Goal: Information Seeking & Learning: Learn about a topic

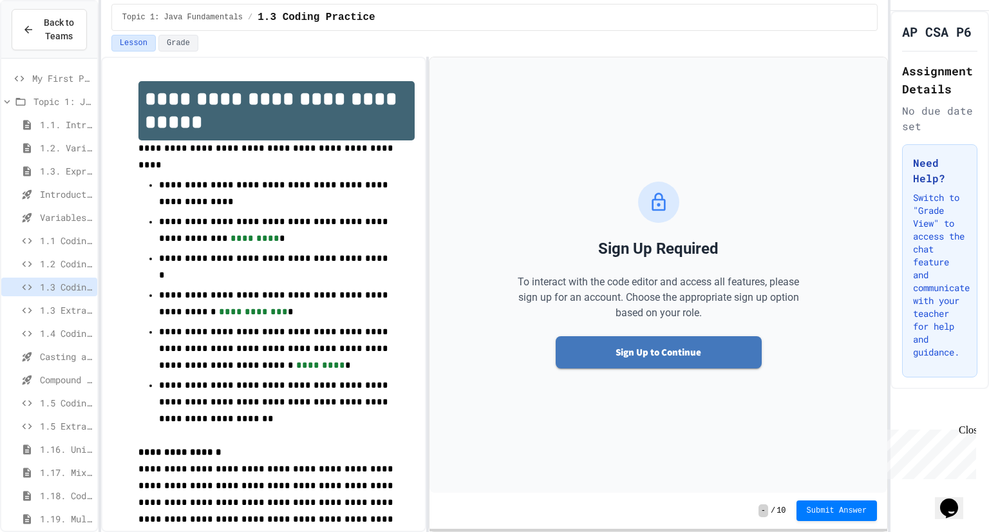
scroll to position [24, 0]
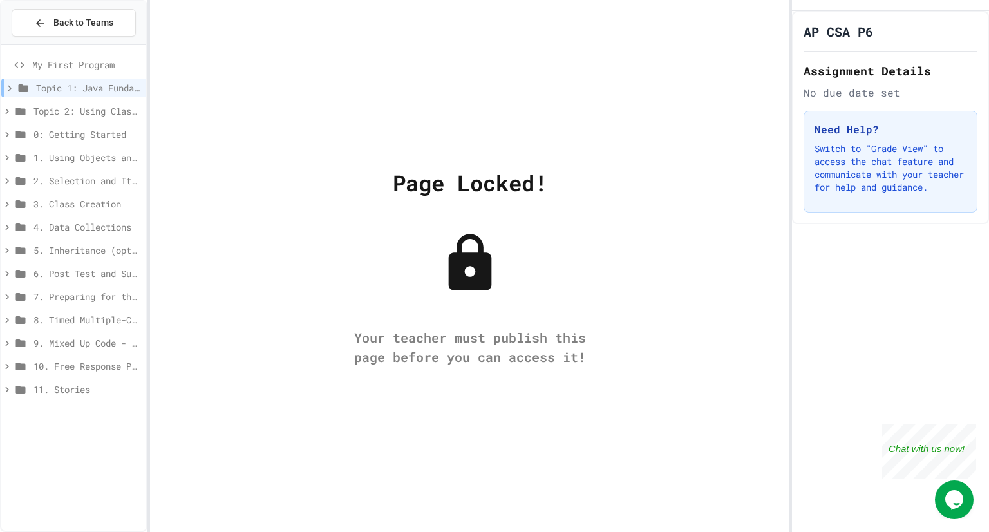
click at [127, 470] on div "My First Program Topic 1: Java Fundamentals Topic 2: Using Classes 0: Getting S…" at bounding box center [73, 288] width 145 height 476
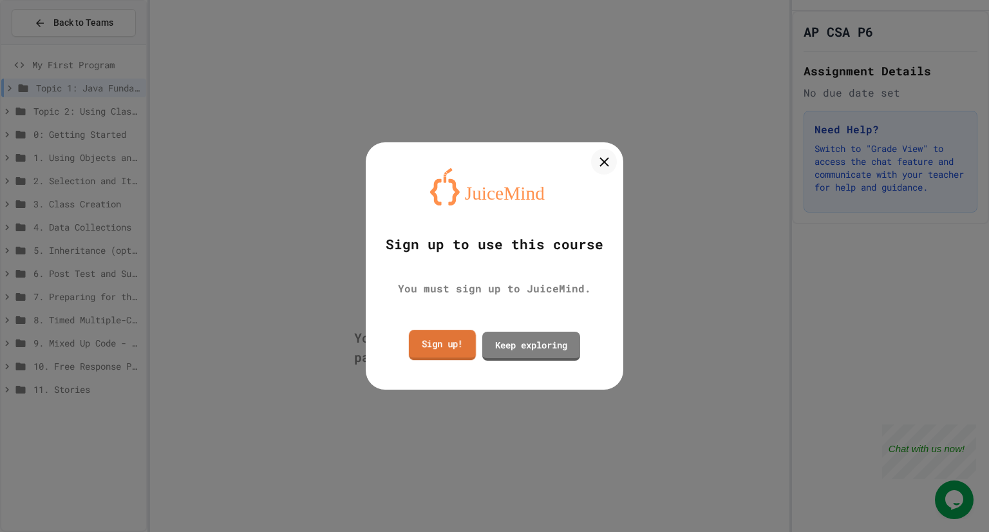
click at [458, 346] on link "Sign up!" at bounding box center [442, 345] width 67 height 30
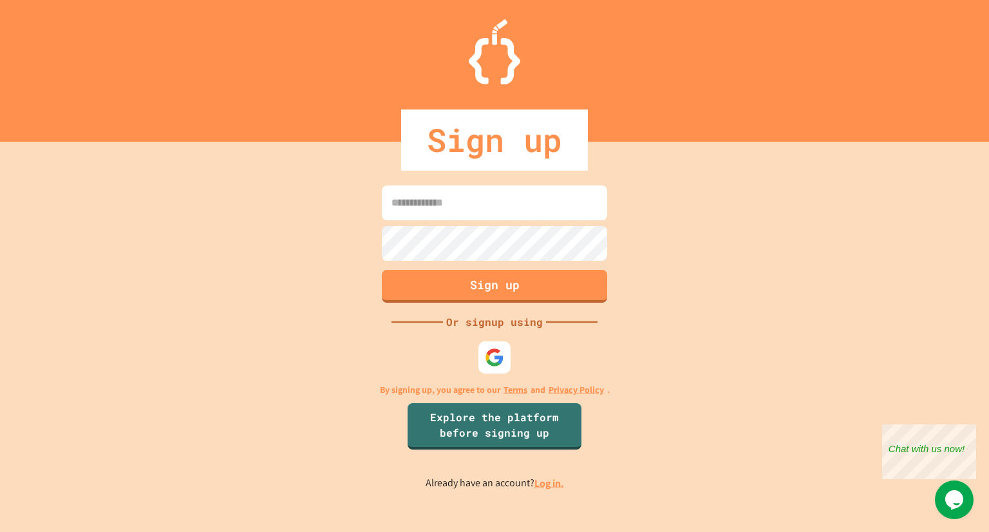
click at [458, 201] on input at bounding box center [494, 202] width 225 height 35
click at [467, 266] on form "Sign up" at bounding box center [495, 244] width 232 height 124
click at [451, 207] on input at bounding box center [494, 202] width 225 height 35
click at [554, 490] on link "Log in." at bounding box center [549, 484] width 30 height 14
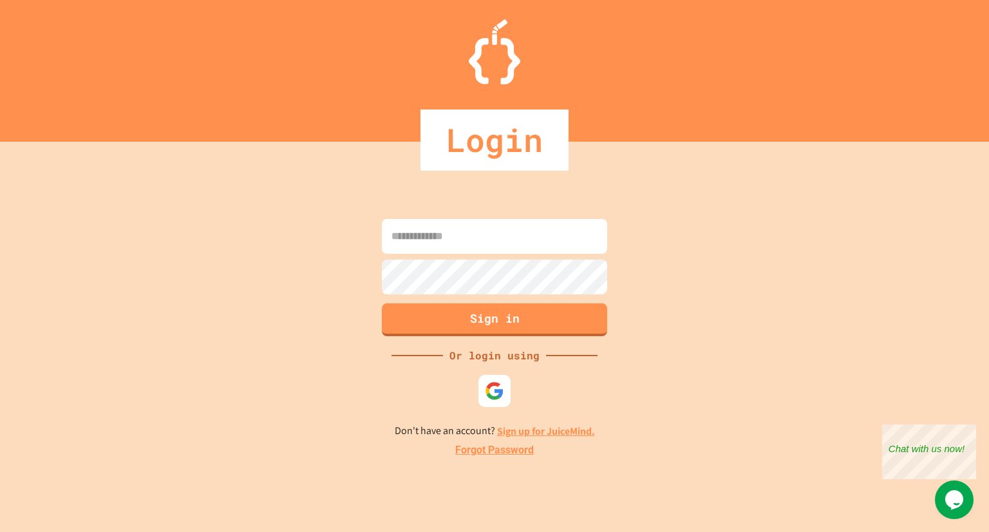
click at [471, 248] on input at bounding box center [494, 236] width 225 height 35
type input "**********"
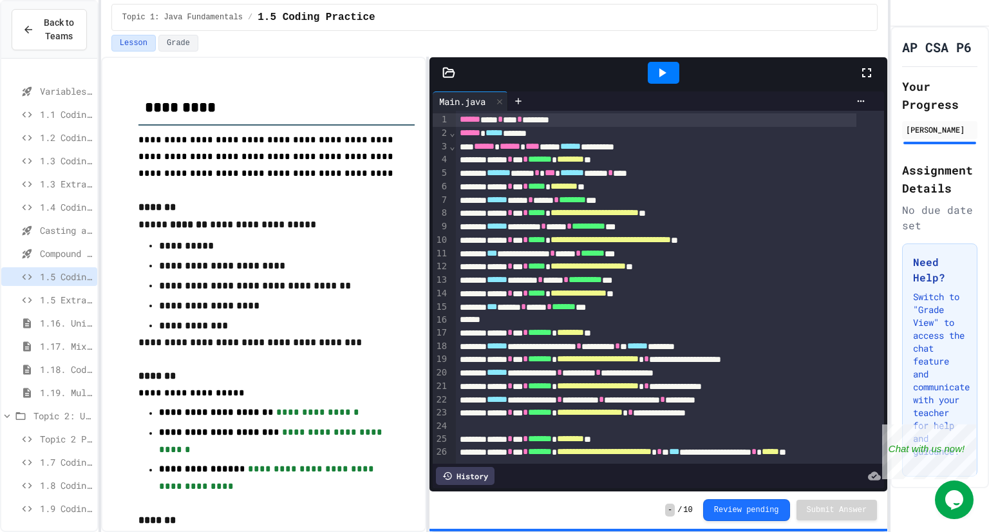
scroll to position [173, 0]
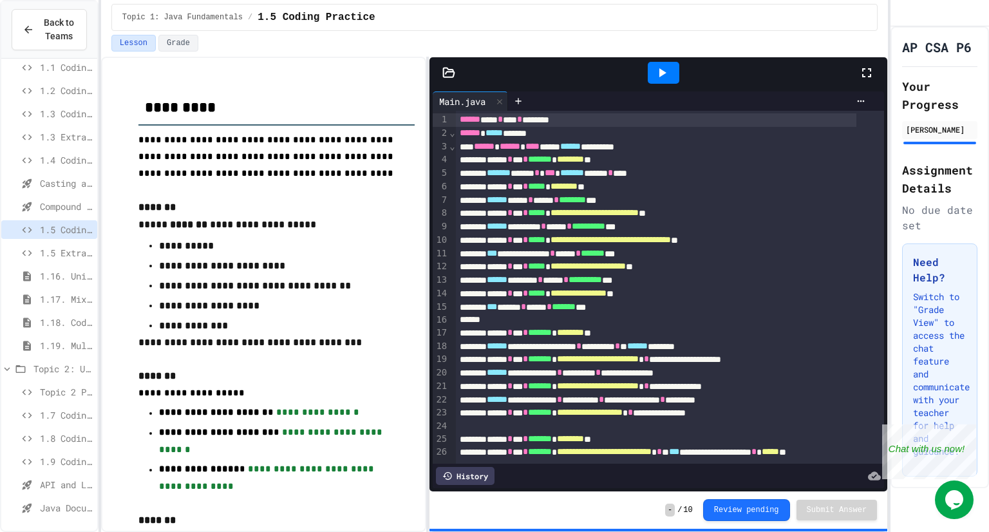
click at [54, 478] on span "API and Libraries - Topic 1.7" at bounding box center [66, 485] width 52 height 14
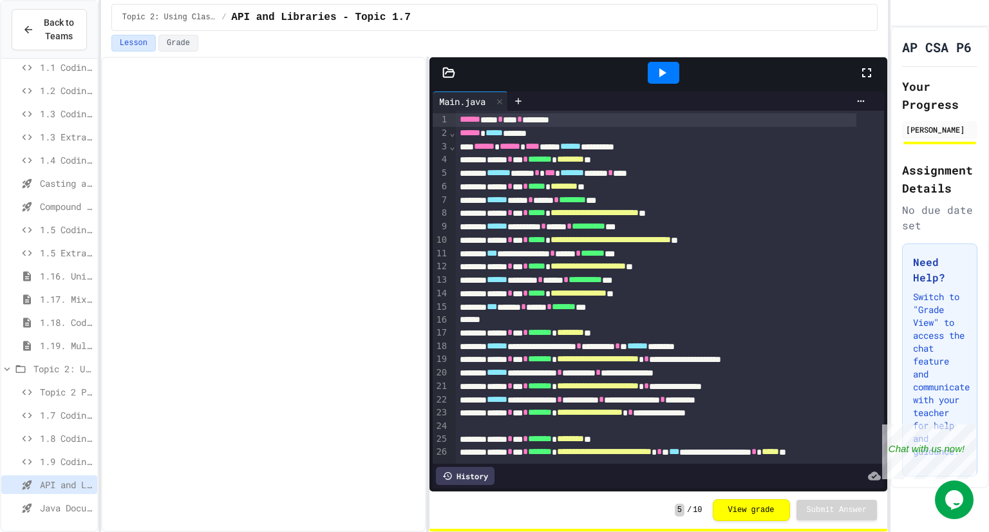
scroll to position [164, 0]
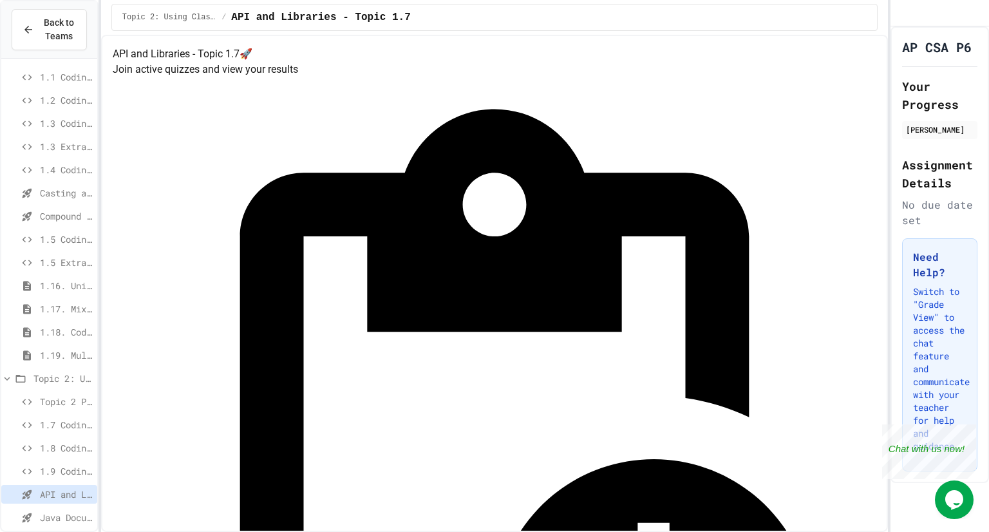
click at [43, 516] on span "Java Documentation with Comments - Topic 1.8" at bounding box center [66, 518] width 52 height 14
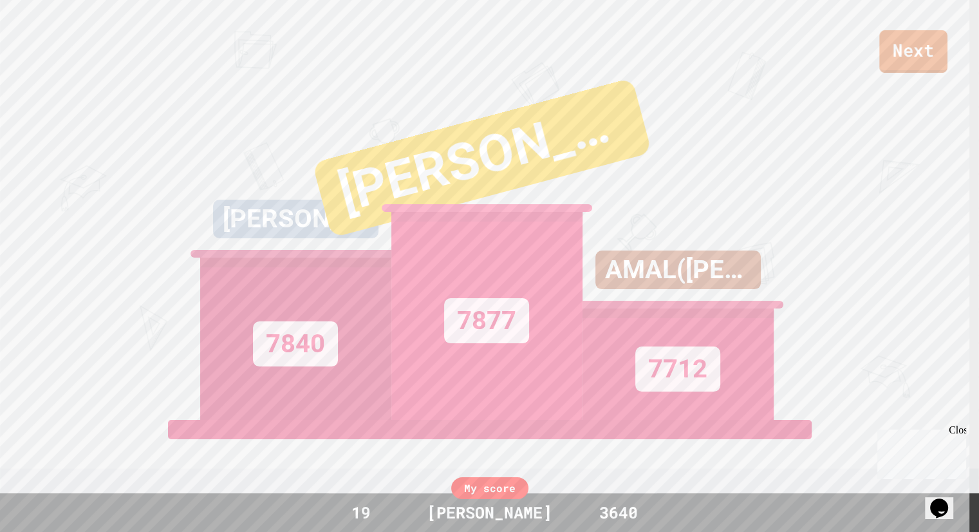
click at [935, 70] on link "Next" at bounding box center [914, 51] width 68 height 43
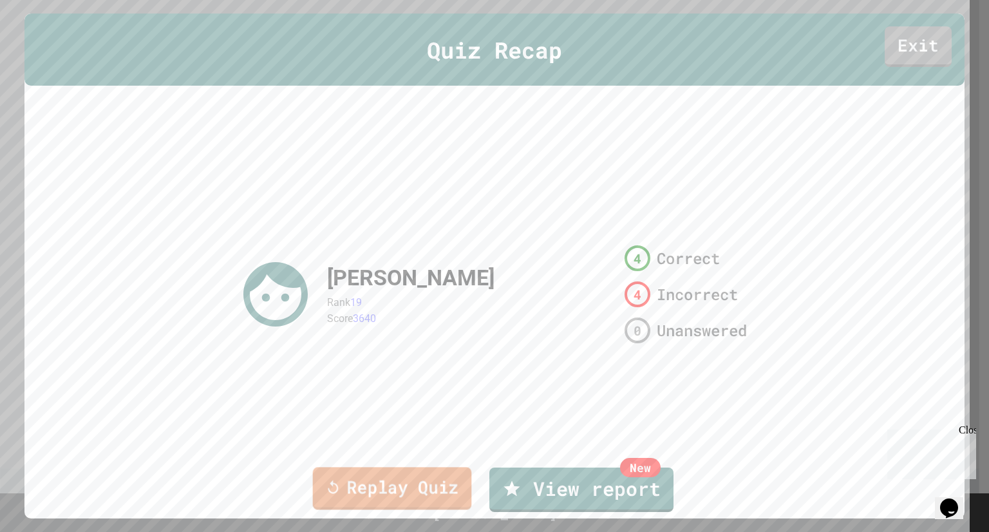
click at [433, 491] on link "Replay Quiz" at bounding box center [392, 488] width 159 height 43
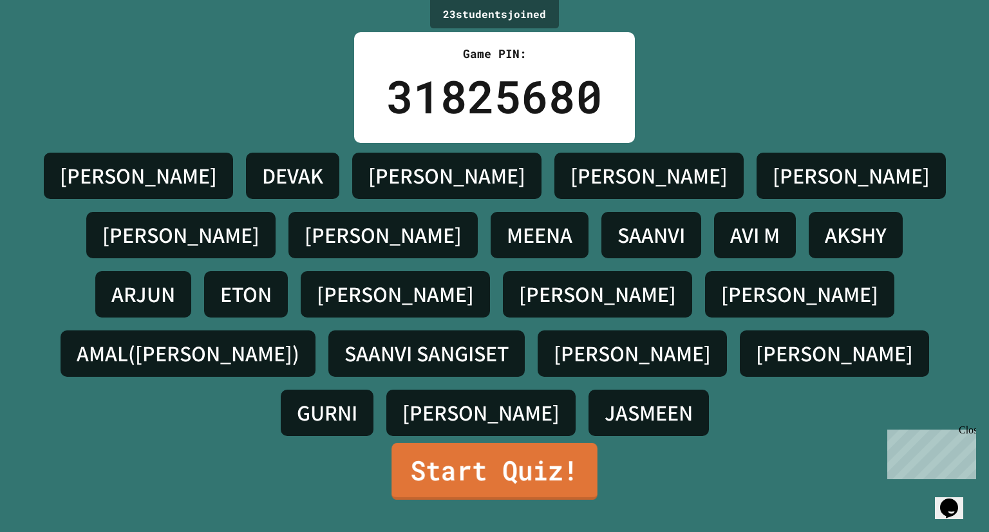
click at [446, 470] on link "Start Quiz!" at bounding box center [495, 471] width 206 height 57
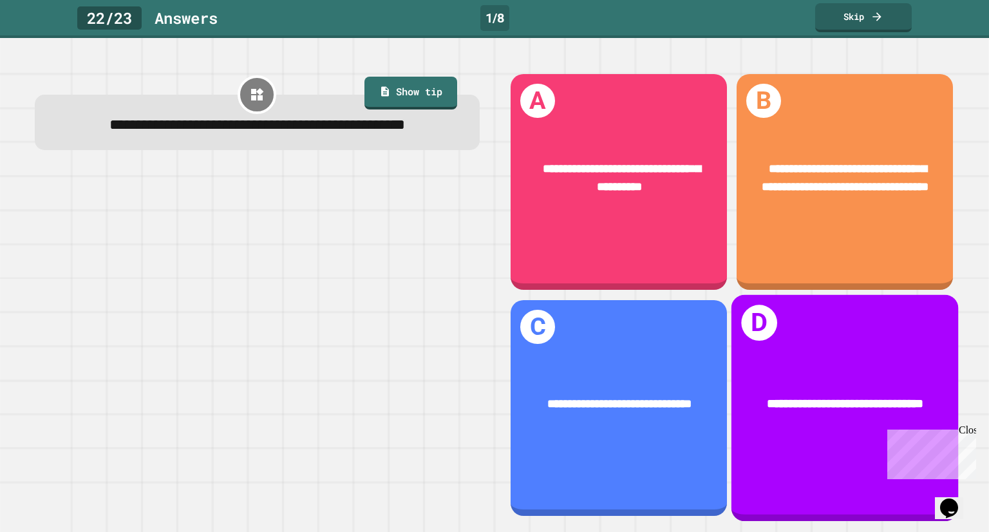
click at [780, 335] on div "**********" at bounding box center [845, 407] width 227 height 227
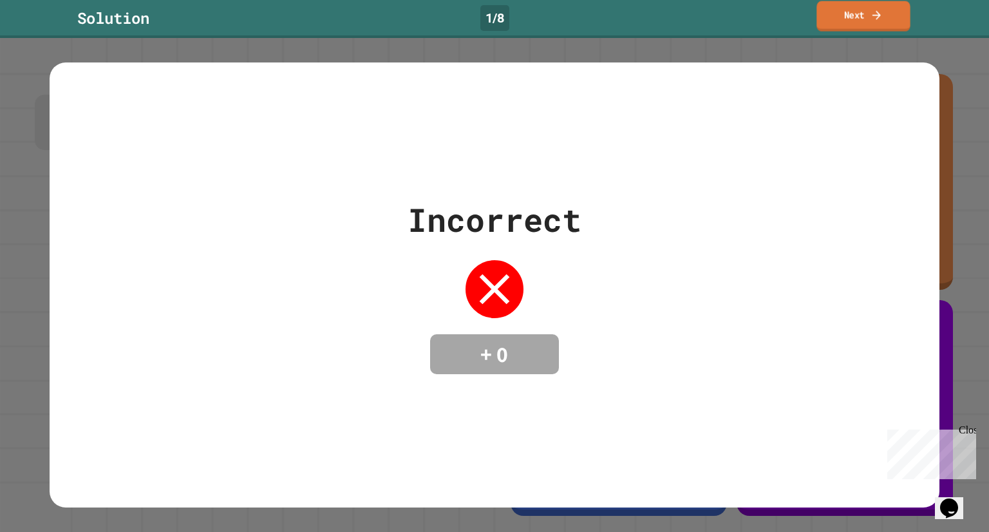
click at [842, 25] on link "Next" at bounding box center [863, 16] width 93 height 30
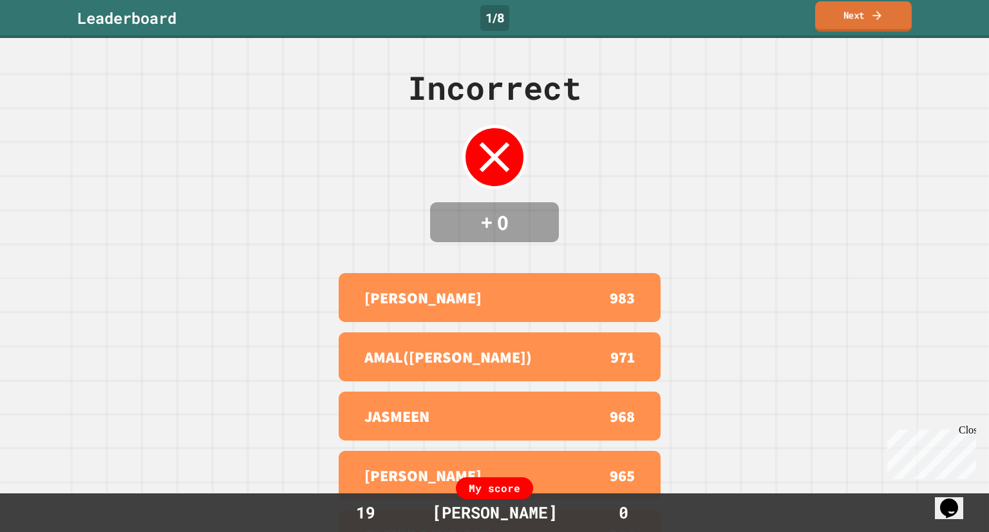
click at [842, 25] on link "Next" at bounding box center [863, 16] width 97 height 30
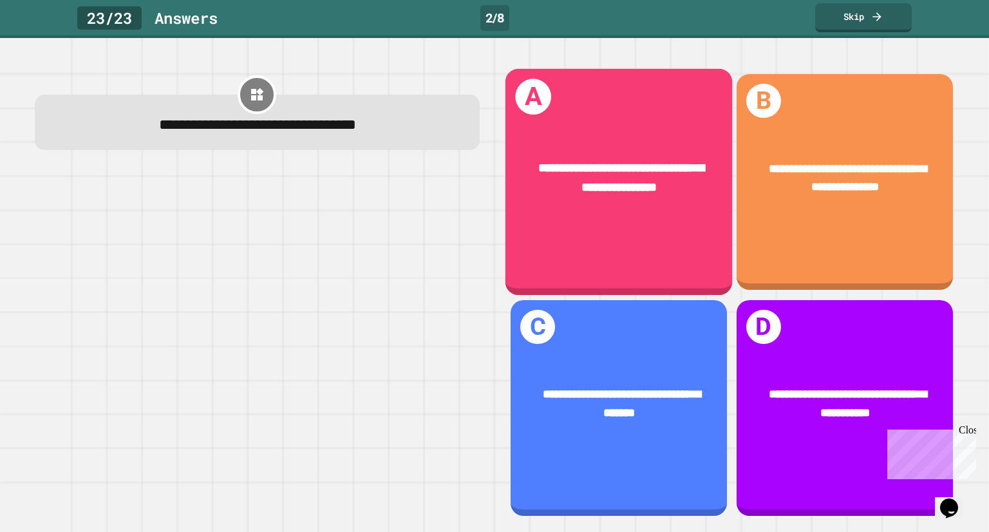
click at [630, 232] on div "**********" at bounding box center [618, 182] width 227 height 227
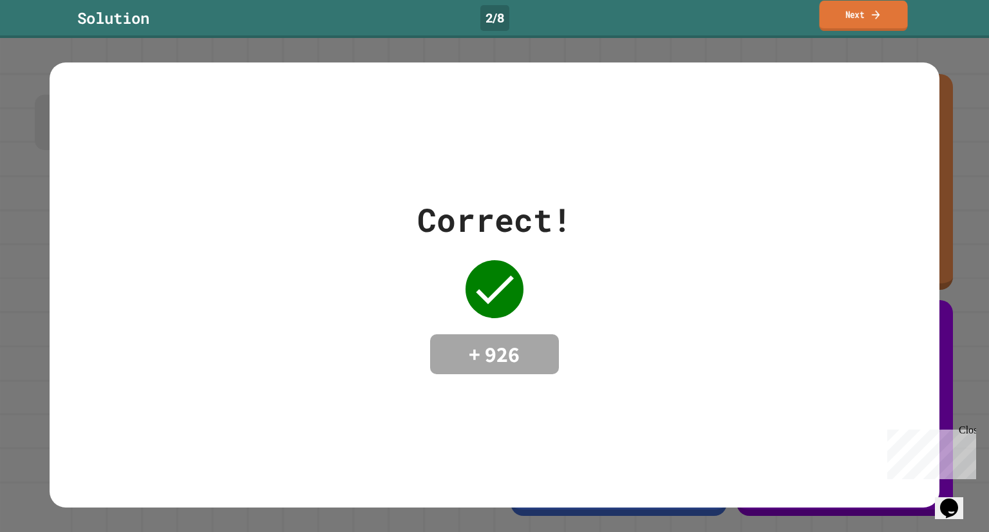
click at [893, 8] on link "Next" at bounding box center [863, 16] width 88 height 30
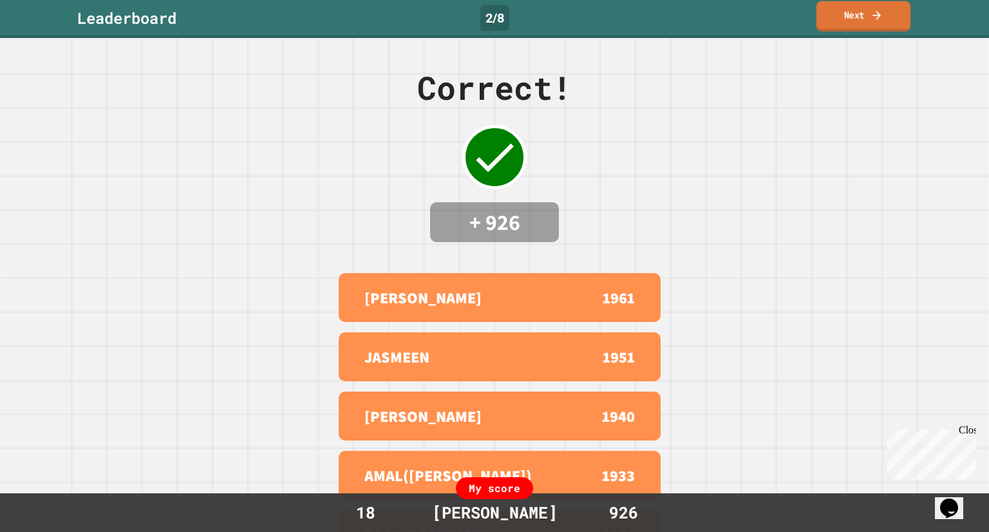
click at [891, 11] on link "Next" at bounding box center [864, 16] width 94 height 30
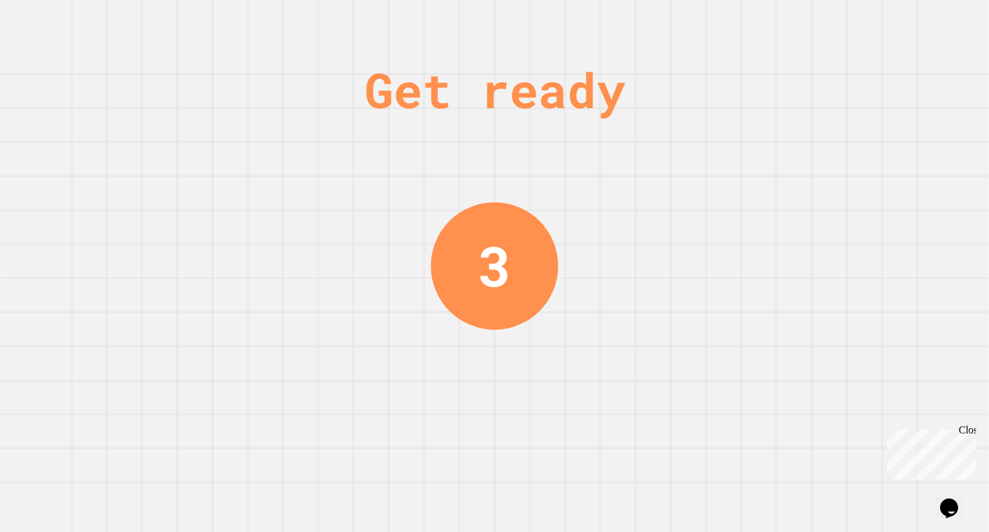
click at [970, 431] on div "Close" at bounding box center [967, 432] width 16 height 16
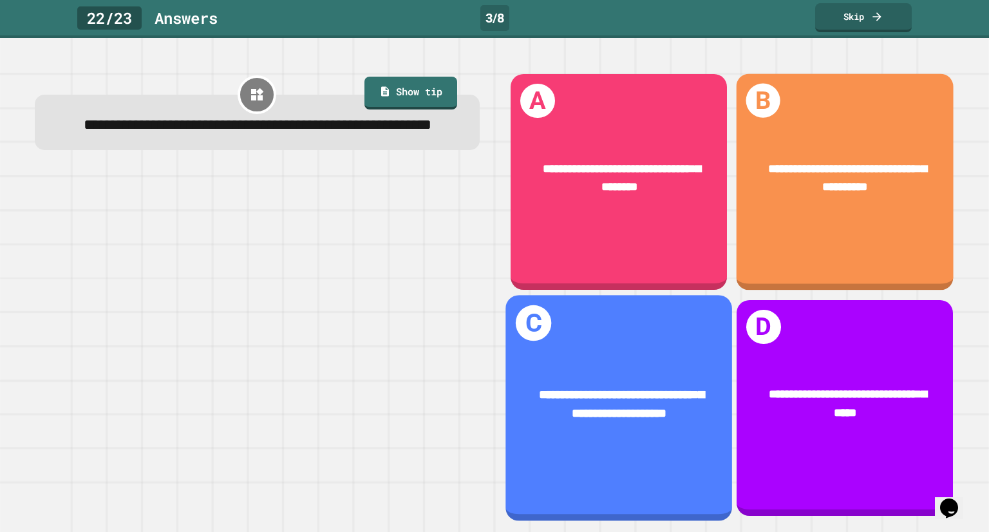
click at [778, 225] on div "**********" at bounding box center [845, 182] width 217 height 216
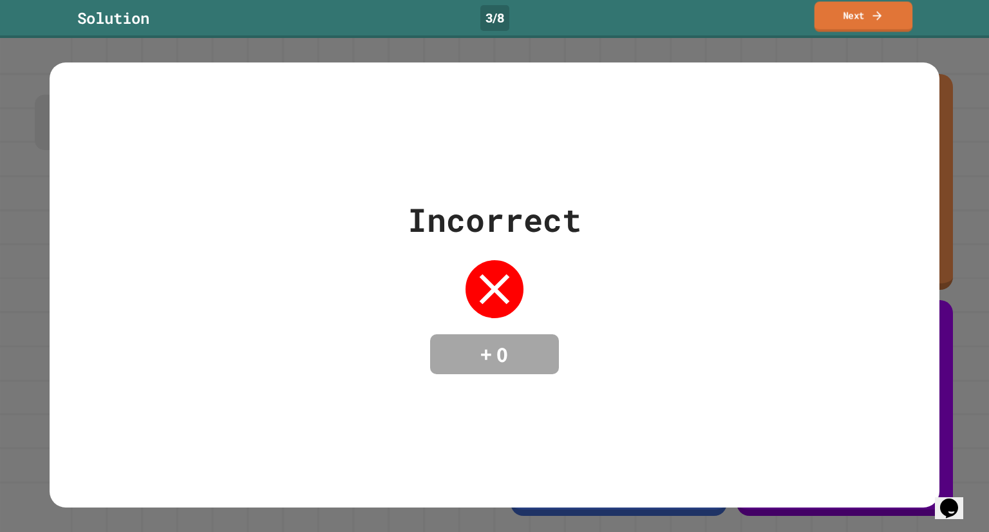
click at [840, 24] on link "Next" at bounding box center [864, 16] width 99 height 30
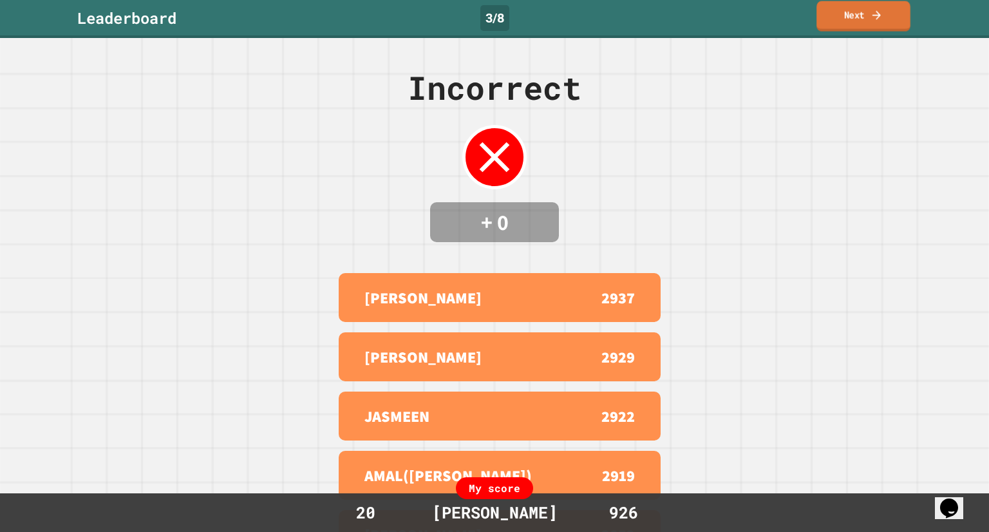
click at [845, 26] on link "Next" at bounding box center [864, 16] width 94 height 30
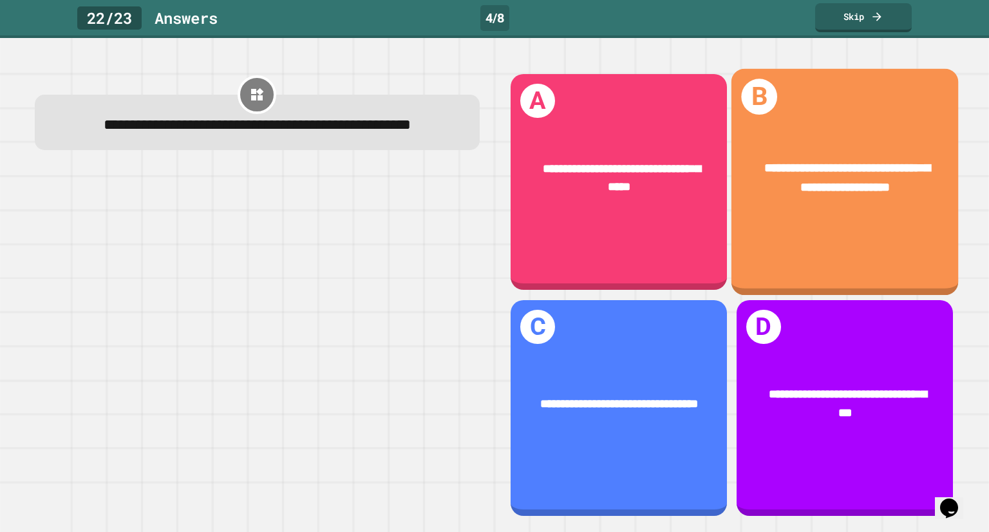
click at [799, 227] on div "**********" at bounding box center [845, 182] width 227 height 227
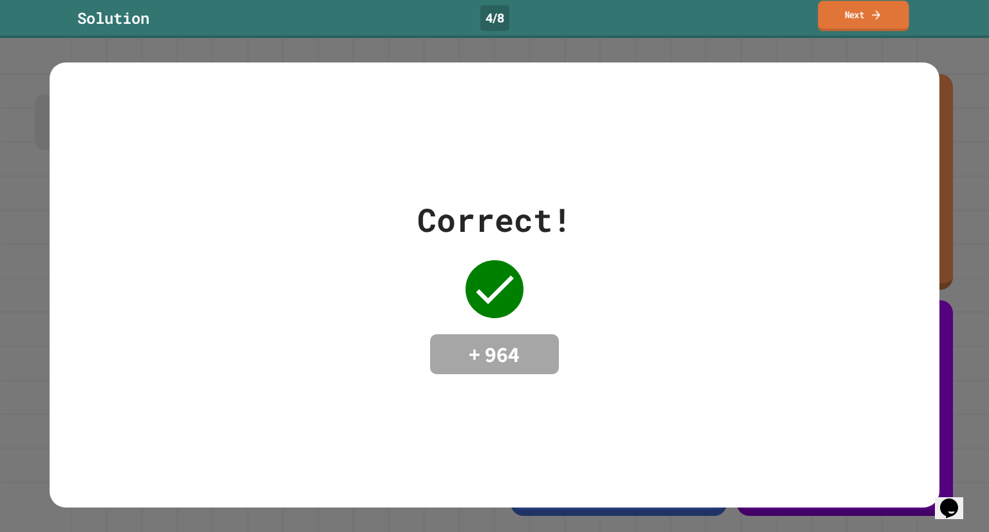
click at [846, 15] on link "Next" at bounding box center [863, 16] width 91 height 30
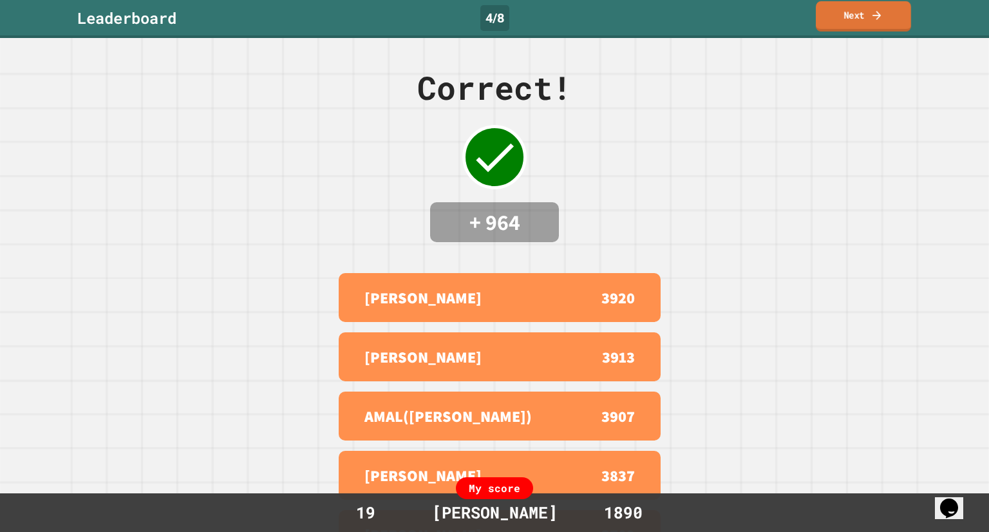
click at [846, 15] on link "Next" at bounding box center [863, 16] width 95 height 30
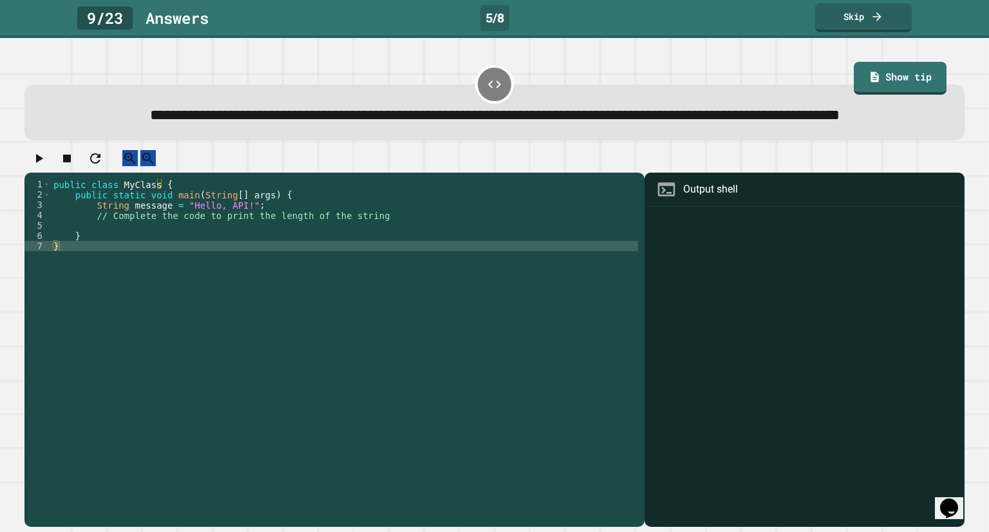
click at [330, 269] on div "public class MyClass { public static void main ( String [ ] args ) { String mes…" at bounding box center [344, 328] width 587 height 299
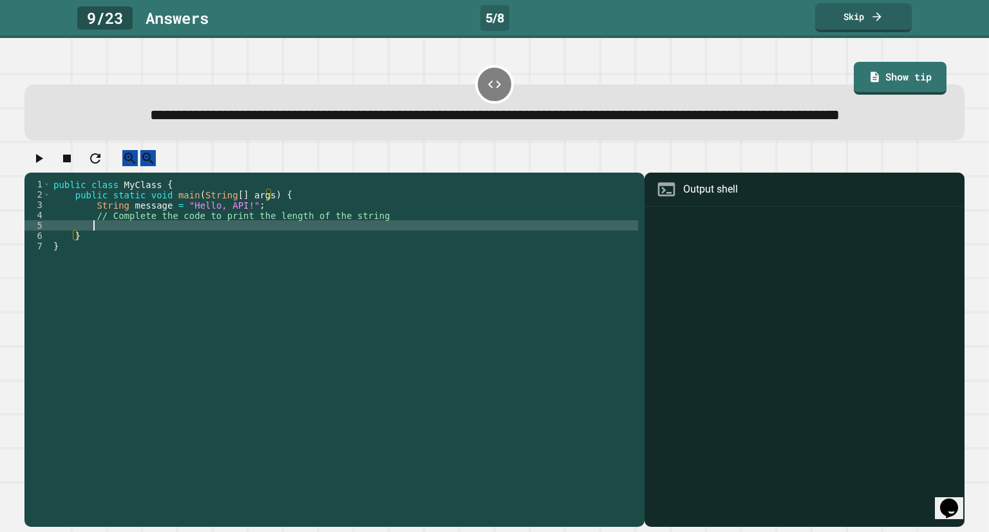
click at [330, 260] on div "public class MyClass { public static void main ( String [ ] args ) { String mes…" at bounding box center [344, 328] width 587 height 299
click at [35, 166] on button "button" at bounding box center [38, 158] width 15 height 16
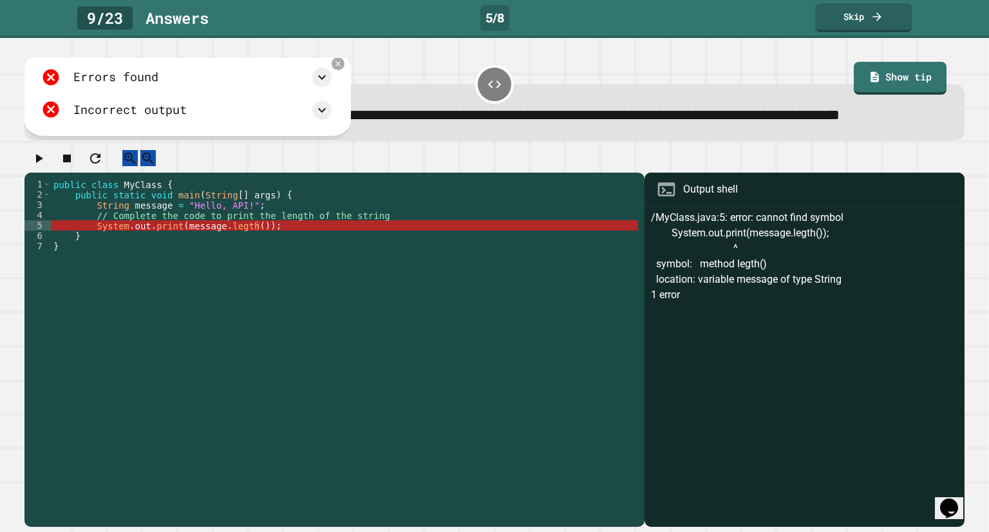
click at [256, 263] on div "public class MyClass { public static void main ( String [ ] args ) { String mes…" at bounding box center [344, 328] width 587 height 299
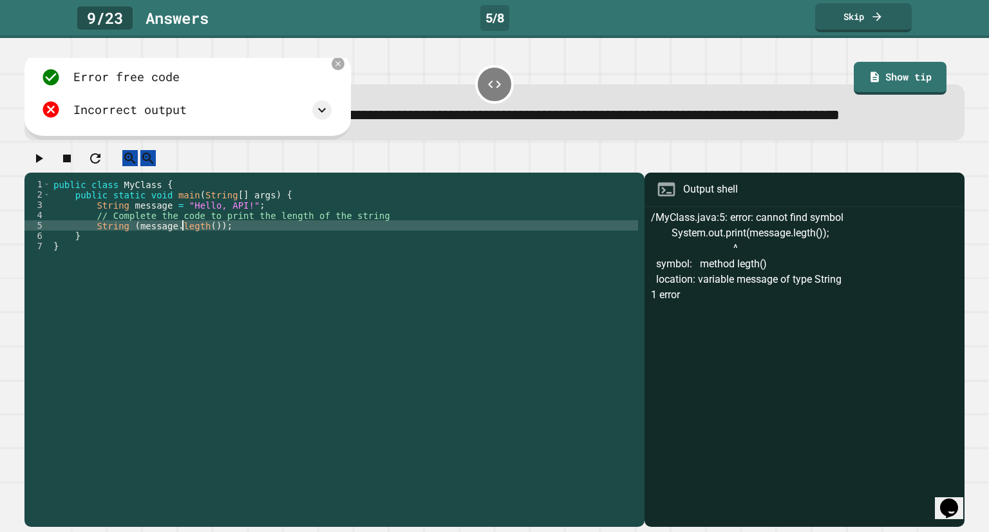
scroll to position [0, 10]
click at [35, 166] on button "button" at bounding box center [38, 158] width 15 height 16
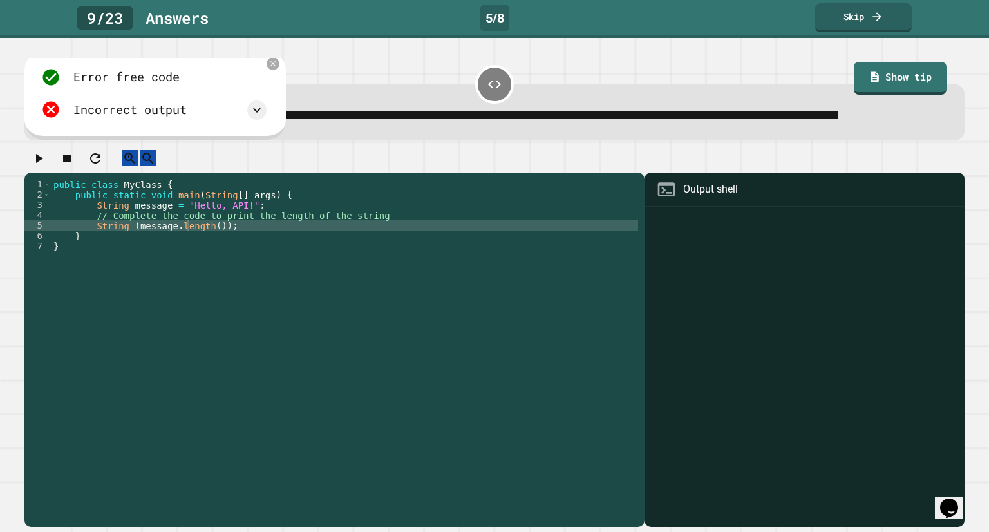
click at [41, 166] on icon "button" at bounding box center [38, 158] width 15 height 15
click at [126, 264] on div "public class MyClass { public static void main ( String [ ] args ) { String mes…" at bounding box center [344, 328] width 587 height 299
type textarea "**********"
click at [43, 163] on icon "button" at bounding box center [39, 158] width 7 height 9
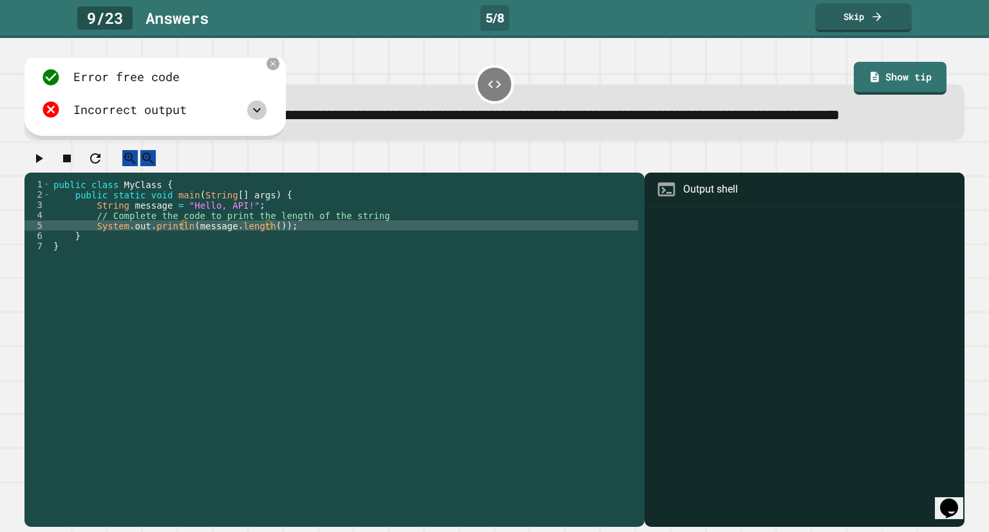
click at [250, 120] on div "Incorrect output" at bounding box center [153, 110] width 225 height 20
click at [250, 118] on icon at bounding box center [256, 109] width 15 height 15
click at [260, 118] on icon at bounding box center [256, 109] width 15 height 15
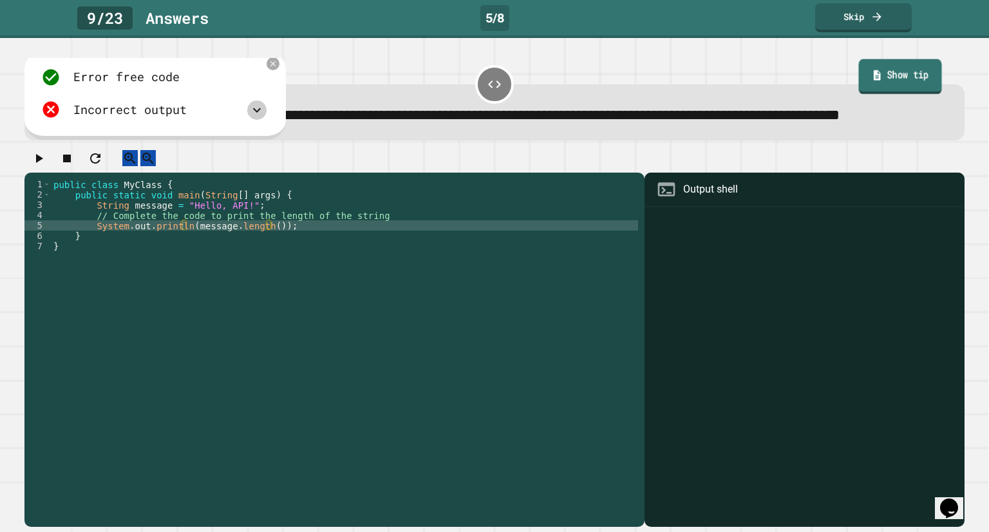
click at [878, 80] on link "Show tip" at bounding box center [900, 76] width 83 height 35
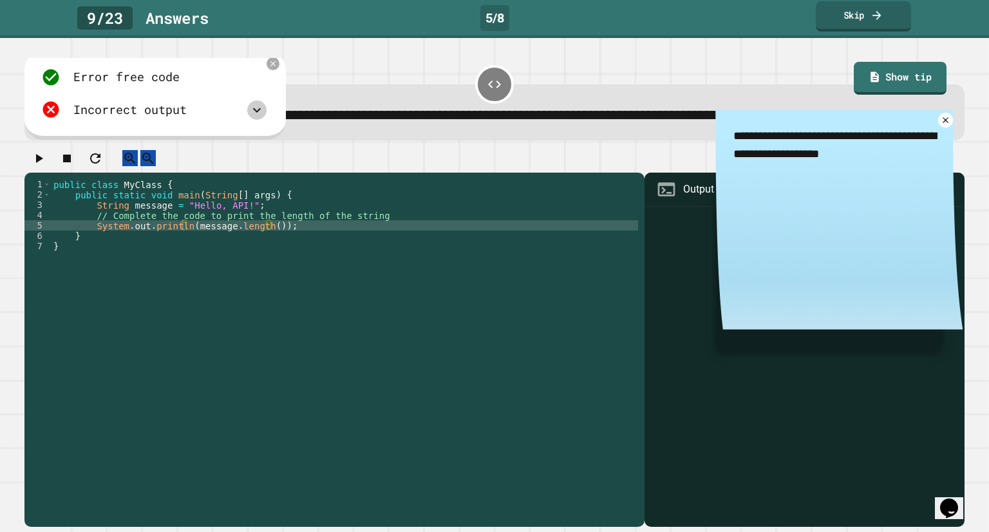
click at [881, 25] on link "Skip" at bounding box center [863, 16] width 95 height 30
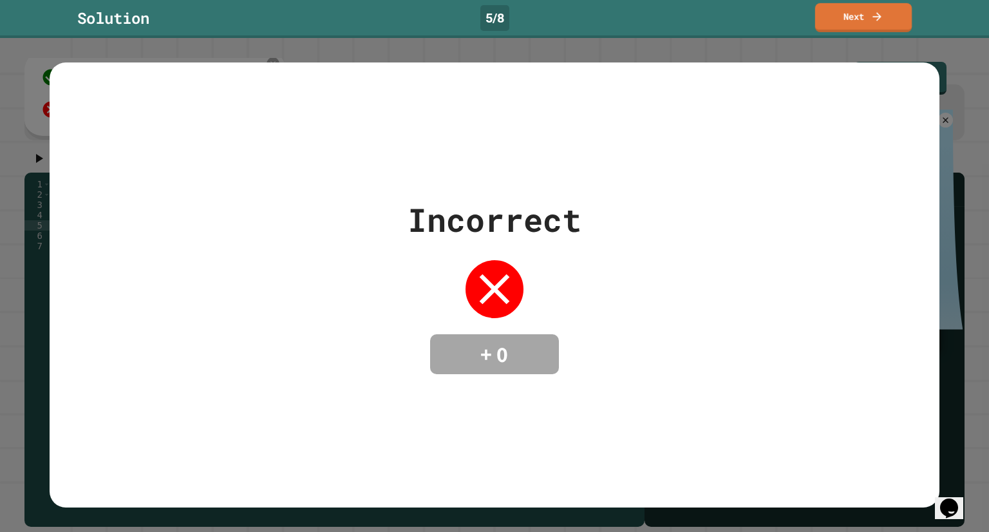
click at [850, 31] on div "Solution 5 / 8 Next" at bounding box center [494, 17] width 989 height 29
click at [849, 25] on link "Next" at bounding box center [863, 16] width 93 height 30
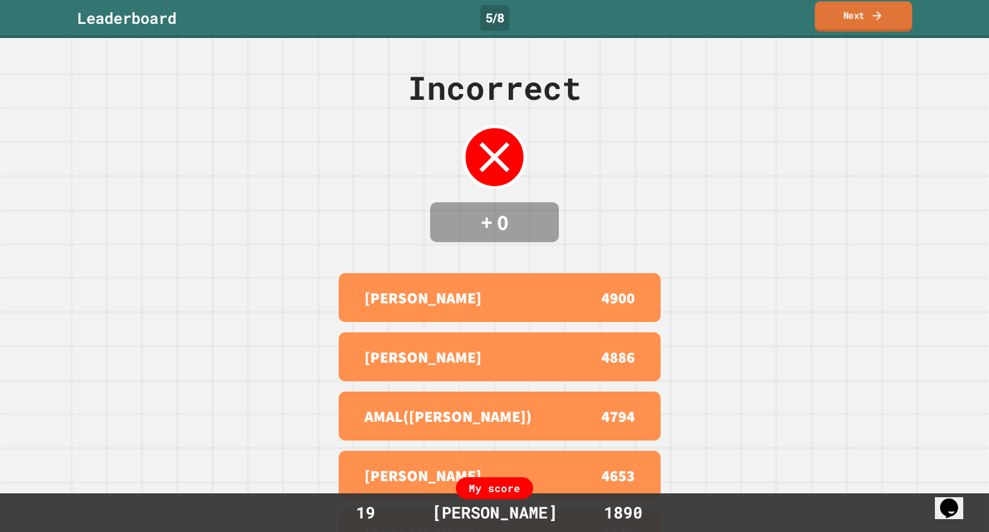
click at [876, 10] on icon at bounding box center [877, 15] width 13 height 14
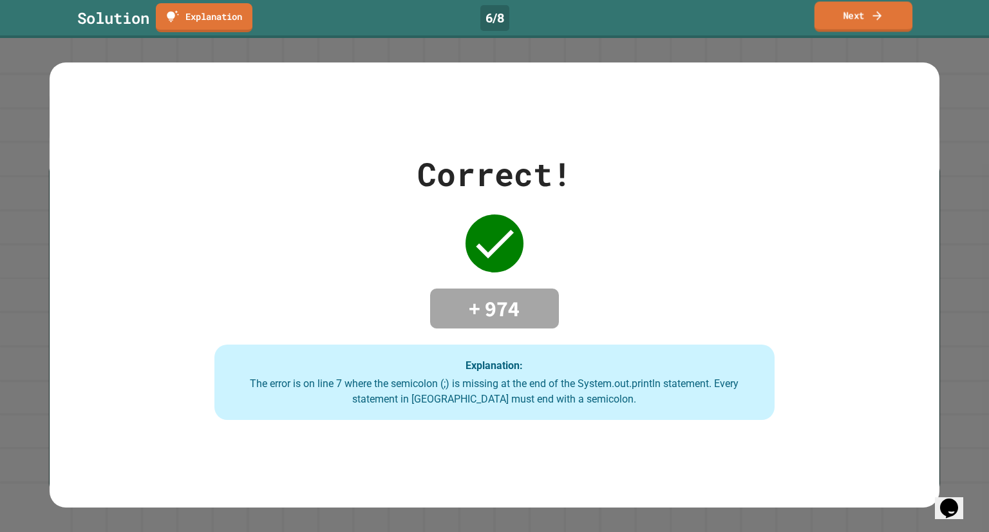
click at [886, 7] on link "Next" at bounding box center [864, 16] width 98 height 30
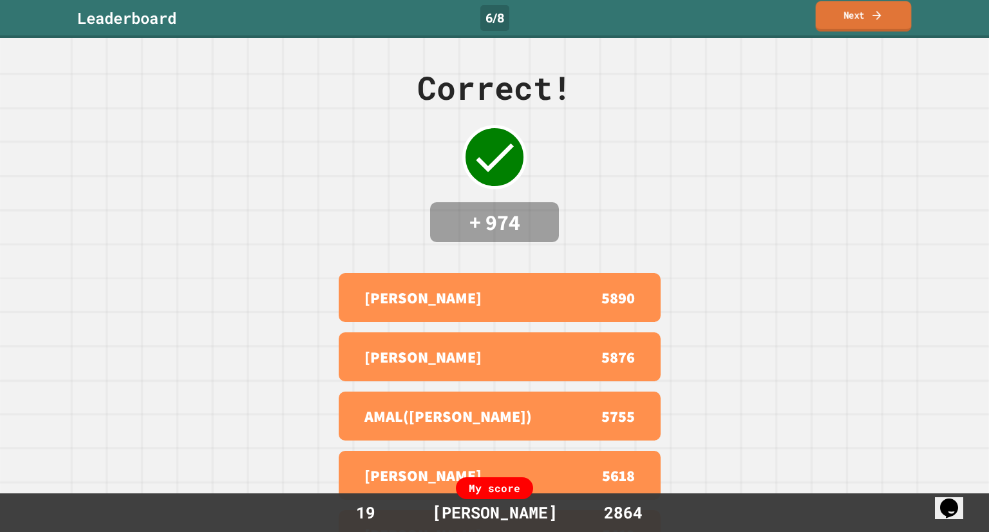
click at [886, 7] on link "Next" at bounding box center [864, 16] width 96 height 30
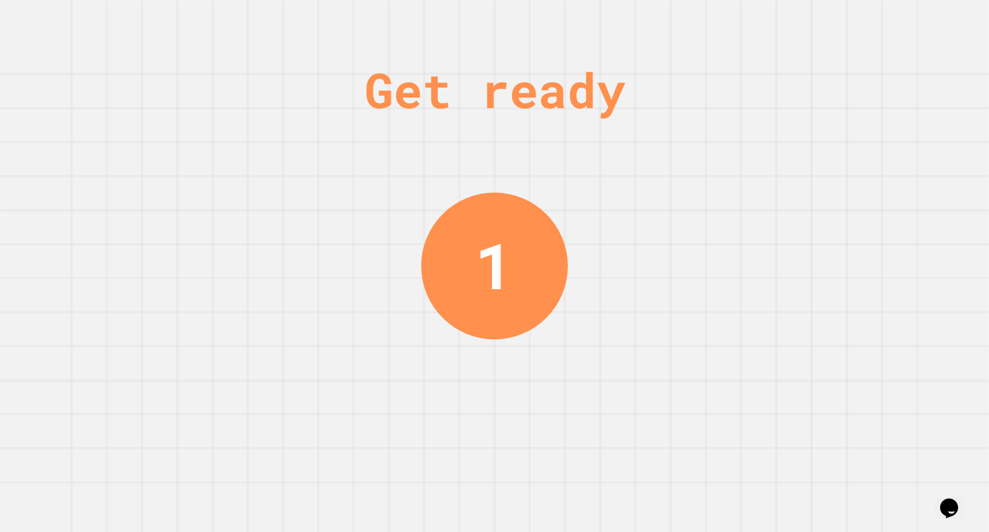
drag, startPoint x: 888, startPoint y: 21, endPoint x: 594, endPoint y: 281, distance: 392.7
click at [594, 281] on div "Get ready 1" at bounding box center [494, 266] width 989 height 532
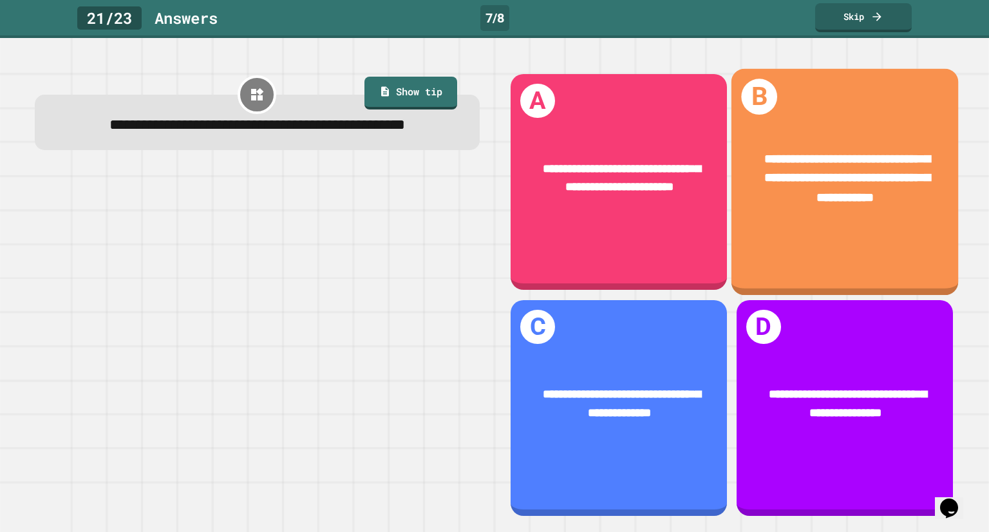
click at [751, 227] on div "**********" at bounding box center [845, 178] width 227 height 107
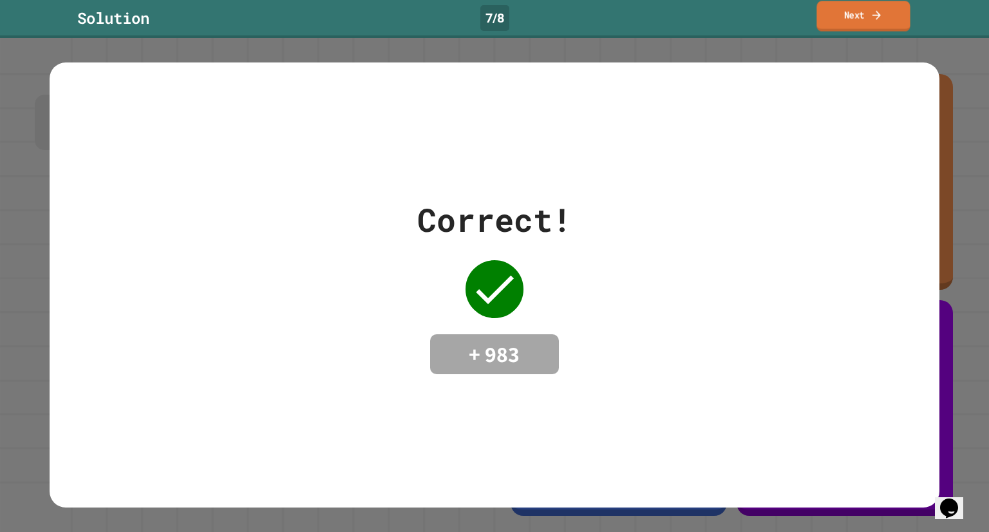
click at [862, 22] on link "Next" at bounding box center [863, 16] width 93 height 30
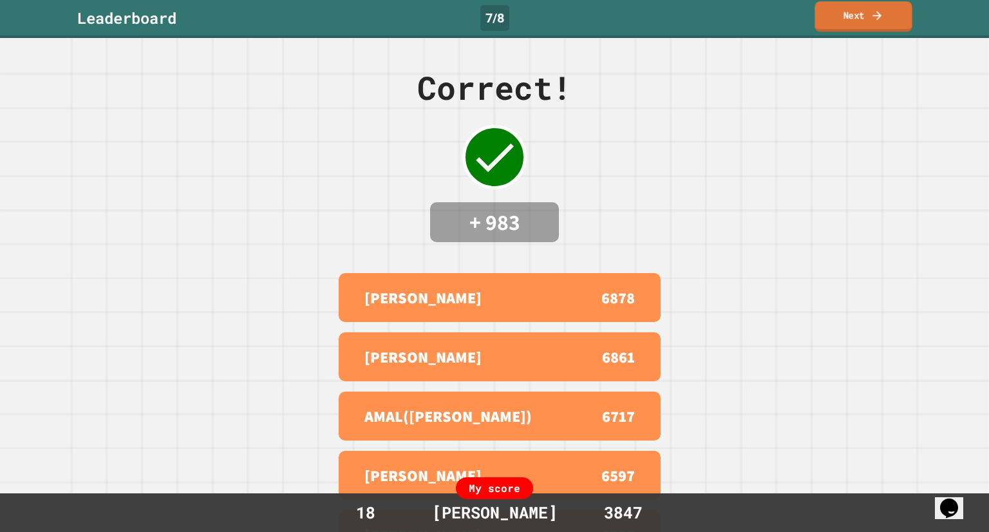
click at [843, 3] on link "Next" at bounding box center [863, 16] width 97 height 30
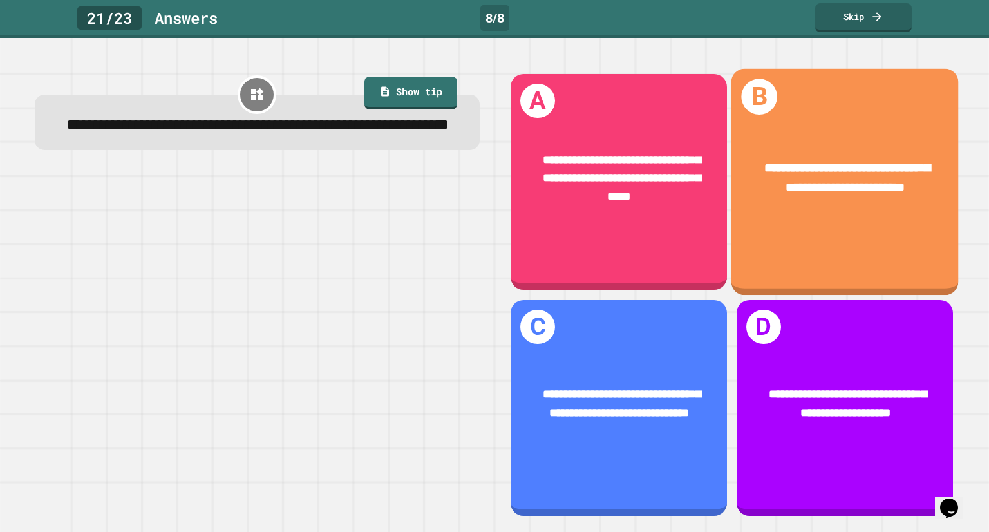
click at [816, 198] on div "**********" at bounding box center [845, 178] width 177 height 39
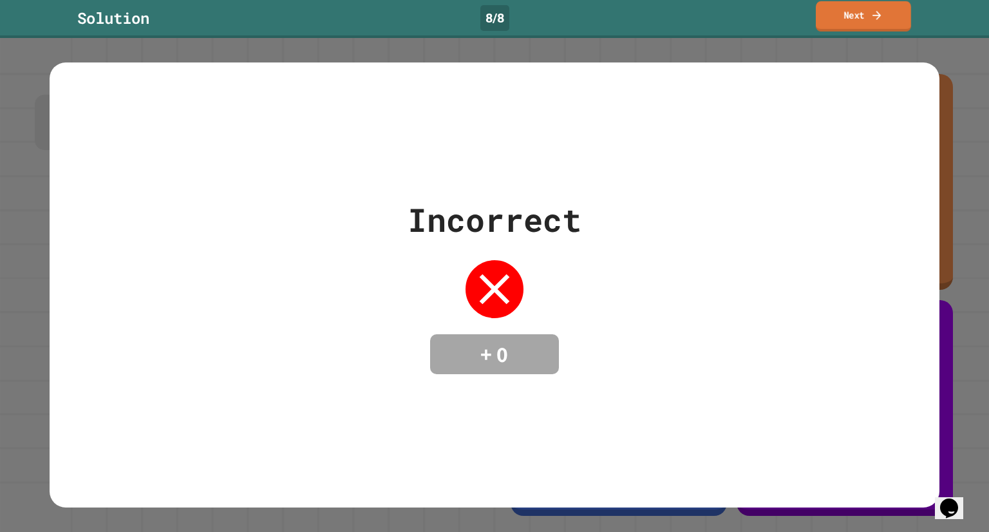
click at [860, 19] on link "Next" at bounding box center [863, 16] width 95 height 30
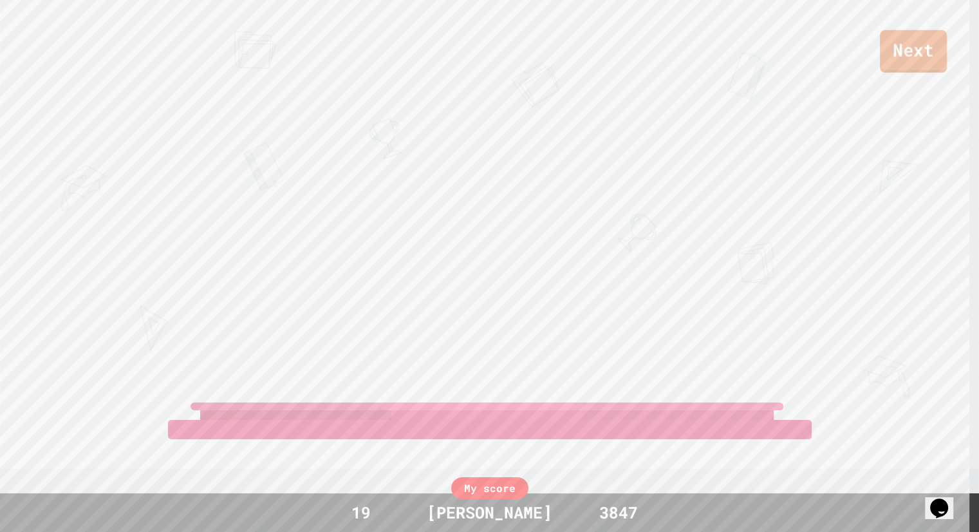
click at [929, 36] on link "Next" at bounding box center [913, 51] width 67 height 43
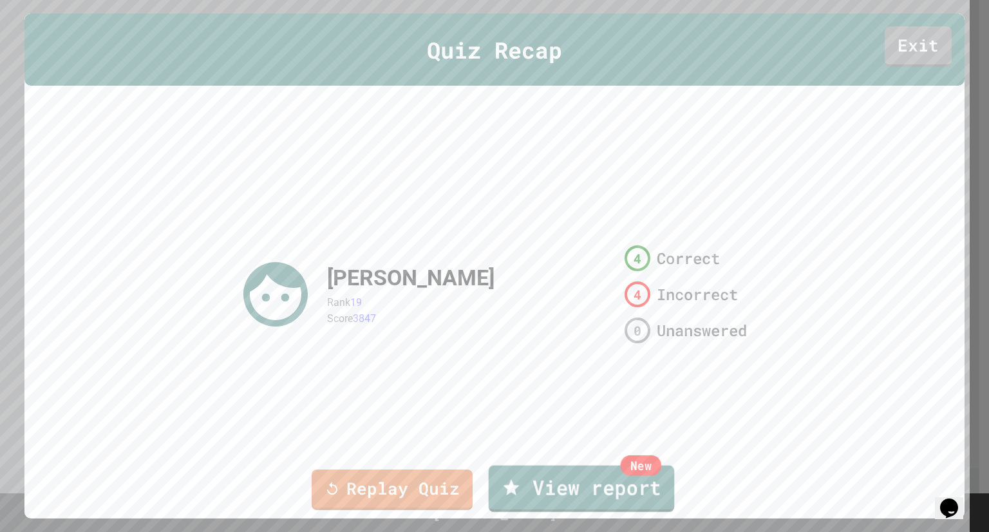
click at [590, 497] on link "New View report" at bounding box center [582, 489] width 186 height 46
click at [389, 485] on link "Replay Quiz" at bounding box center [392, 489] width 161 height 43
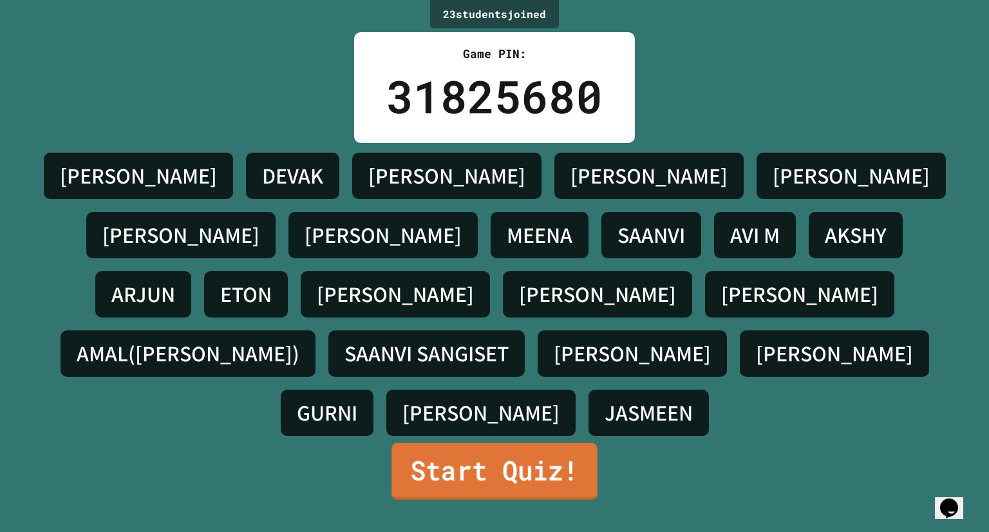
click at [417, 464] on link "Start Quiz!" at bounding box center [495, 471] width 206 height 57
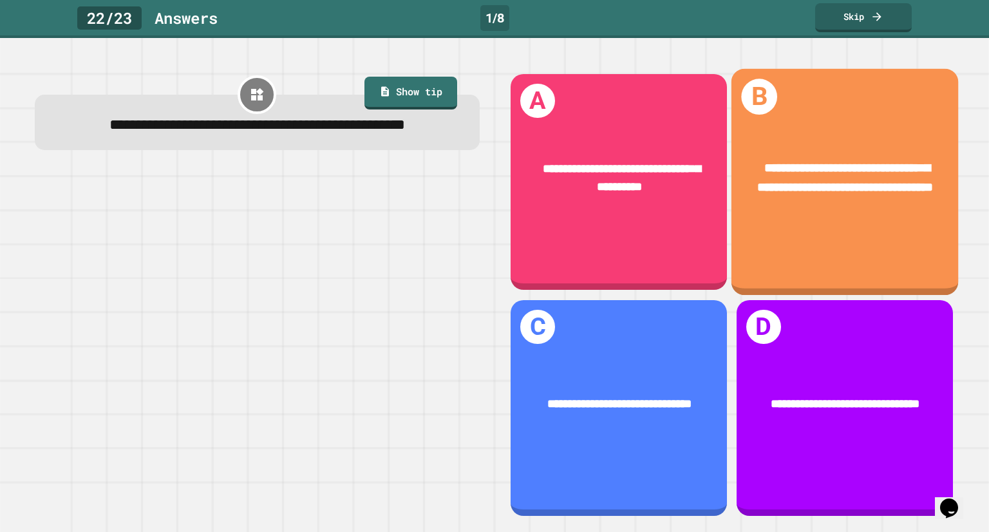
click at [778, 247] on div "**********" at bounding box center [845, 182] width 227 height 227
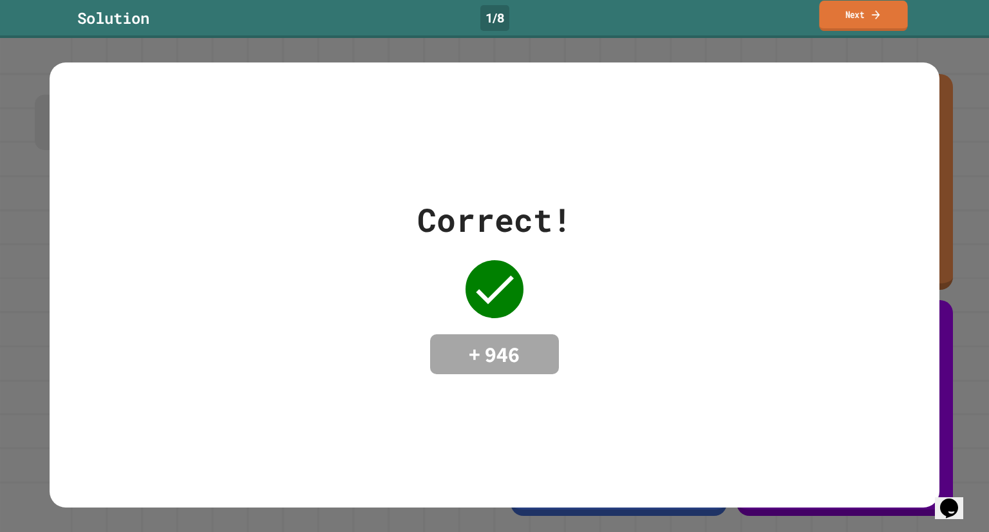
click at [864, 9] on link "Next" at bounding box center [863, 16] width 88 height 30
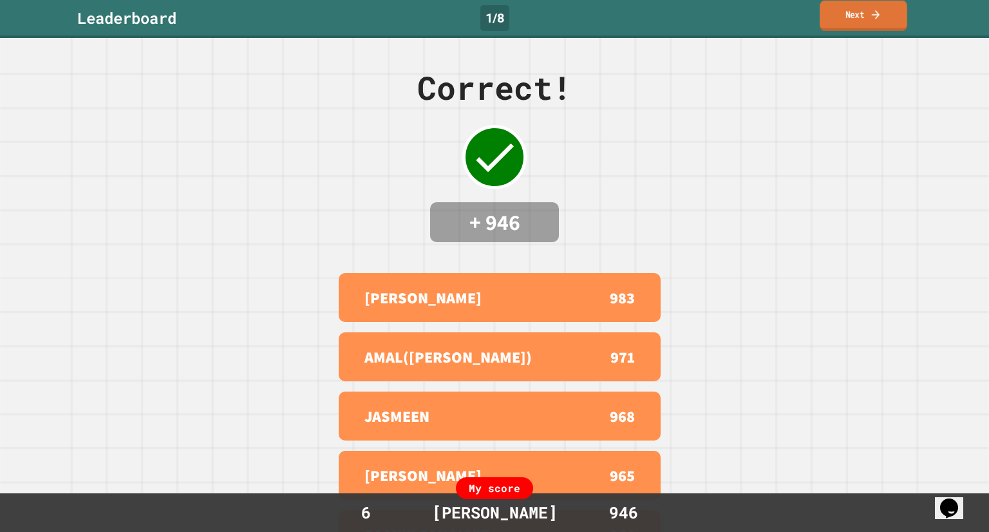
click at [868, 26] on link "Next" at bounding box center [864, 16] width 88 height 30
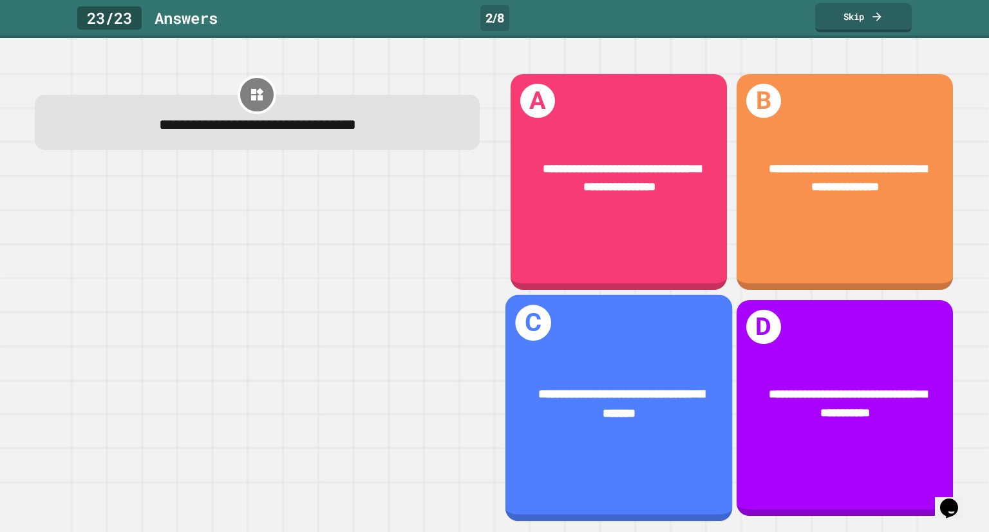
click at [642, 332] on div "**********" at bounding box center [618, 407] width 227 height 227
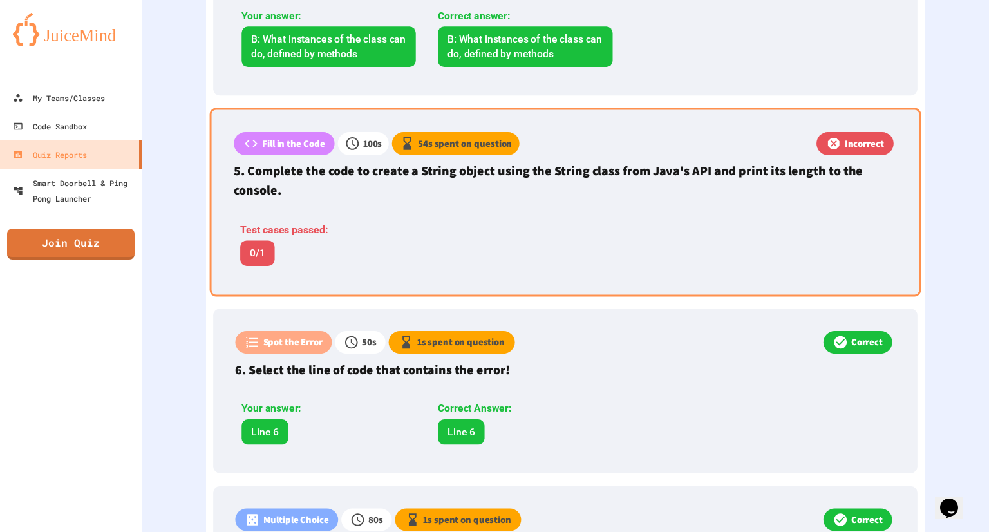
scroll to position [1091, 0]
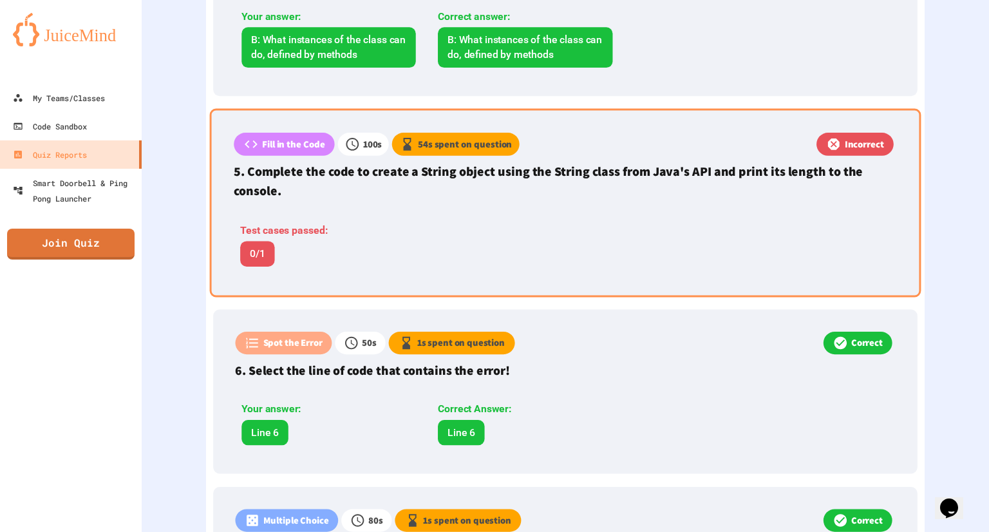
click at [605, 189] on p "5. Complete the code to create a String object using the String class from Java…" at bounding box center [565, 181] width 663 height 38
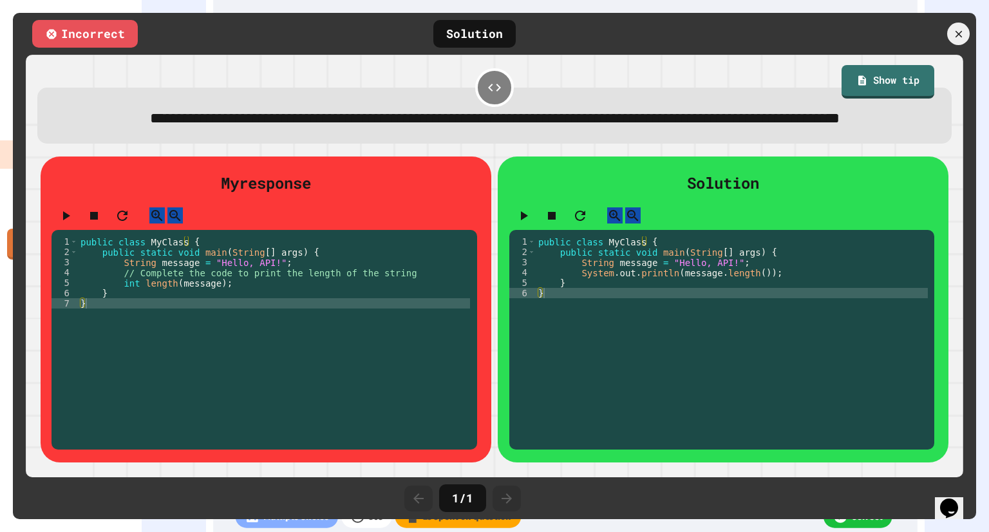
click at [522, 220] on icon "button" at bounding box center [524, 215] width 7 height 9
click at [616, 230] on div at bounding box center [721, 218] width 425 height 23
click at [588, 223] on button "button" at bounding box center [579, 215] width 15 height 16
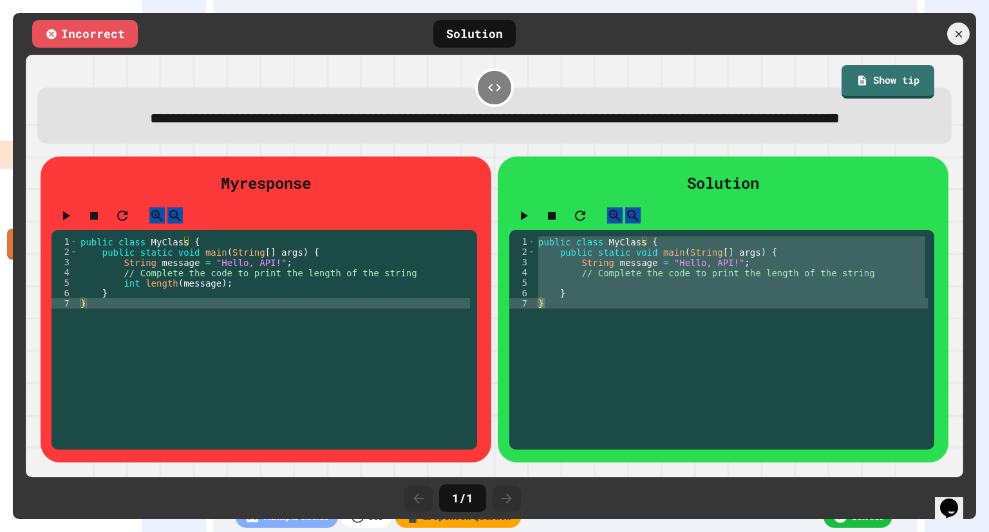
click at [525, 223] on icon "button" at bounding box center [523, 215] width 15 height 15
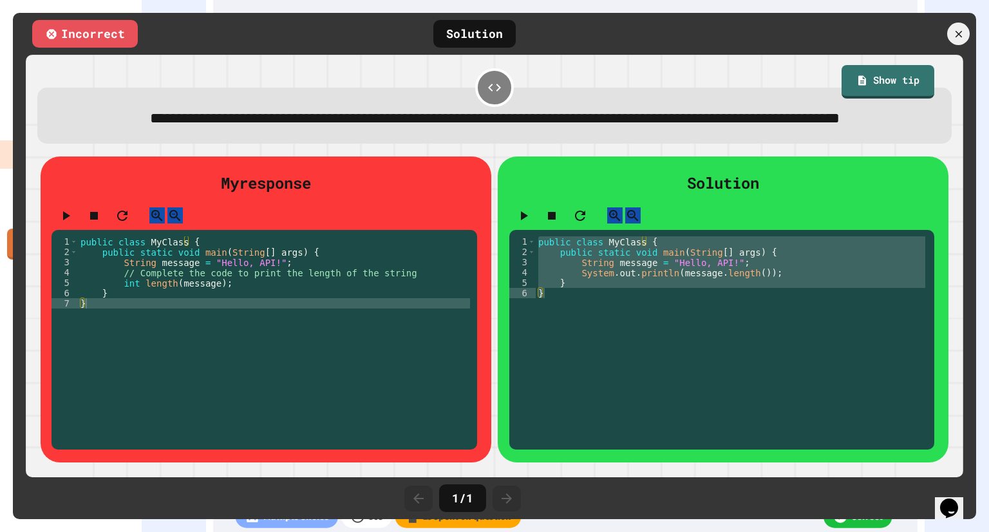
click at [73, 223] on icon "button" at bounding box center [65, 215] width 15 height 15
click at [964, 28] on icon at bounding box center [959, 34] width 14 height 14
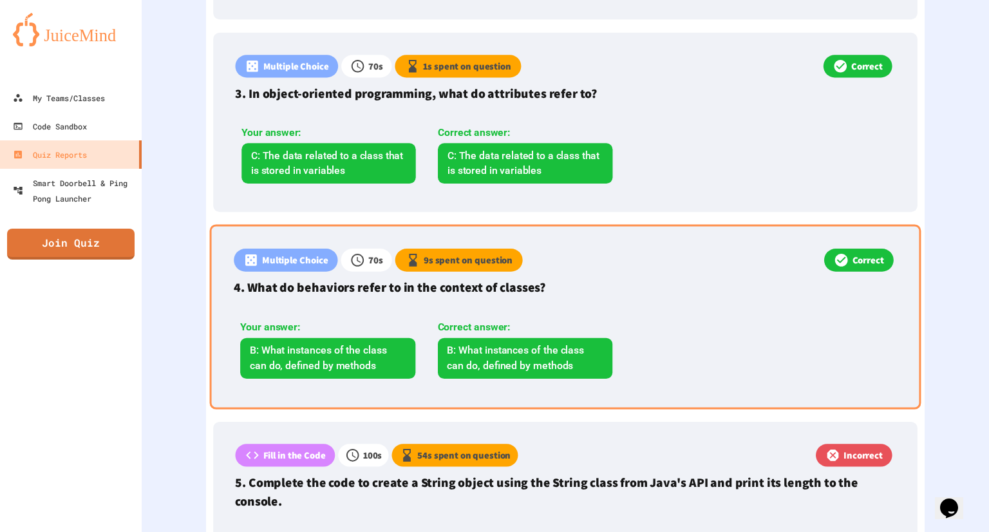
scroll to position [1105, 0]
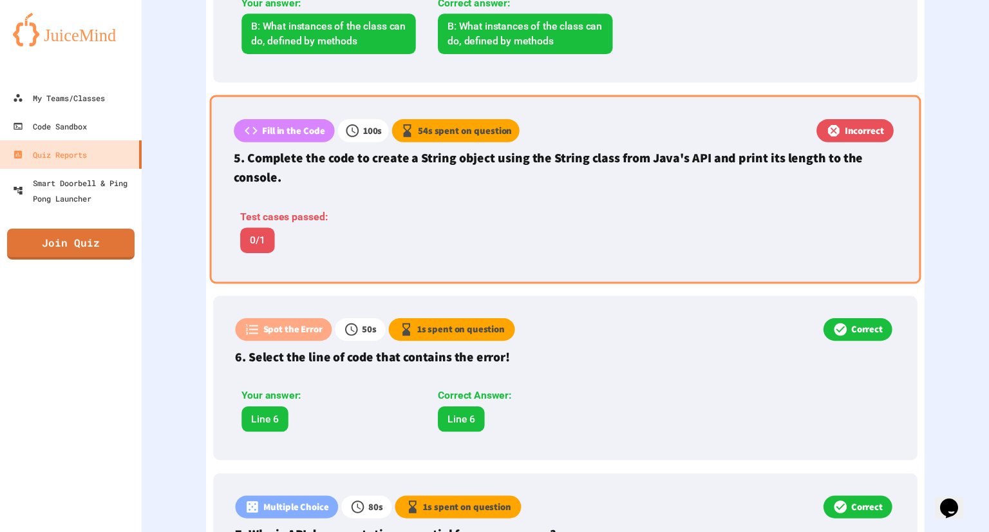
click at [316, 264] on div "Fill in the Code 100 s 54 s spent on question Incorrect 5. Complete the code to…" at bounding box center [566, 189] width 712 height 189
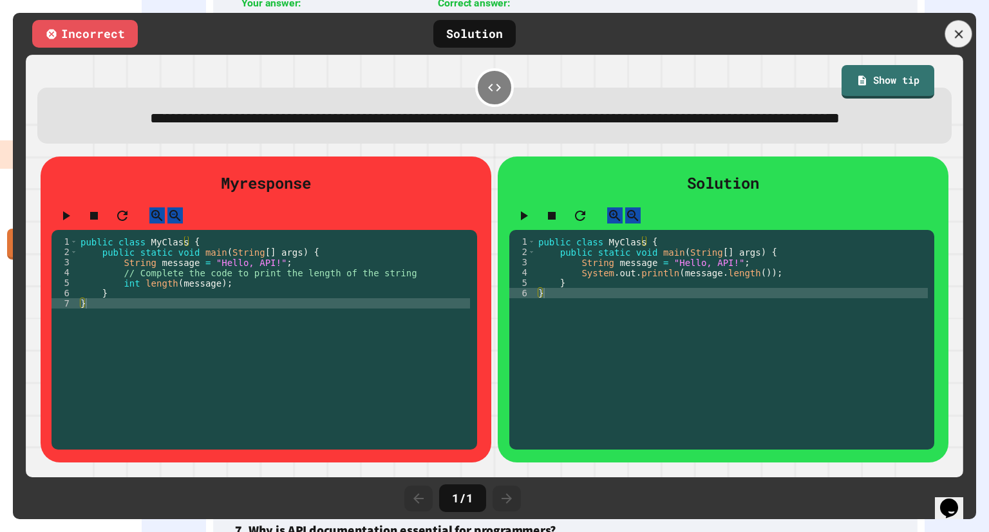
click at [968, 42] on div at bounding box center [958, 34] width 27 height 27
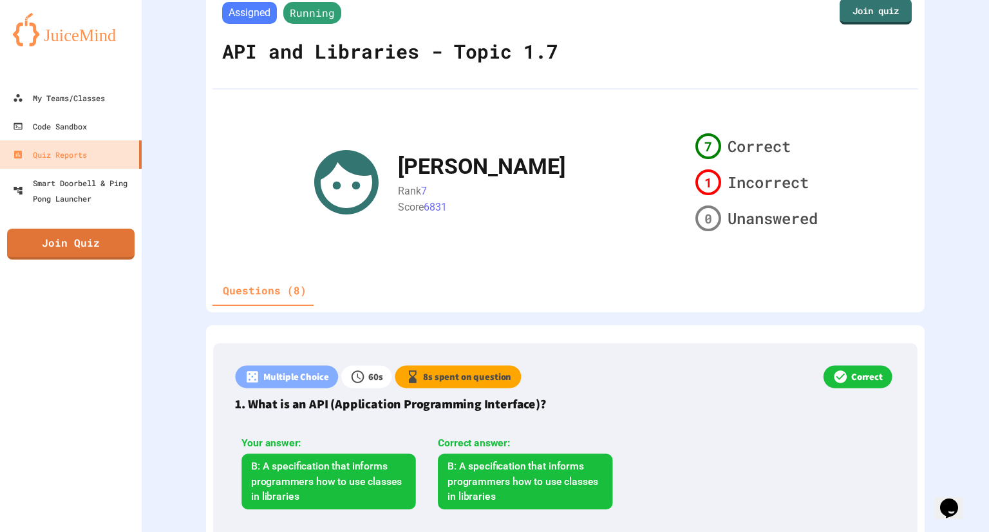
scroll to position [0, 0]
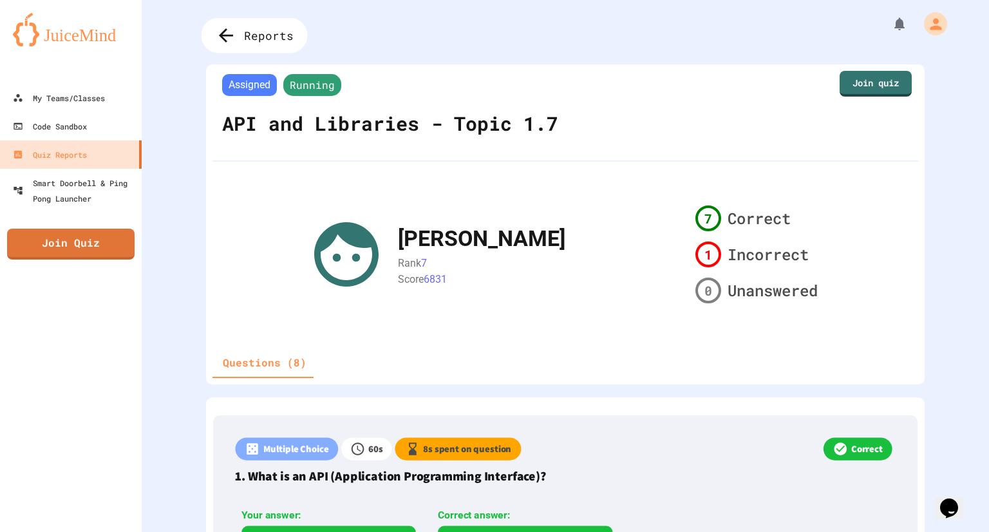
click at [223, 27] on icon at bounding box center [226, 35] width 21 height 21
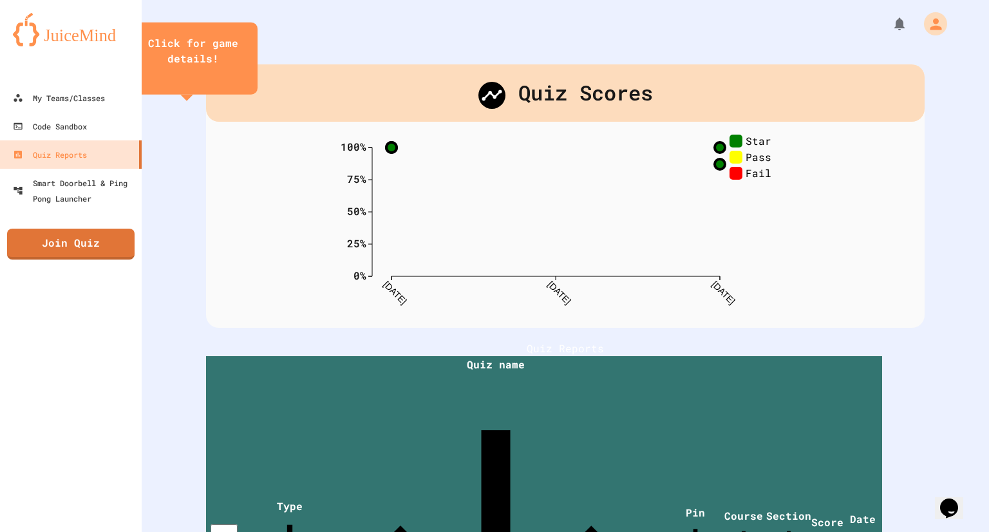
scroll to position [130, 0]
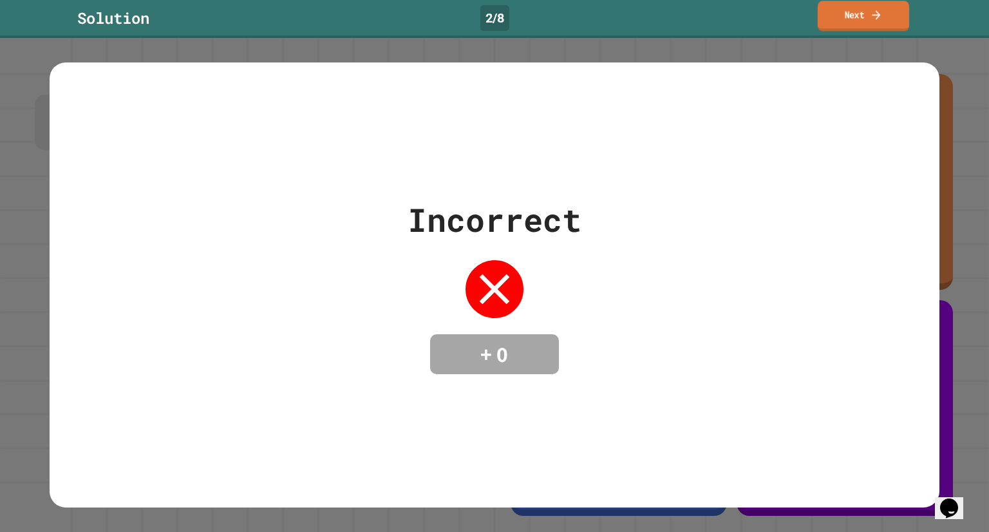
click at [837, 14] on link "Next" at bounding box center [863, 16] width 91 height 30
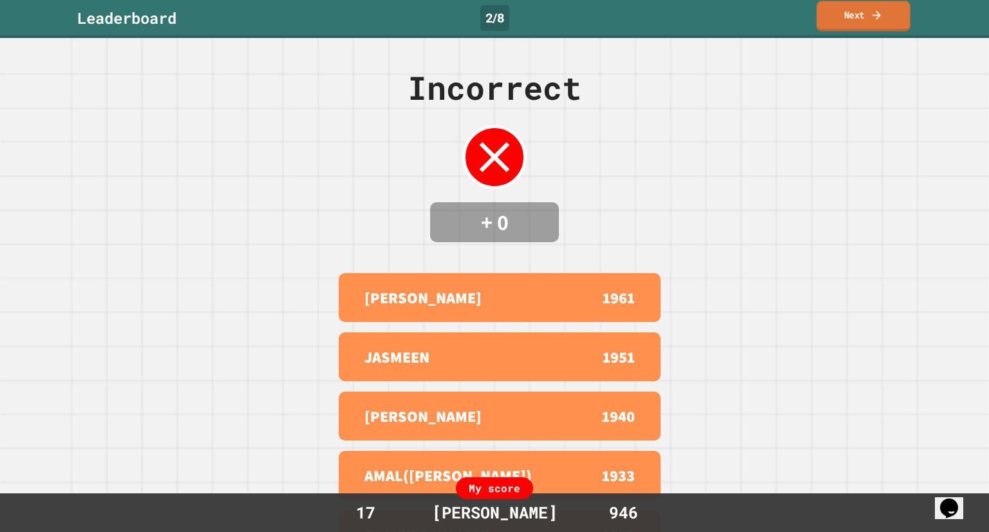
click at [873, 10] on icon at bounding box center [877, 15] width 12 height 14
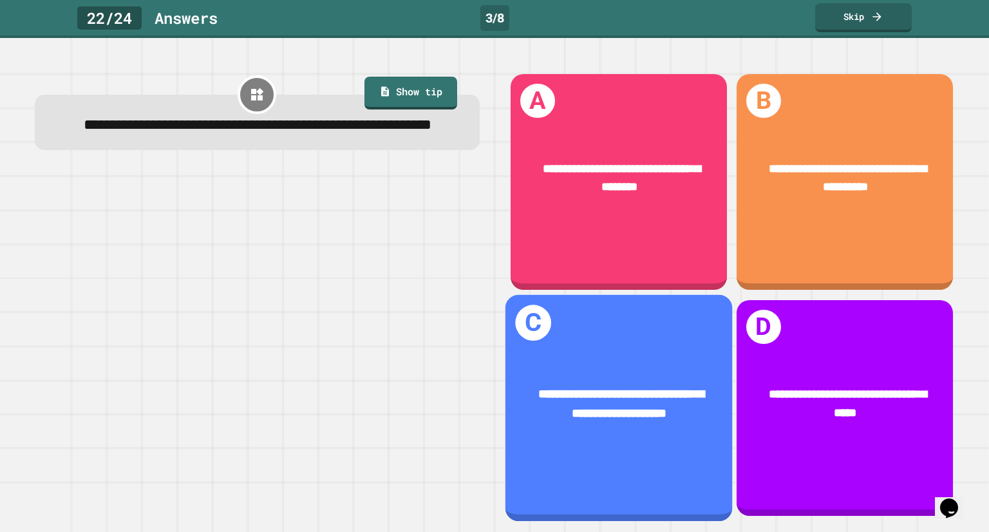
click at [681, 392] on div "**********" at bounding box center [619, 404] width 177 height 39
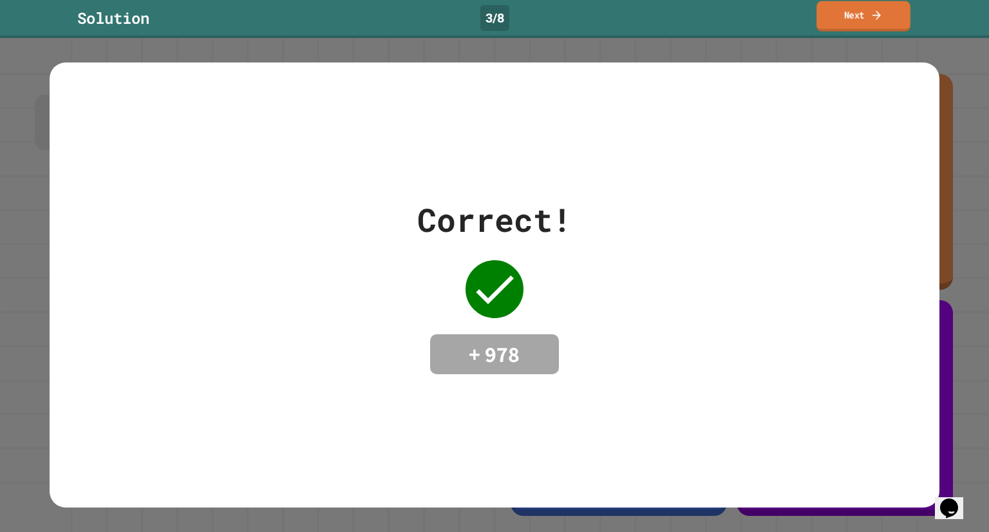
click at [853, 11] on link "Next" at bounding box center [864, 16] width 94 height 30
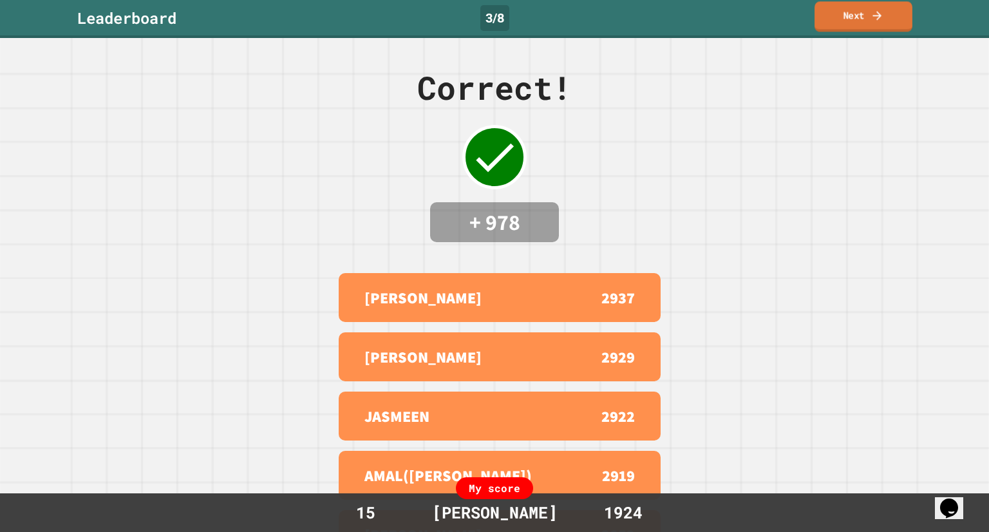
click at [863, 14] on link "Next" at bounding box center [864, 16] width 98 height 30
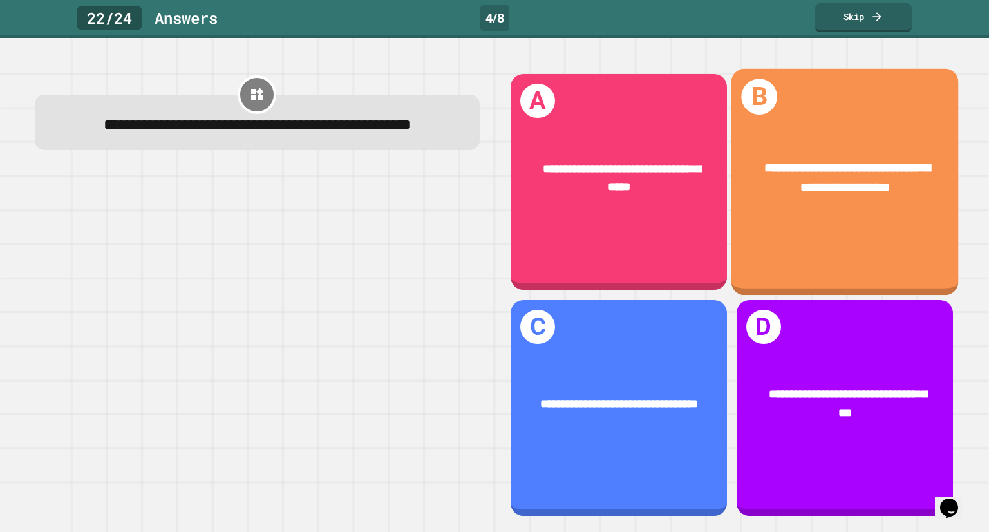
click at [821, 194] on div "**********" at bounding box center [845, 179] width 227 height 88
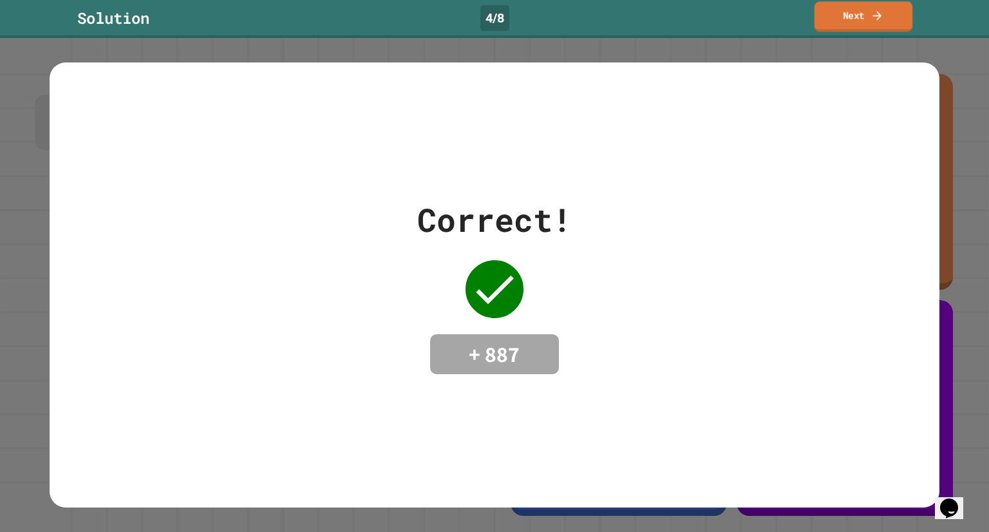
click at [902, 3] on link "Next" at bounding box center [864, 16] width 99 height 30
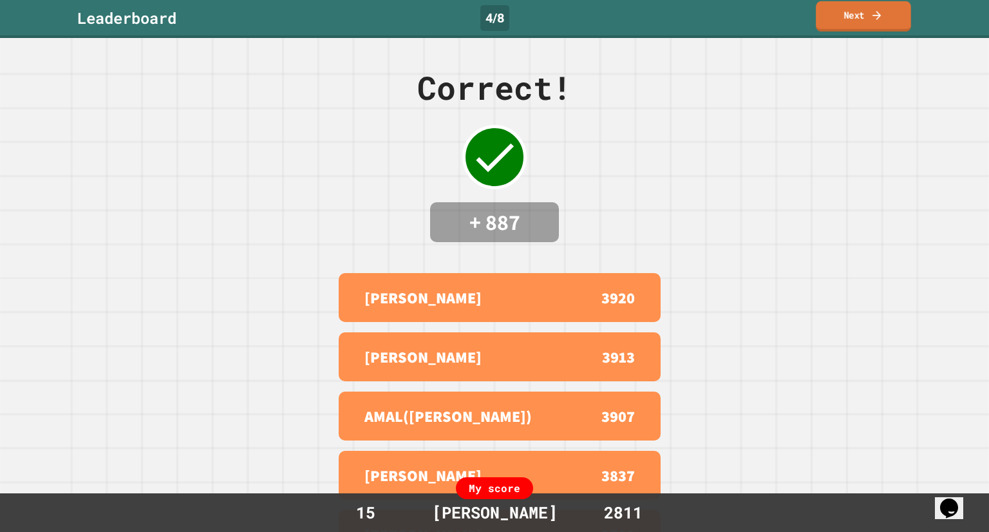
click at [895, 10] on link "Next" at bounding box center [863, 16] width 95 height 30
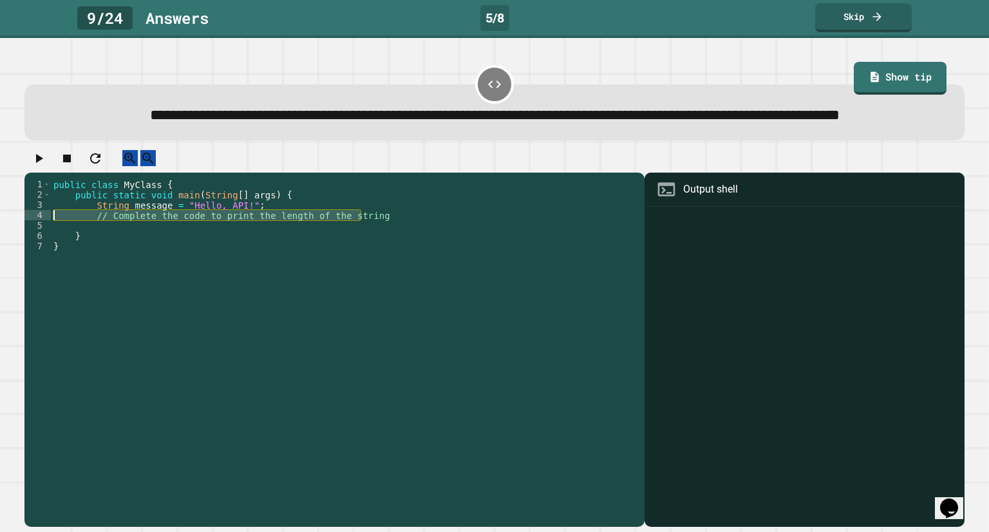
drag, startPoint x: 417, startPoint y: 254, endPoint x: 42, endPoint y: 249, distance: 375.5
click at [42, 249] on div "1 2 3 4 5 6 7 public class MyClass { public static void main ( String [ ] args …" at bounding box center [331, 318] width 614 height 278
type textarea "**********"
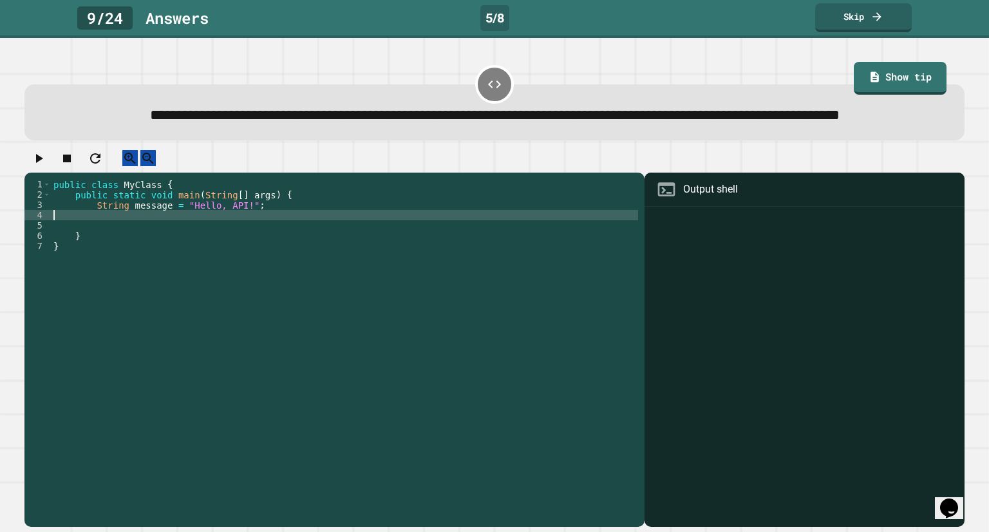
type textarea "**********"
click at [38, 166] on icon "button" at bounding box center [38, 158] width 15 height 15
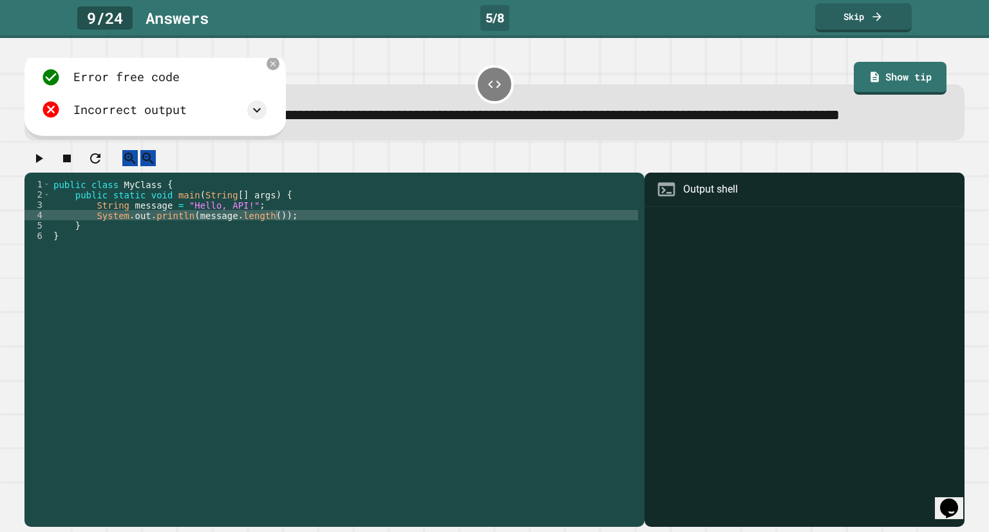
click at [43, 163] on icon "button" at bounding box center [39, 158] width 7 height 9
click at [879, 71] on link "Show tip" at bounding box center [900, 76] width 91 height 35
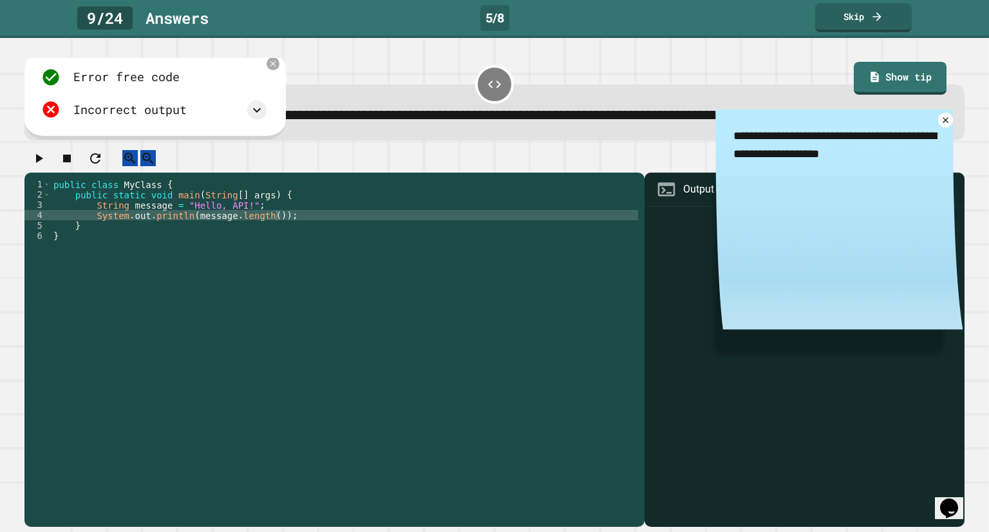
click at [37, 166] on icon "button" at bounding box center [38, 158] width 15 height 15
click at [40, 166] on icon "button" at bounding box center [38, 158] width 15 height 15
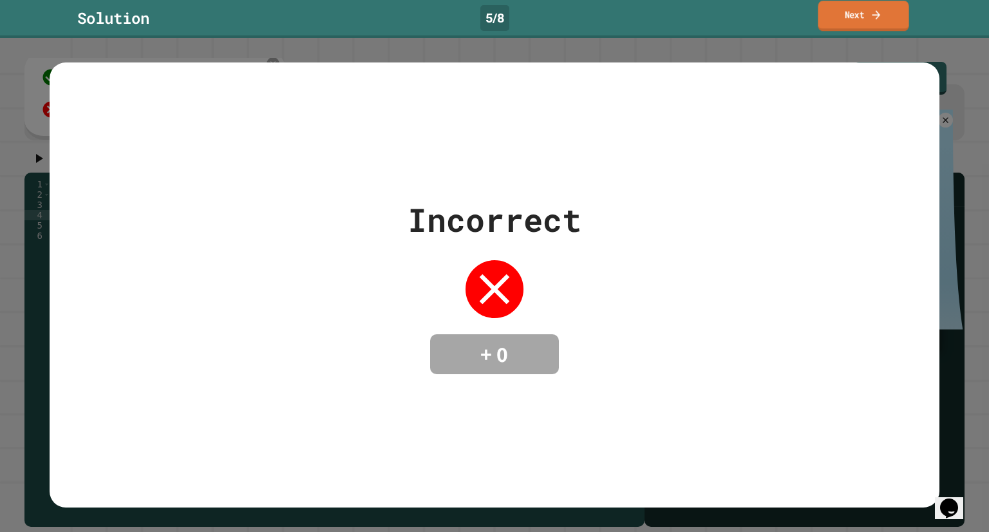
click at [872, 11] on icon at bounding box center [876, 15] width 12 height 14
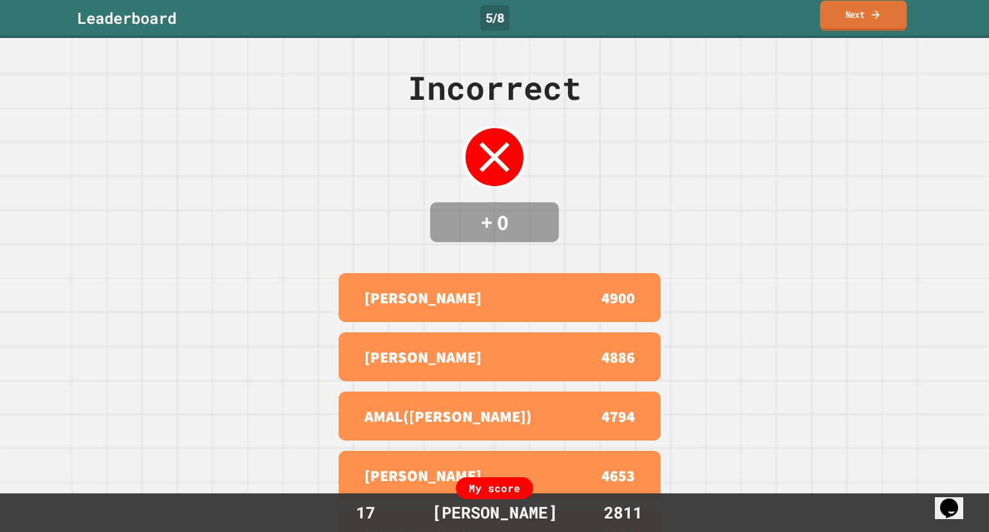
click at [829, 17] on link "Next" at bounding box center [863, 16] width 87 height 30
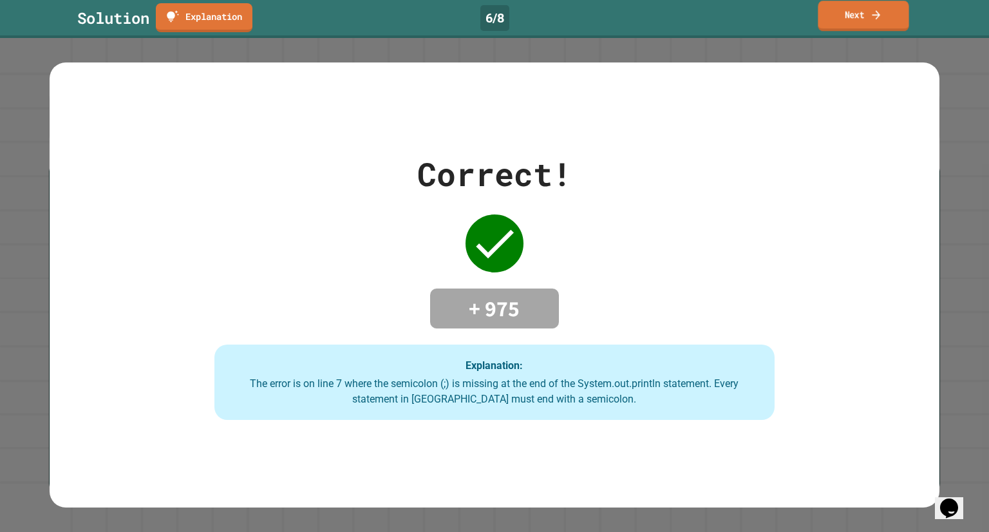
click at [840, 28] on link "Next" at bounding box center [863, 16] width 91 height 30
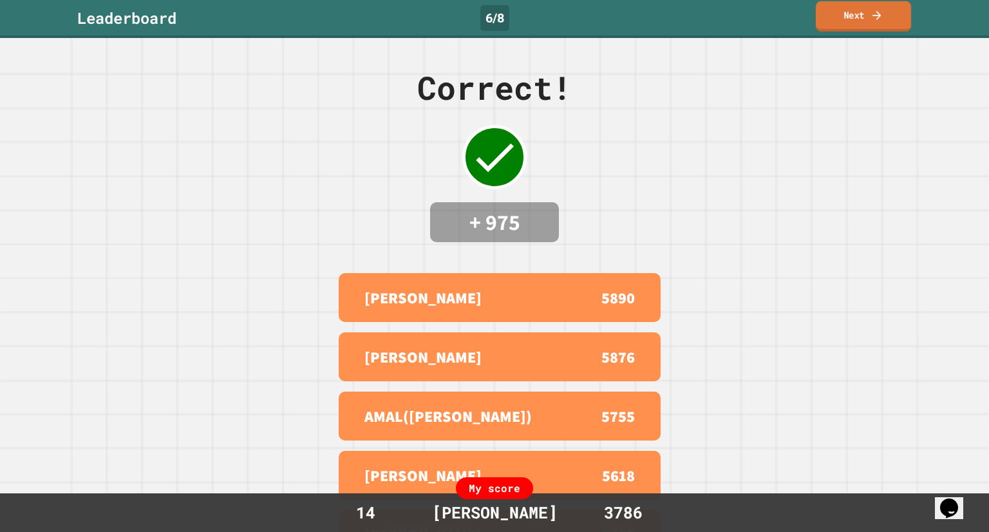
click at [840, 28] on link "Next" at bounding box center [863, 16] width 95 height 30
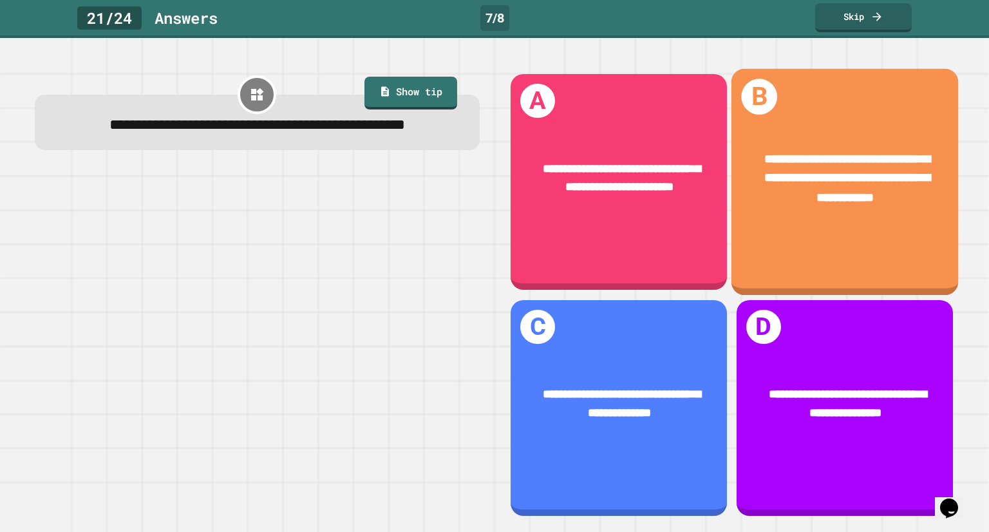
click at [790, 220] on div "**********" at bounding box center [845, 178] width 227 height 107
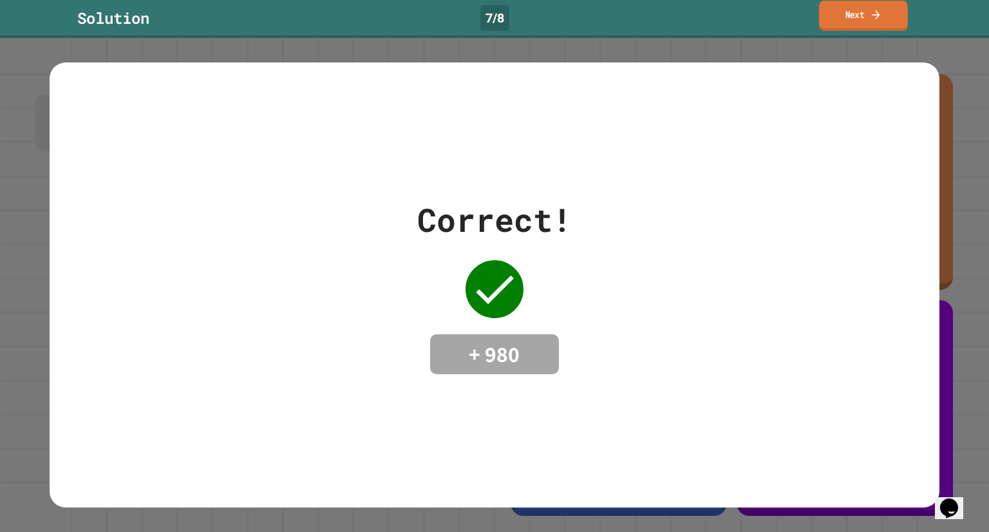
click at [861, 9] on link "Next" at bounding box center [863, 16] width 89 height 30
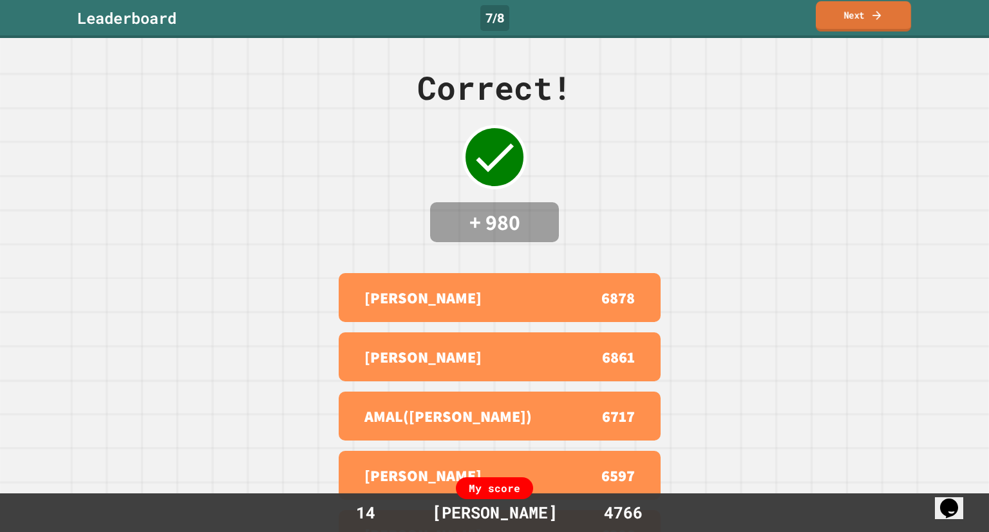
click at [890, 8] on link "Next" at bounding box center [863, 16] width 95 height 30
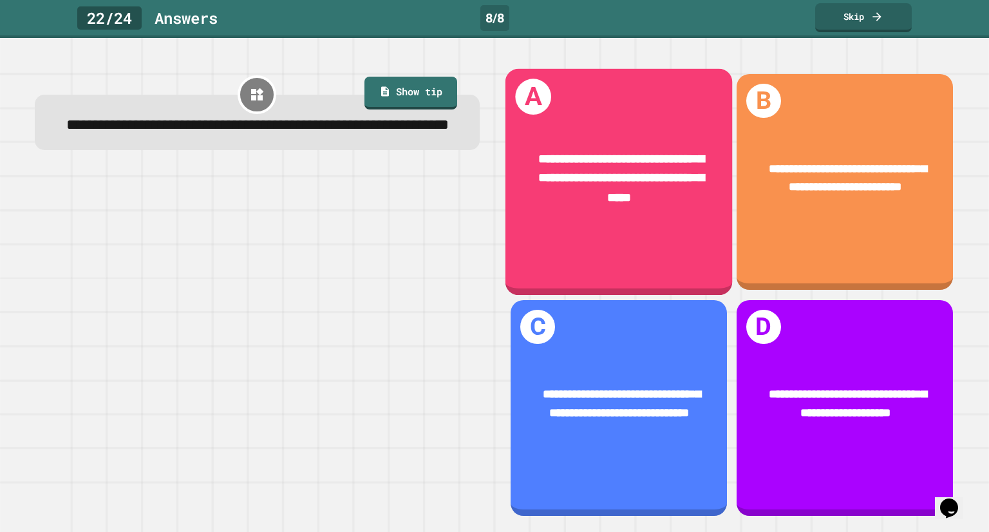
click at [636, 231] on div "**********" at bounding box center [618, 182] width 227 height 227
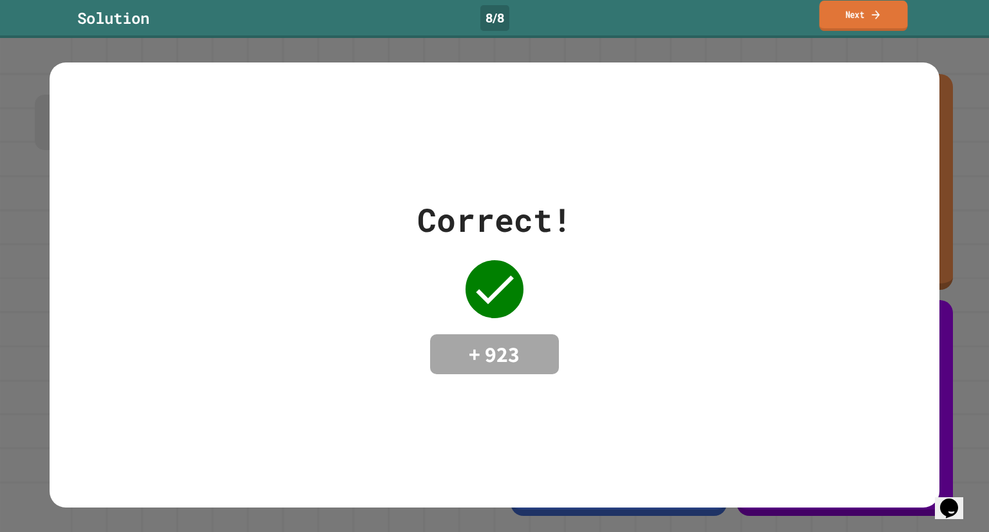
click at [840, 26] on link "Next" at bounding box center [863, 16] width 88 height 30
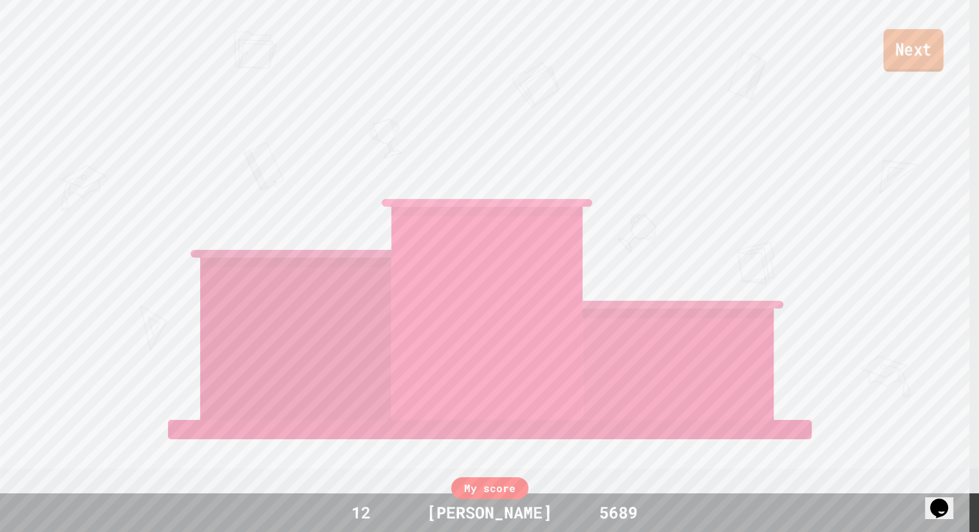
click at [929, 39] on link "Next" at bounding box center [913, 50] width 60 height 43
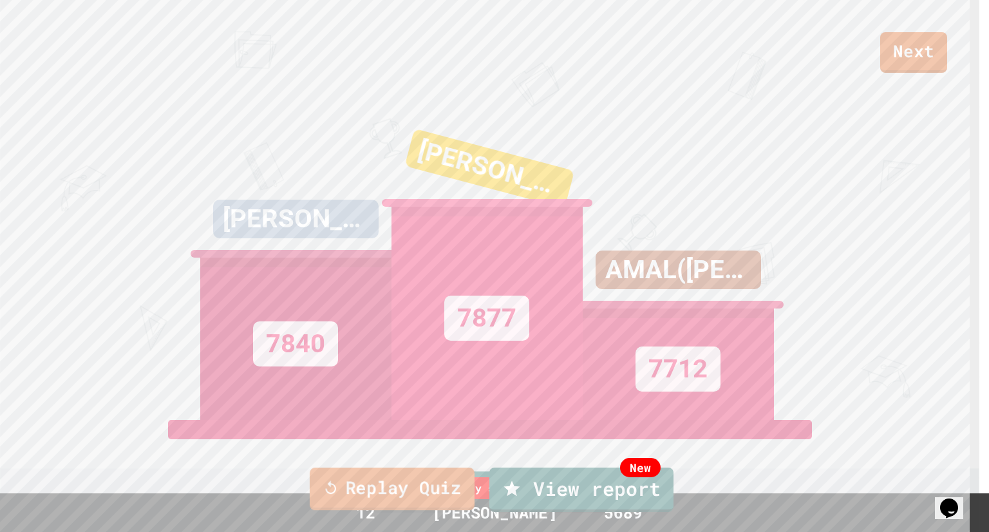
click at [406, 495] on link "Replay Quiz" at bounding box center [392, 489] width 165 height 43
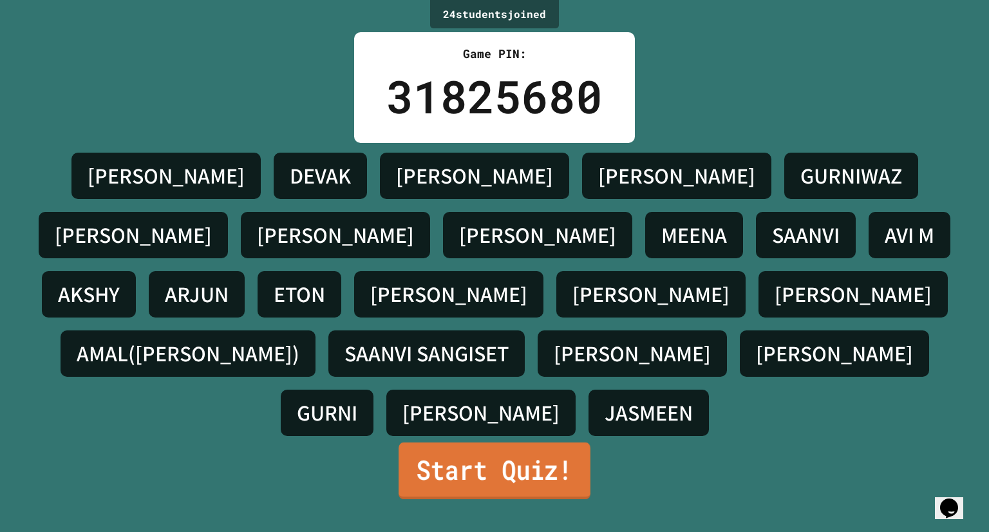
click at [443, 451] on link "Start Quiz!" at bounding box center [495, 470] width 192 height 57
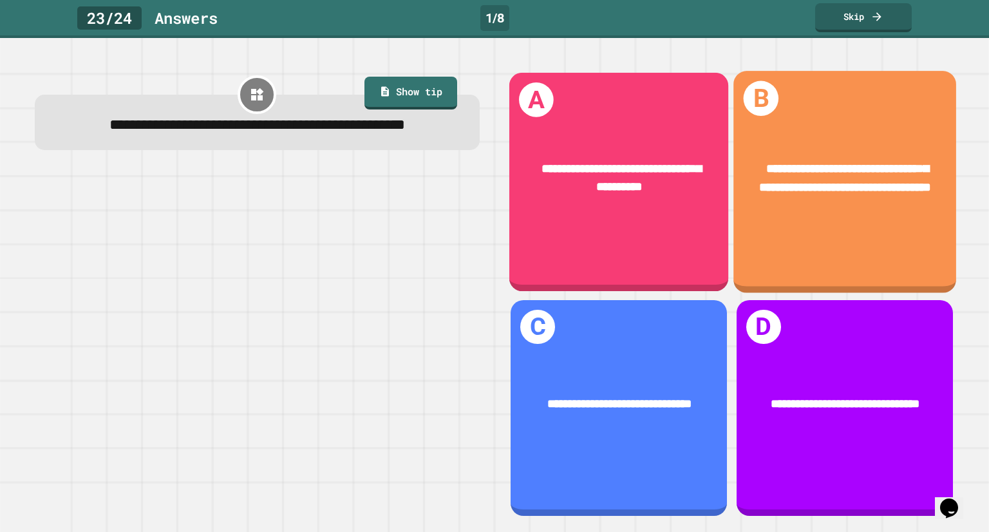
click at [881, 194] on div "**********" at bounding box center [845, 179] width 173 height 38
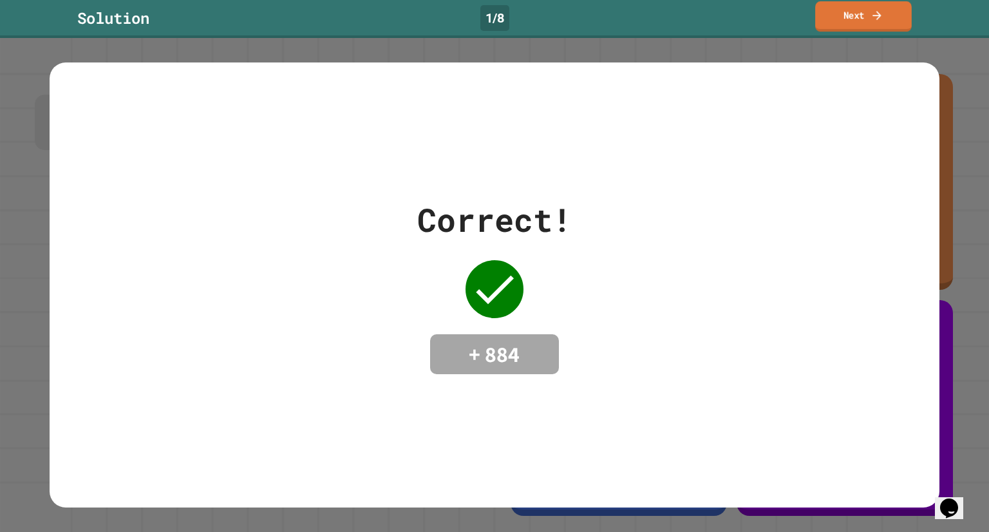
click at [876, 4] on link "Next" at bounding box center [863, 16] width 97 height 30
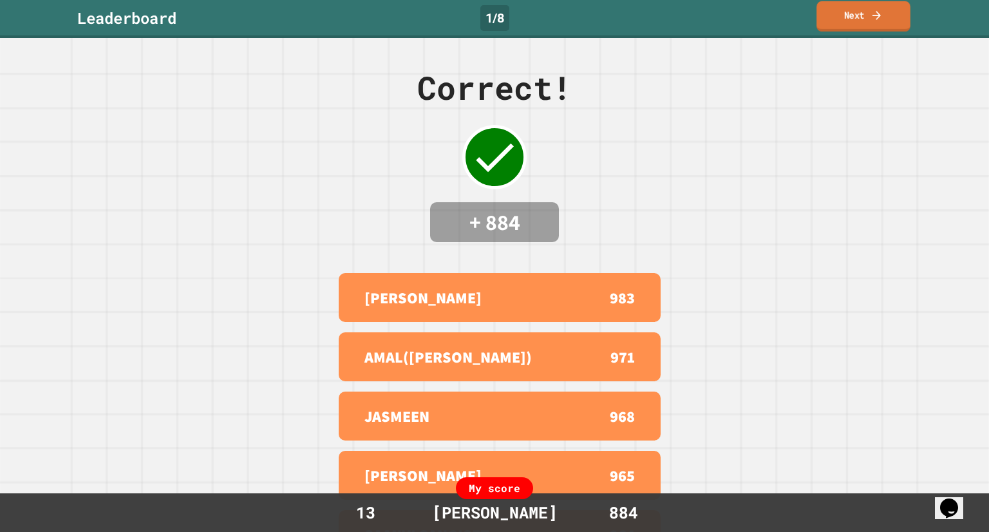
click at [873, 9] on icon at bounding box center [877, 15] width 12 height 14
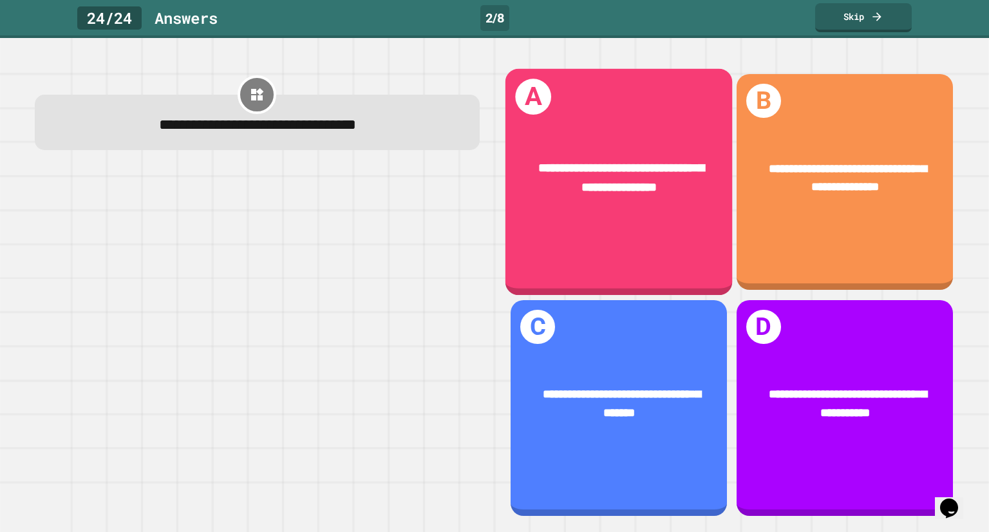
click at [676, 194] on div "**********" at bounding box center [618, 179] width 227 height 88
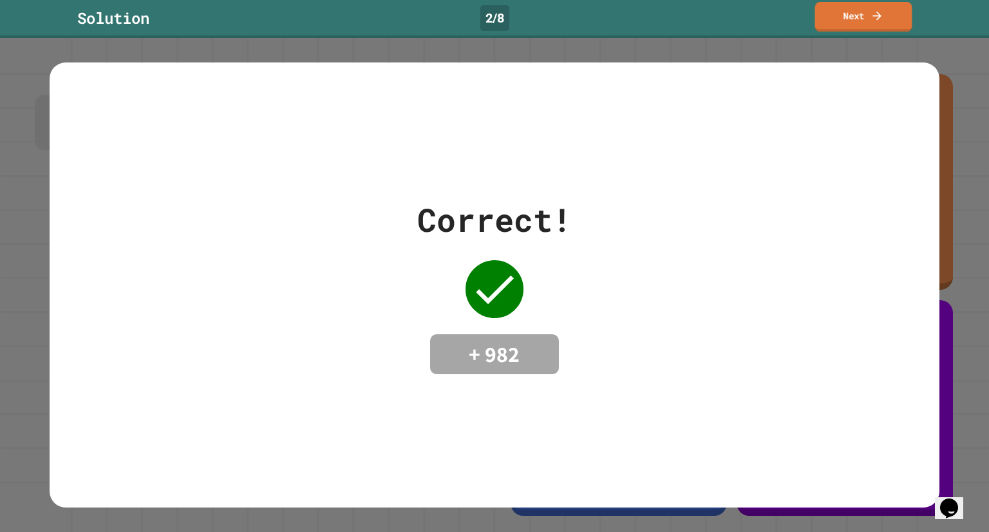
click at [838, 24] on link "Next" at bounding box center [863, 17] width 97 height 30
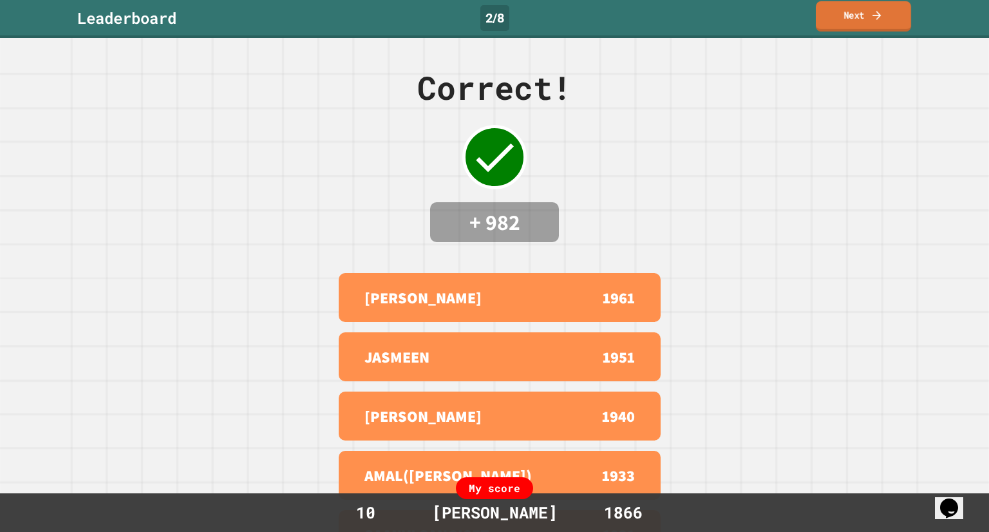
click at [838, 24] on link "Next" at bounding box center [863, 16] width 95 height 30
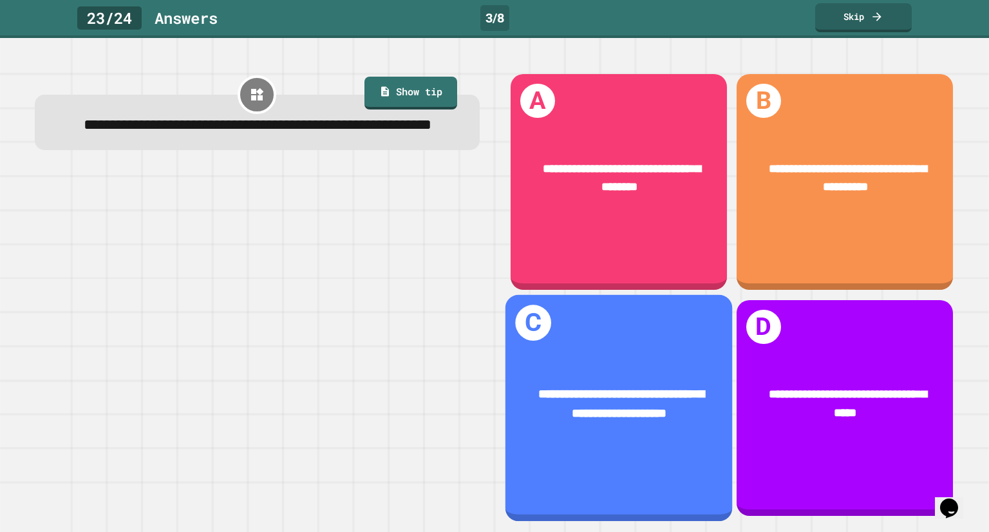
click at [595, 328] on div "**********" at bounding box center [618, 407] width 227 height 227
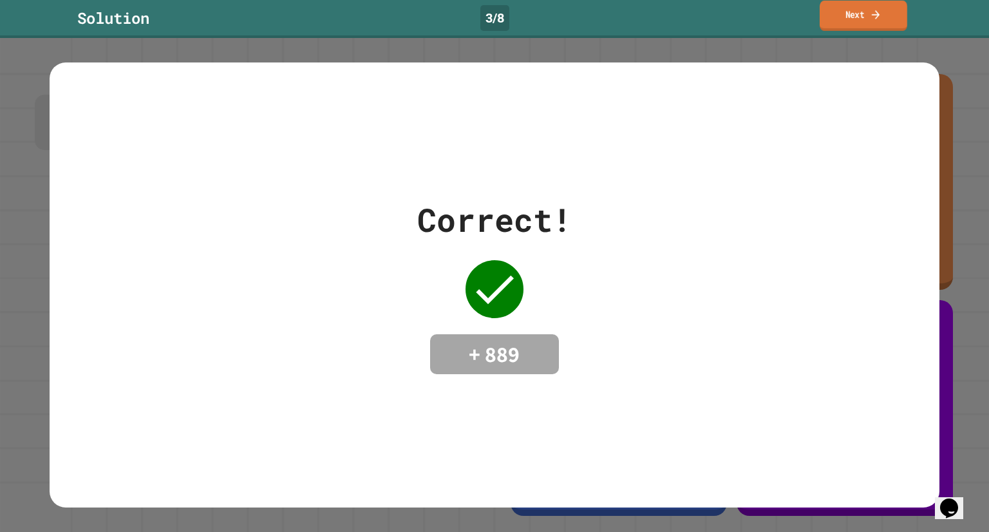
click at [849, 26] on link "Next" at bounding box center [864, 16] width 88 height 30
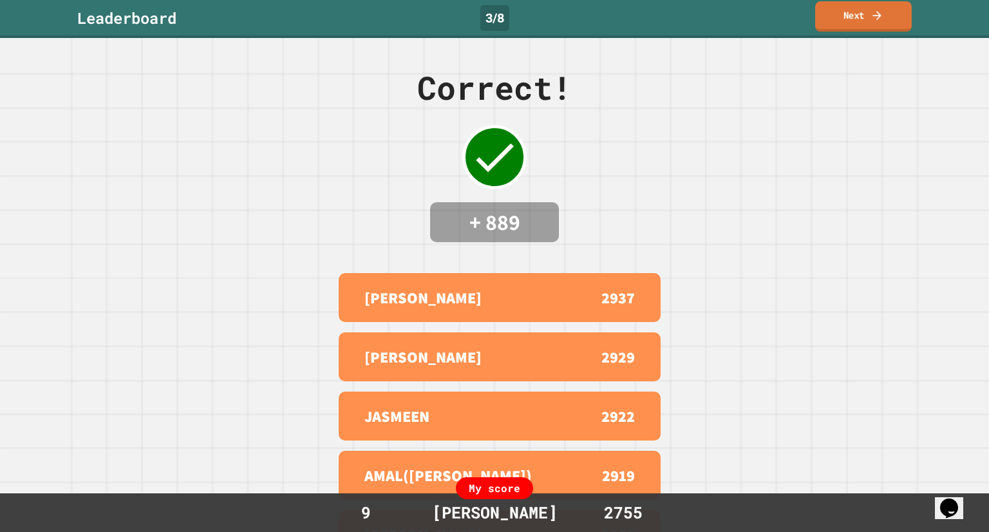
click at [860, 23] on link "Next" at bounding box center [863, 16] width 97 height 30
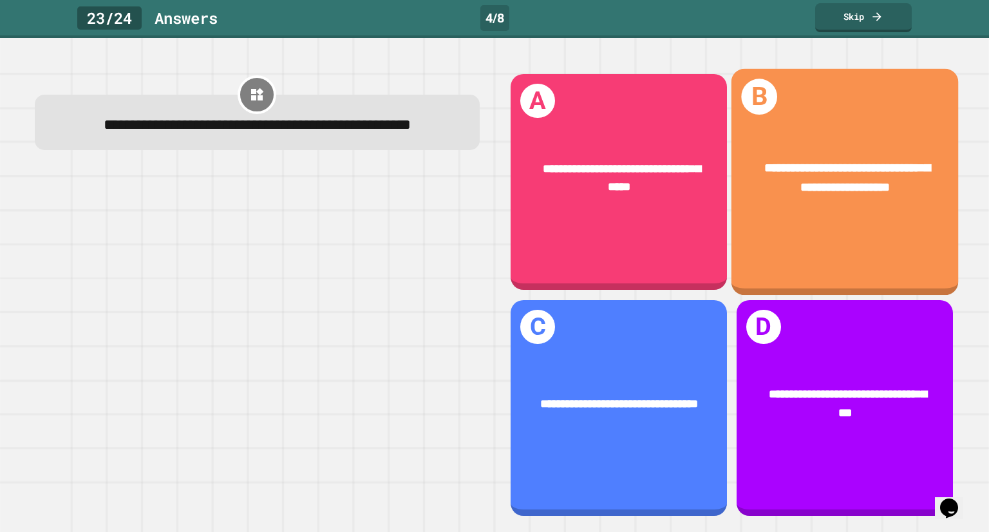
click at [832, 213] on div "**********" at bounding box center [845, 179] width 227 height 88
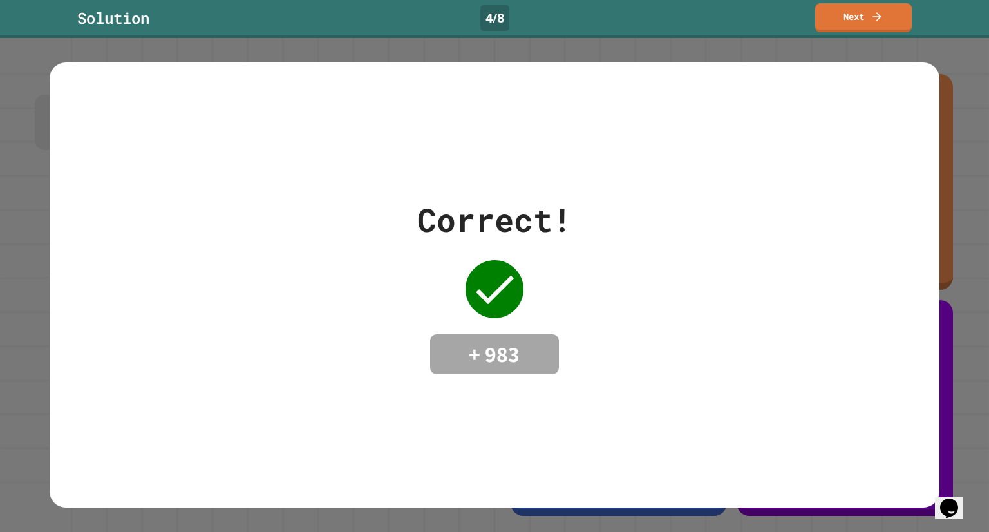
click at [837, 29] on link "Next" at bounding box center [863, 17] width 97 height 29
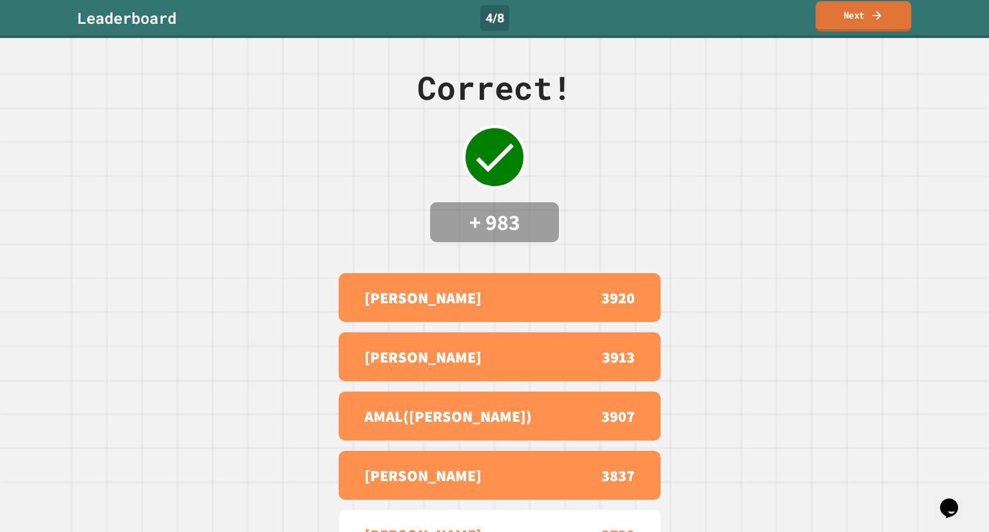
click at [888, 14] on link "Next" at bounding box center [864, 16] width 96 height 30
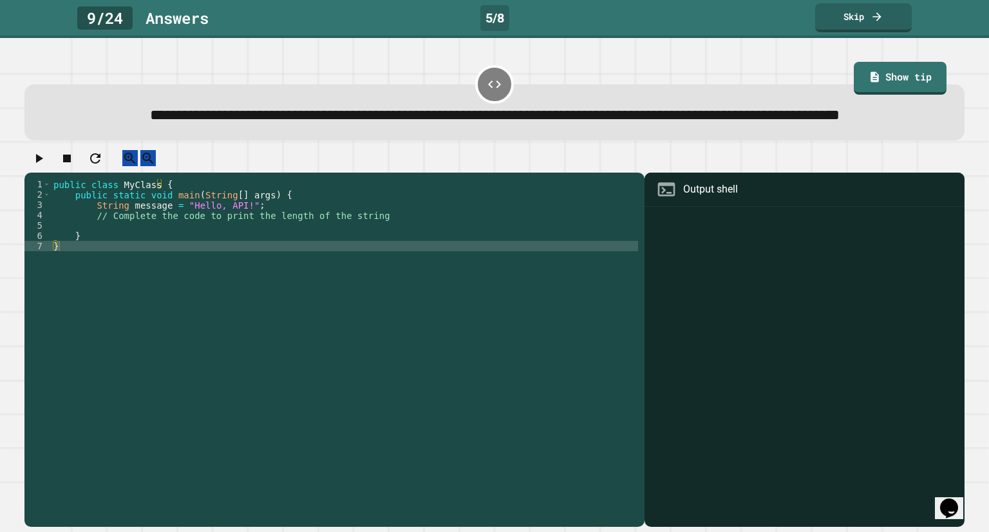
click at [191, 274] on div "public class MyClass { public static void main ( String [ ] args ) { String mes…" at bounding box center [344, 328] width 587 height 299
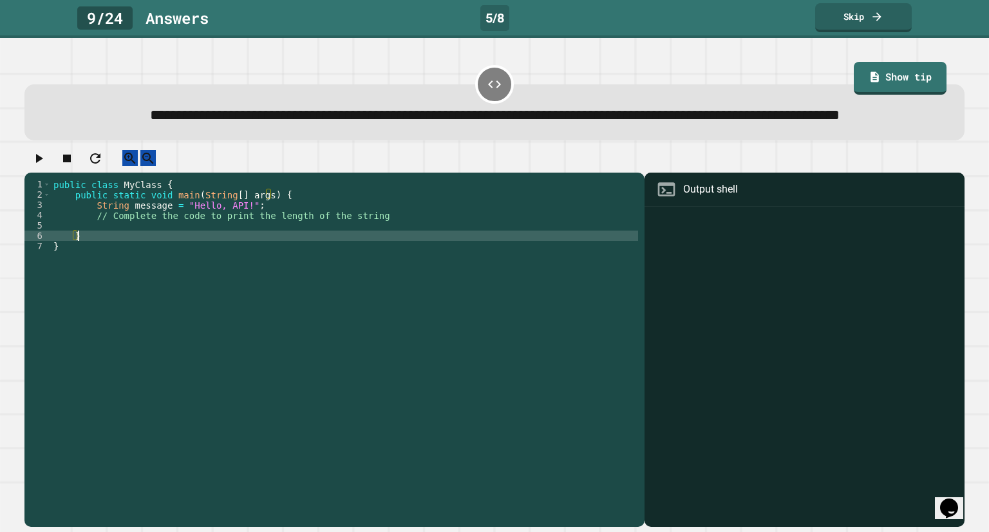
click at [191, 274] on div "public class MyClass { public static void main ( String [ ] args ) { String mes…" at bounding box center [344, 328] width 587 height 299
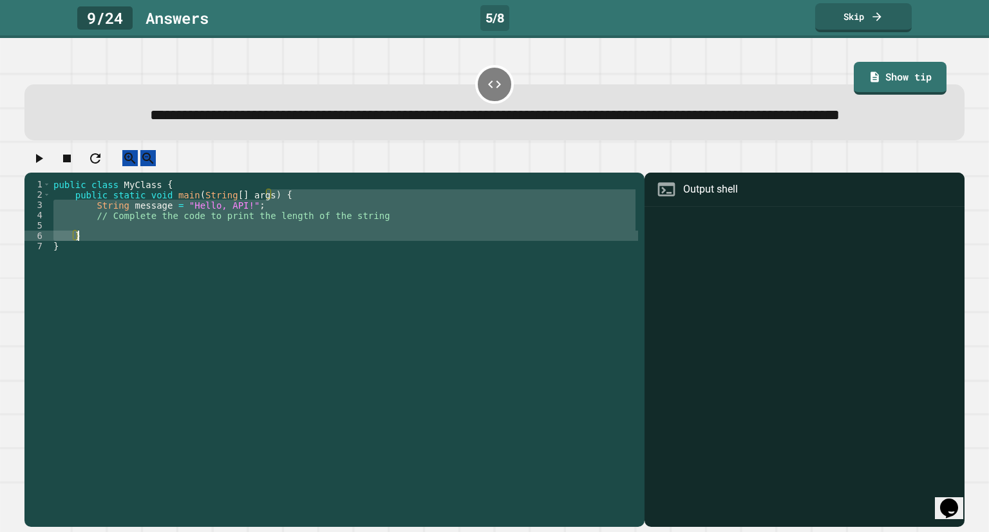
click at [188, 285] on div "public class MyClass { public static void main ( String [ ] args ) { String mes…" at bounding box center [344, 328] width 587 height 299
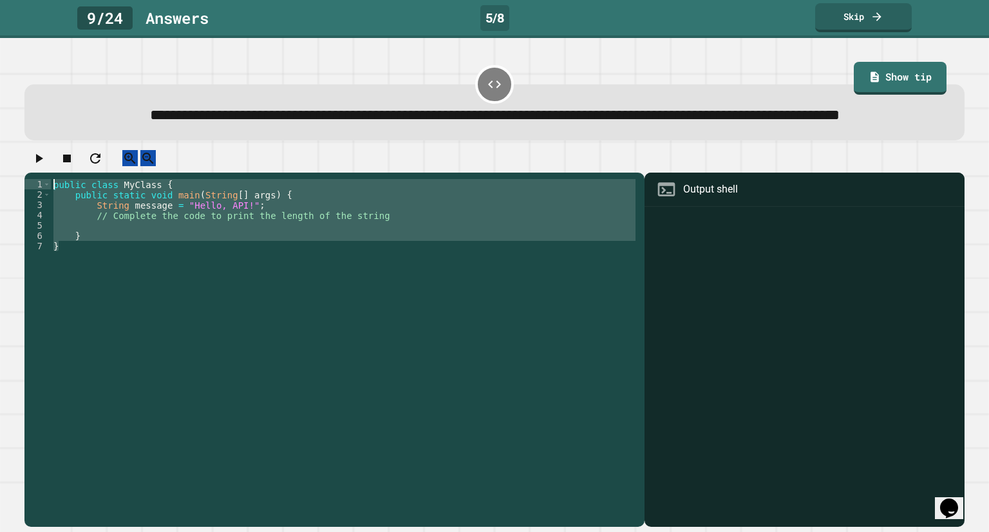
drag, startPoint x: 188, startPoint y: 285, endPoint x: 32, endPoint y: 181, distance: 187.5
click at [32, 181] on div "1 2 3 4 5 6 7 public class MyClass { public static void main ( String [ ] args …" at bounding box center [494, 338] width 940 height 377
type textarea "**********"
click at [175, 263] on div "public class MyClass { public static void main ( String [ ] args ) { String mes…" at bounding box center [344, 318] width 587 height 278
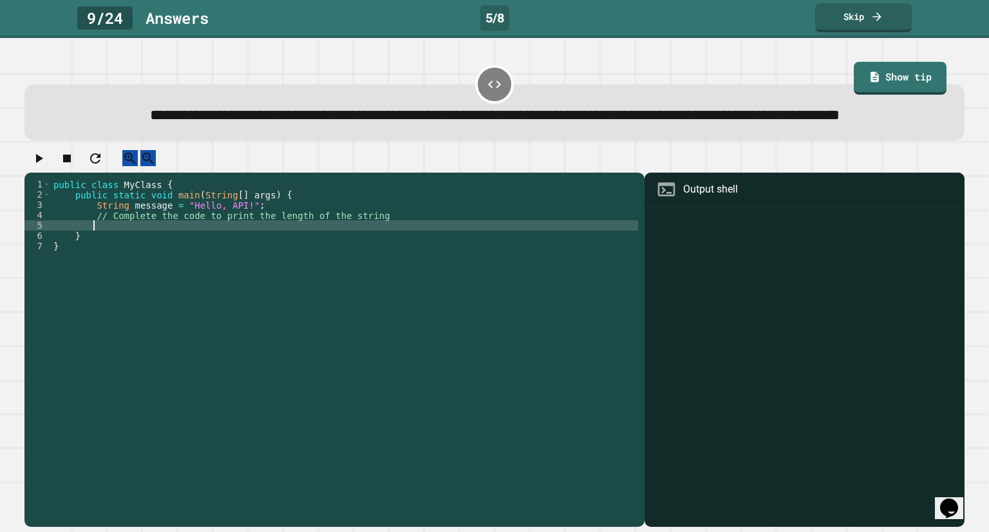
paste textarea "**********"
type textarea "**********"
click at [38, 166] on icon "button" at bounding box center [38, 158] width 15 height 15
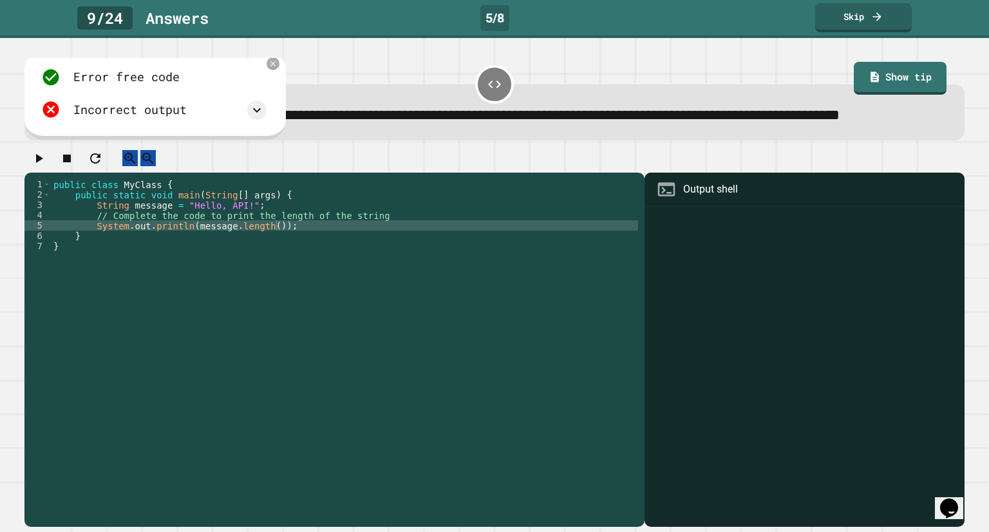
click at [272, 126] on div "Error free code Incorrect output" at bounding box center [154, 93] width 238 height 65
click at [261, 118] on icon at bounding box center [256, 109] width 15 height 15
click at [203, 120] on div "Incorrect output" at bounding box center [153, 110] width 225 height 20
click at [131, 119] on div "Incorrect output" at bounding box center [129, 110] width 113 height 18
click at [59, 120] on icon at bounding box center [51, 110] width 20 height 20
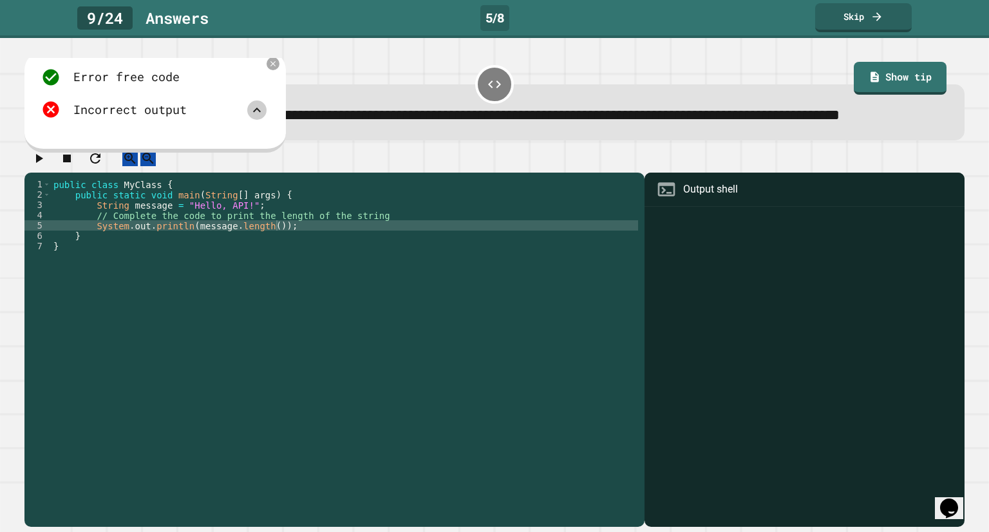
click at [49, 120] on icon at bounding box center [51, 110] width 20 height 20
click at [456, 248] on div "public class MyClass { public static void main ( String [ ] args ) { String mes…" at bounding box center [344, 328] width 587 height 299
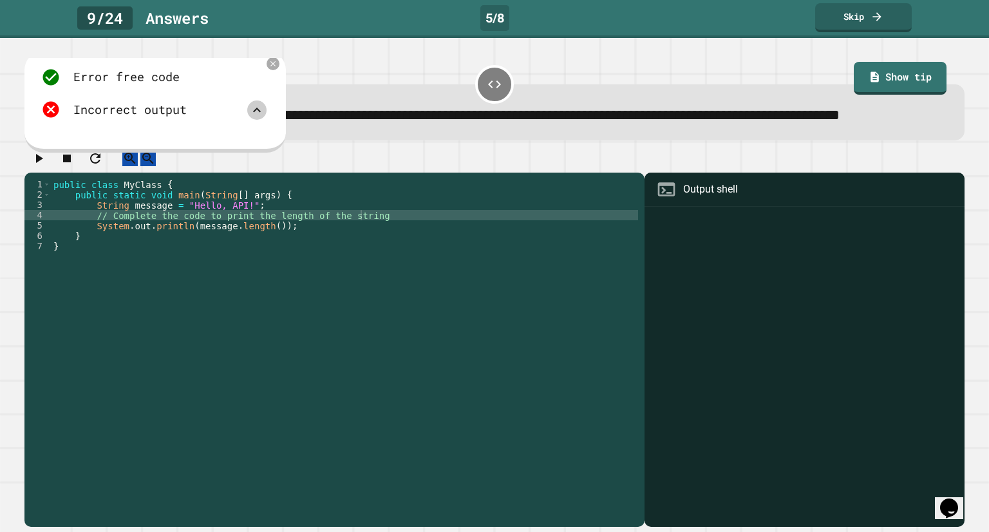
click at [515, 173] on div at bounding box center [494, 161] width 940 height 23
click at [373, 264] on div "public class MyClass { public static void main ( String [ ] args ) { String mes…" at bounding box center [344, 328] width 587 height 299
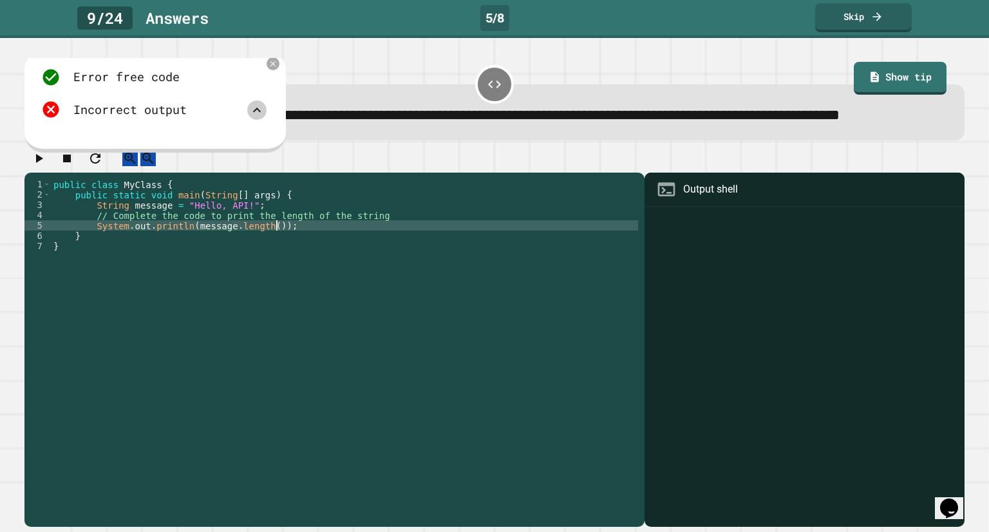
click at [689, 247] on div at bounding box center [804, 368] width 307 height 317
click at [686, 197] on div "Output shell" at bounding box center [710, 189] width 55 height 15
click at [39, 166] on icon "button" at bounding box center [38, 158] width 15 height 15
click at [859, 24] on link "Skip" at bounding box center [864, 16] width 95 height 30
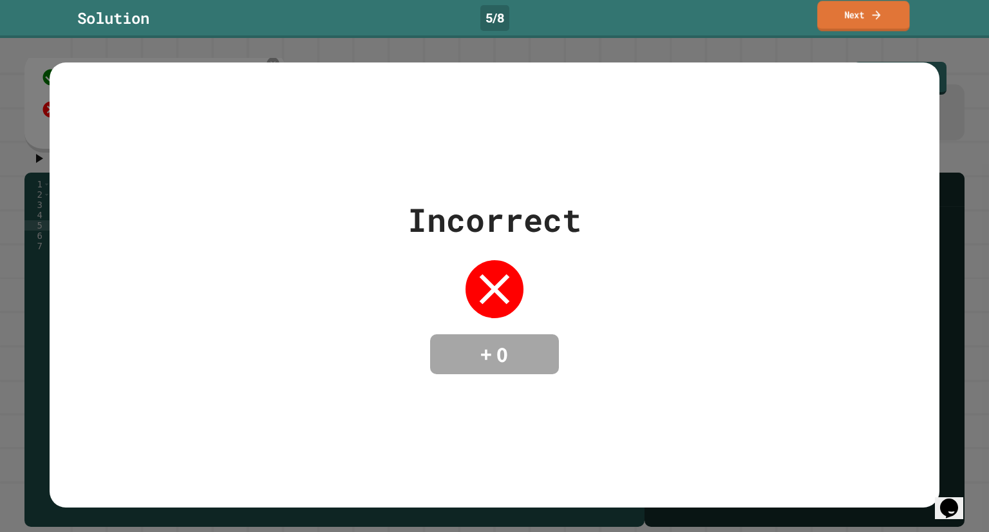
click at [848, 20] on link "Next" at bounding box center [863, 16] width 92 height 30
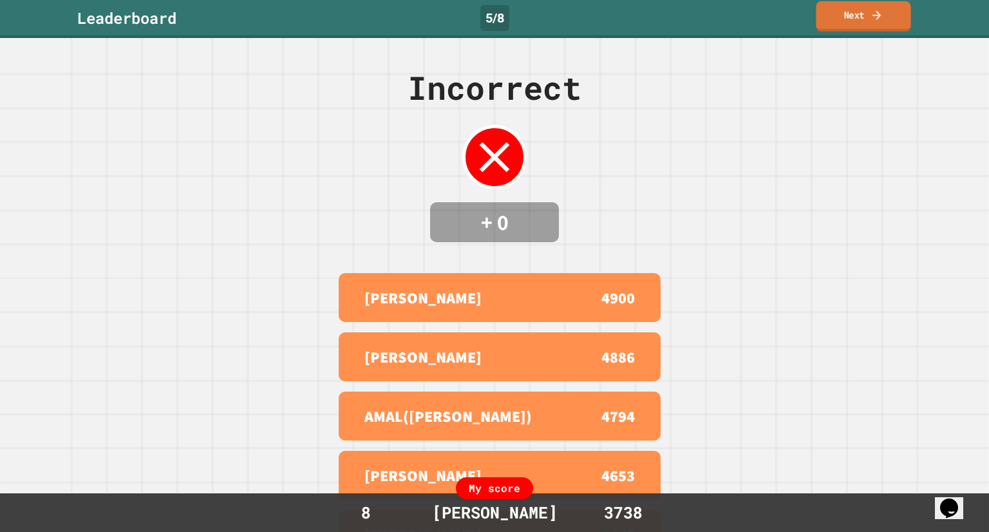
click at [871, 23] on link "Next" at bounding box center [863, 16] width 95 height 30
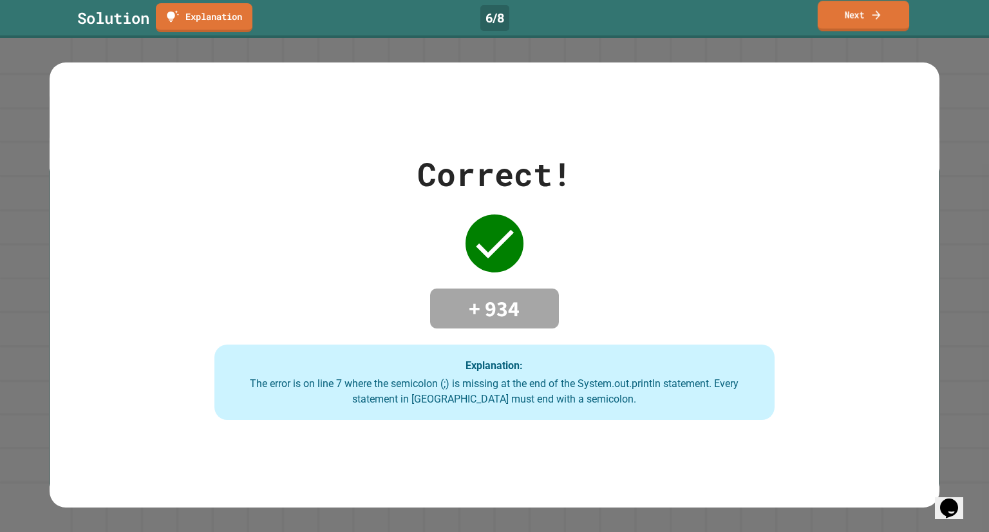
click at [894, 18] on link "Next" at bounding box center [863, 16] width 91 height 30
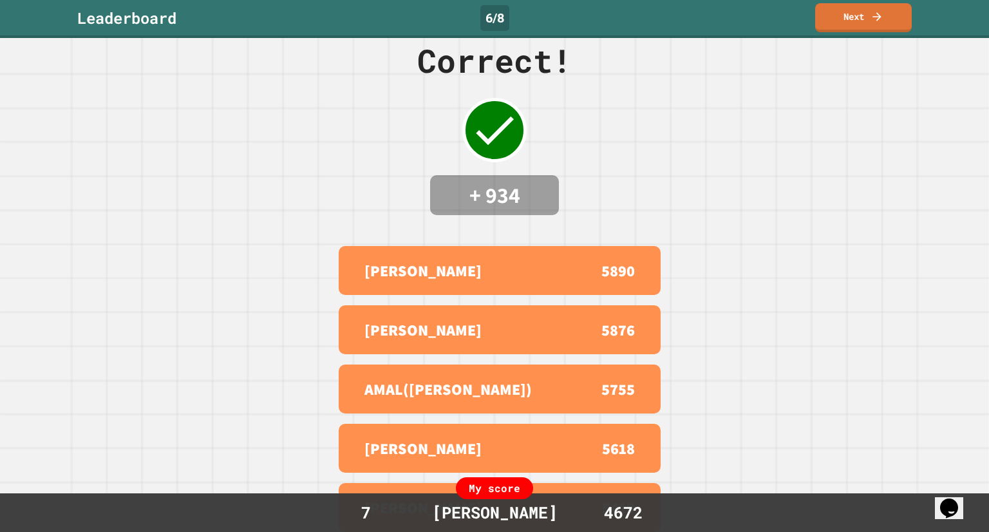
scroll to position [42, 0]
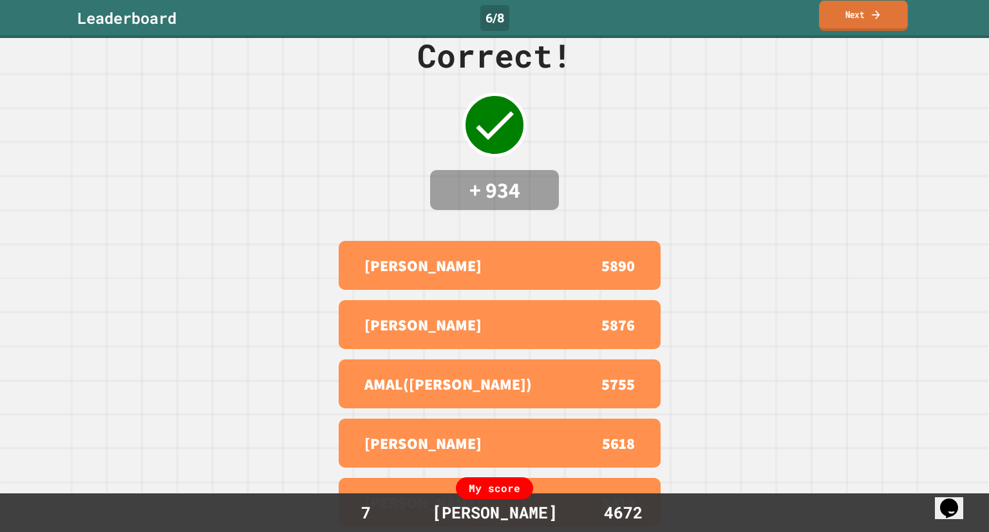
click at [847, 26] on link "Next" at bounding box center [863, 16] width 89 height 30
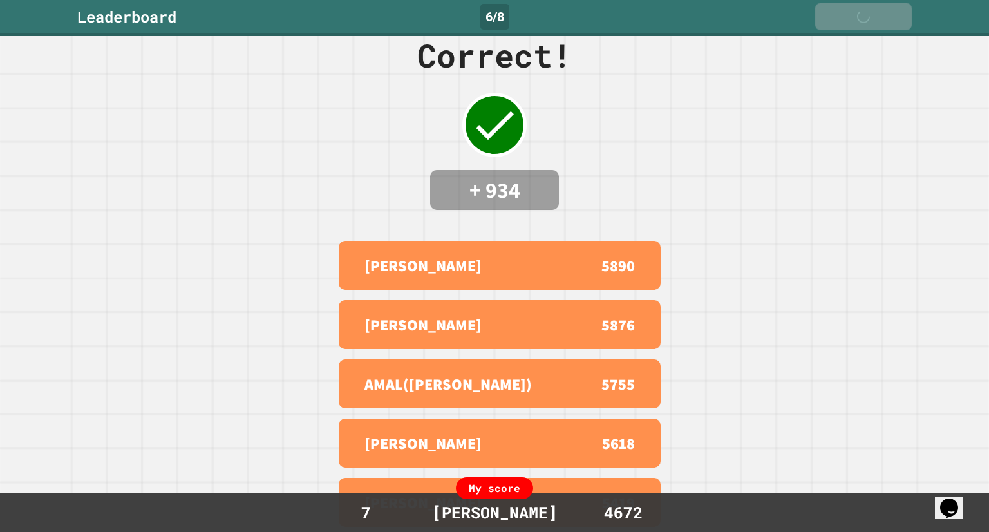
scroll to position [0, 0]
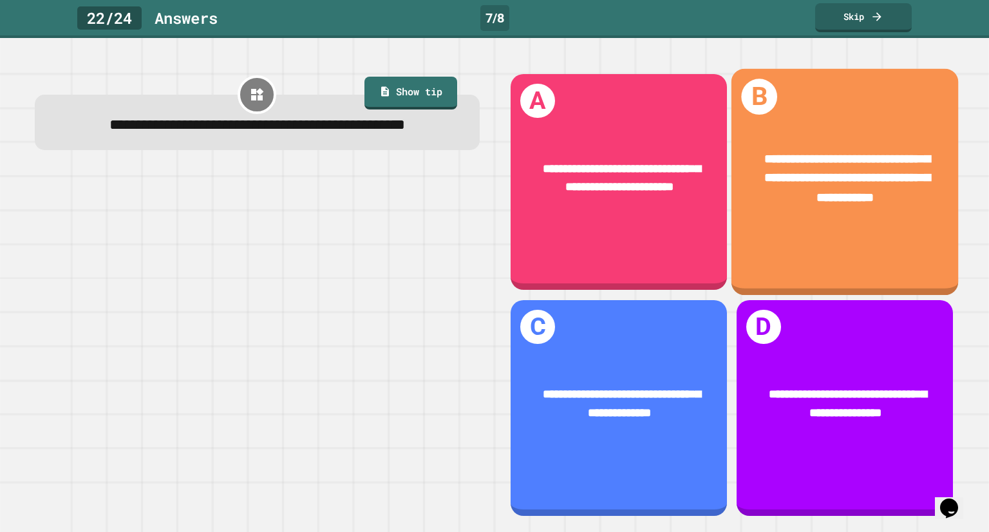
click at [800, 181] on span "**********" at bounding box center [847, 178] width 165 height 51
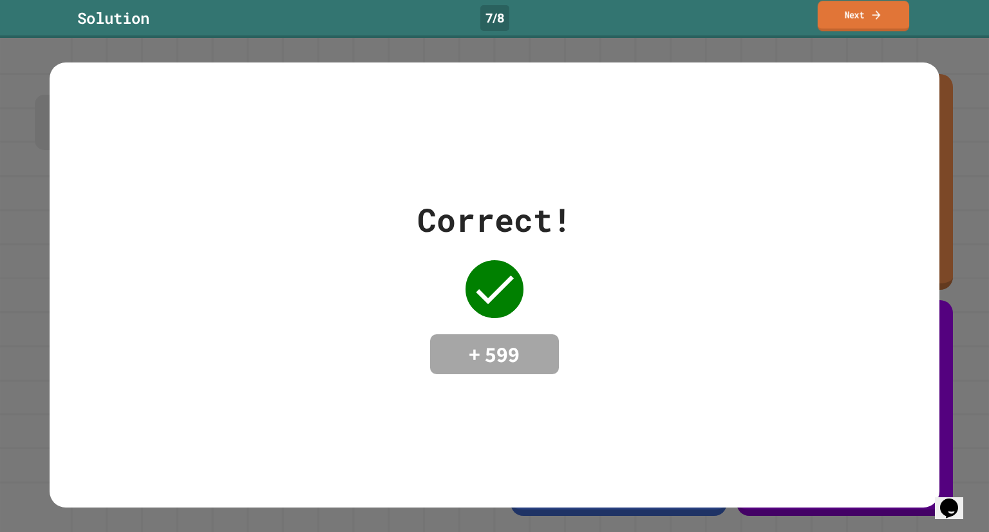
click at [887, 5] on link "Next" at bounding box center [863, 16] width 91 height 30
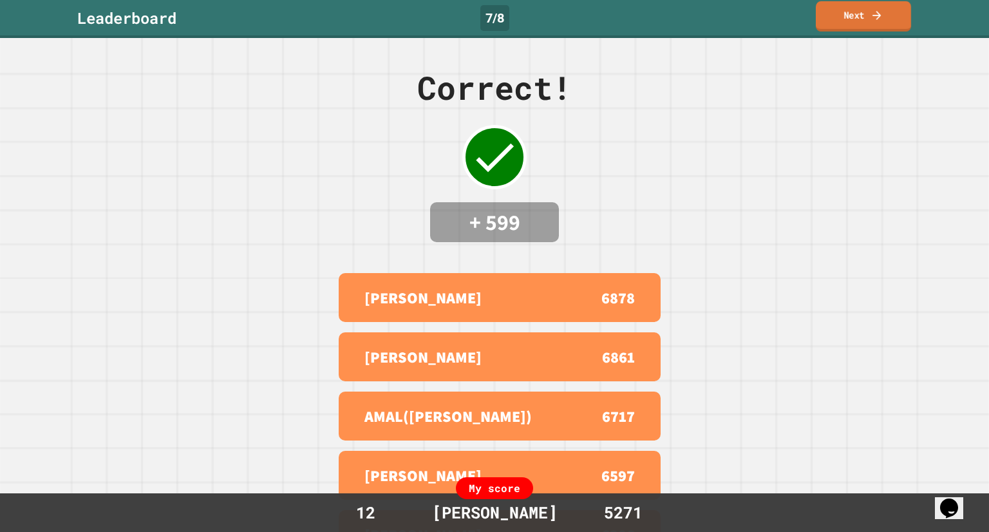
click at [883, 11] on link "Next" at bounding box center [863, 16] width 95 height 30
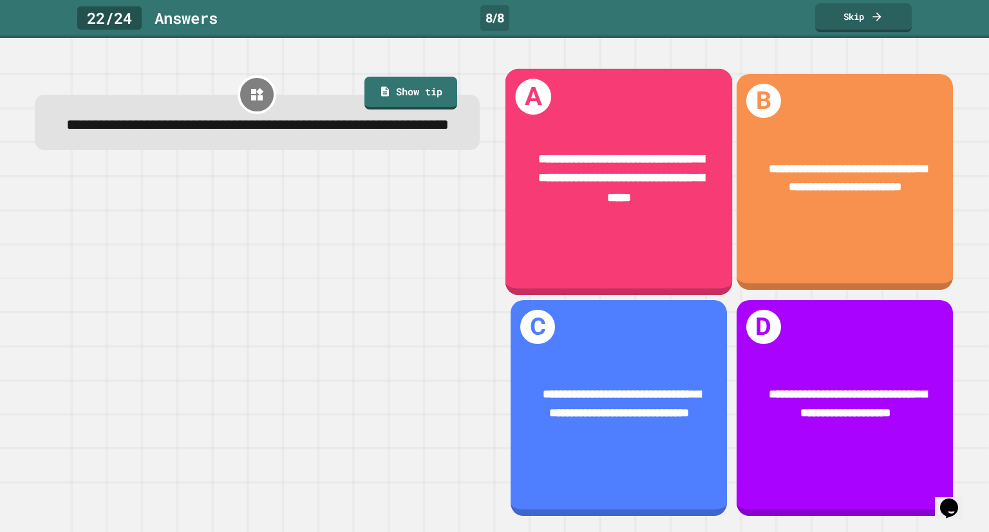
click at [633, 212] on div "**********" at bounding box center [618, 178] width 227 height 107
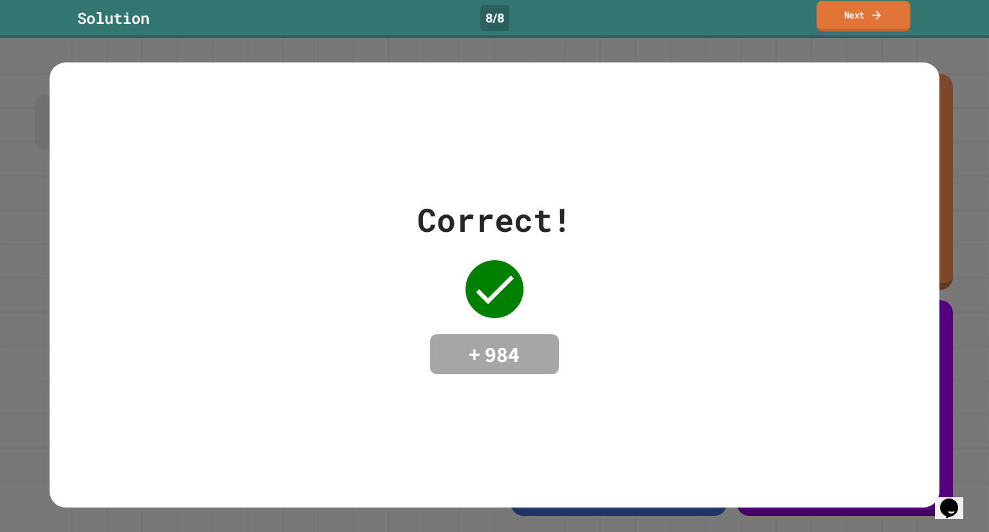
click at [849, 26] on link "Next" at bounding box center [863, 16] width 93 height 30
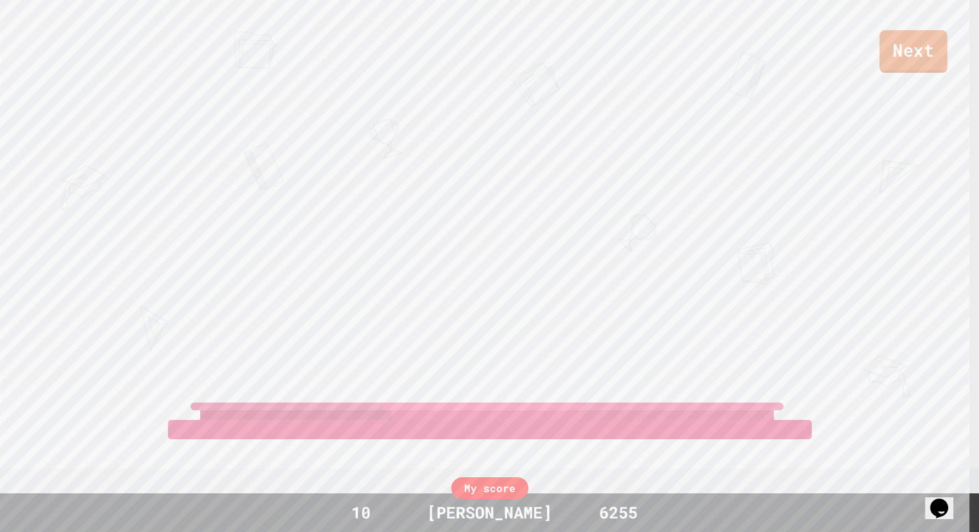
click at [894, 45] on link "Next" at bounding box center [914, 51] width 68 height 43
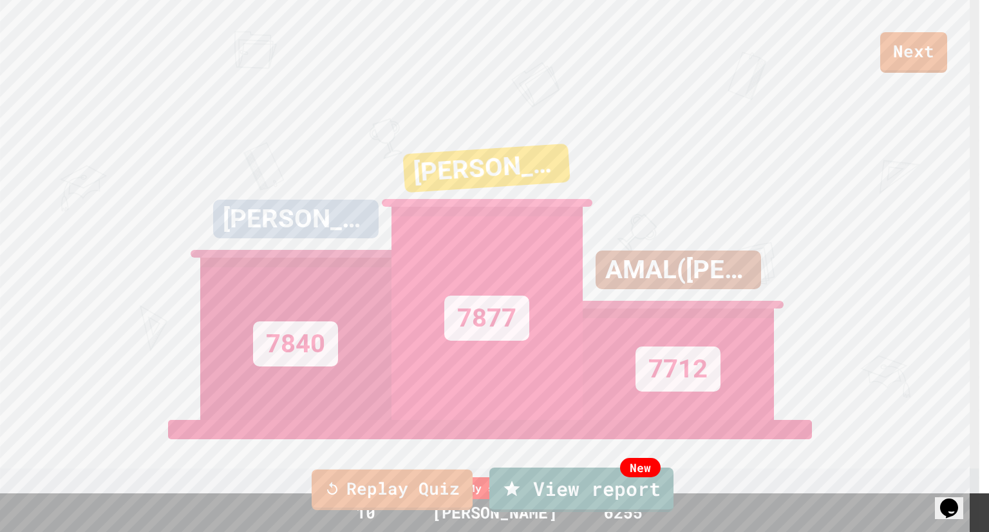
type textarea "**********"
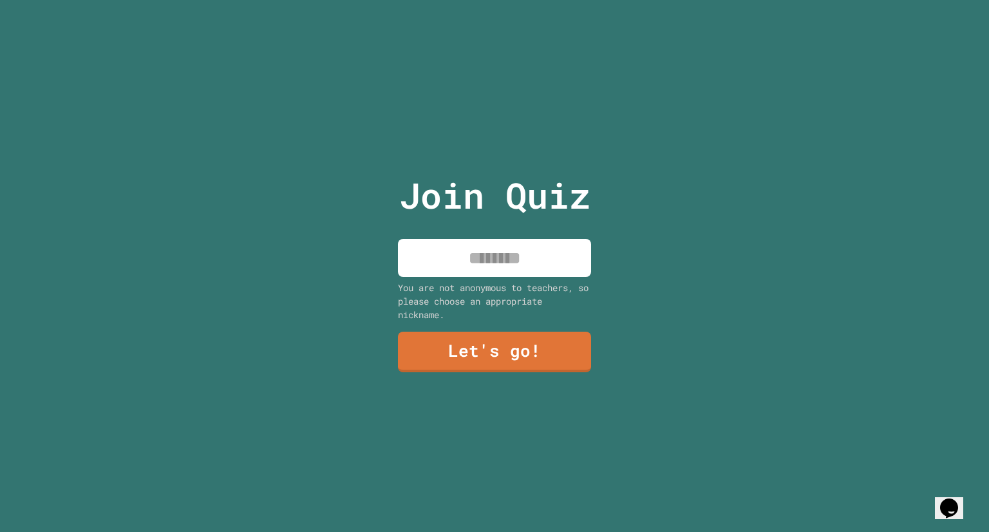
click at [531, 245] on input at bounding box center [494, 258] width 193 height 38
type input "*********"
click at [520, 359] on link "Let's go!" at bounding box center [495, 351] width 196 height 43
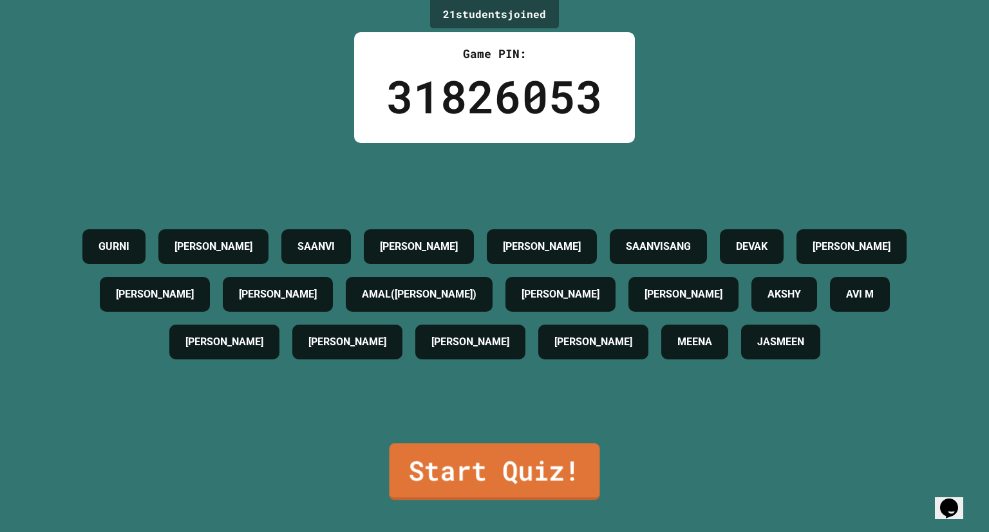
click at [520, 486] on link "Start Quiz!" at bounding box center [495, 471] width 211 height 57
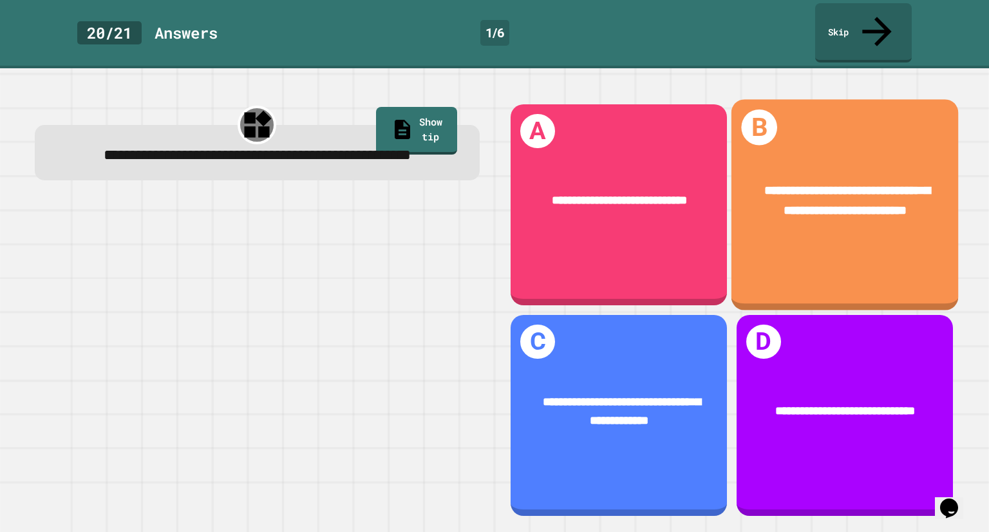
click at [904, 256] on div "**********" at bounding box center [845, 204] width 227 height 211
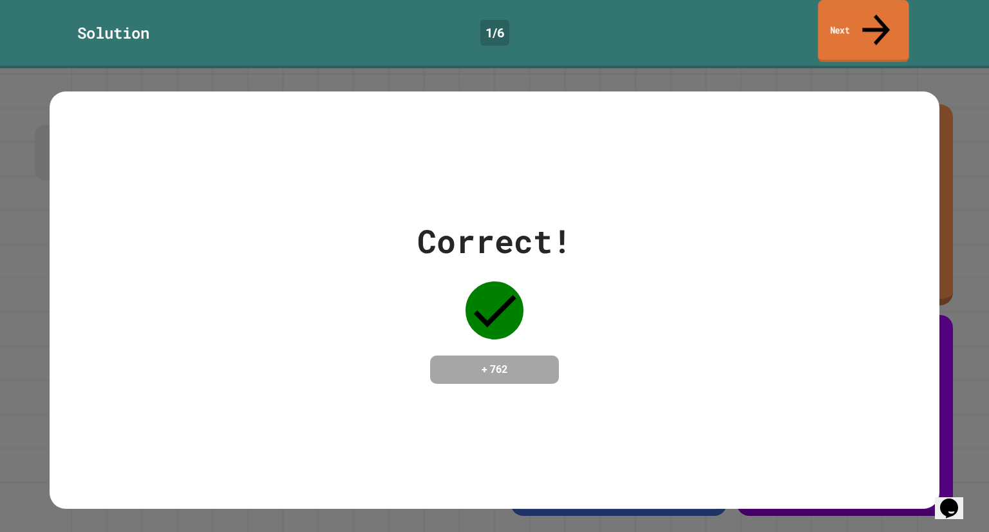
click at [880, 10] on icon at bounding box center [876, 30] width 41 height 46
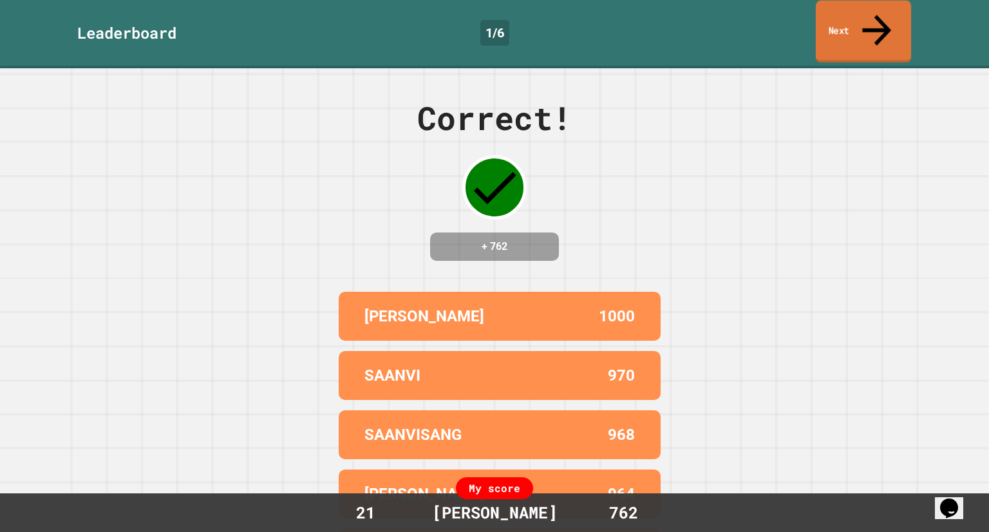
click at [880, 10] on icon at bounding box center [876, 30] width 43 height 46
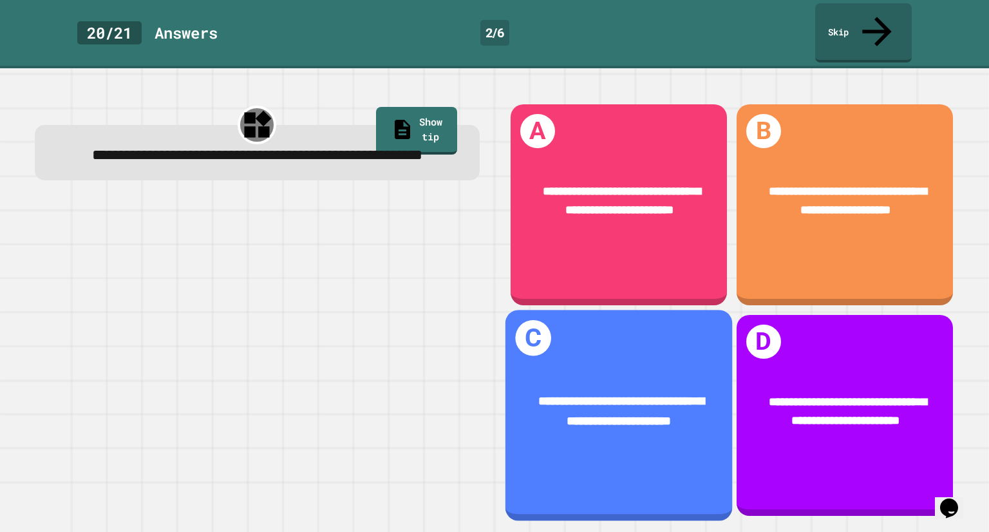
click at [665, 395] on span "**********" at bounding box center [621, 411] width 165 height 32
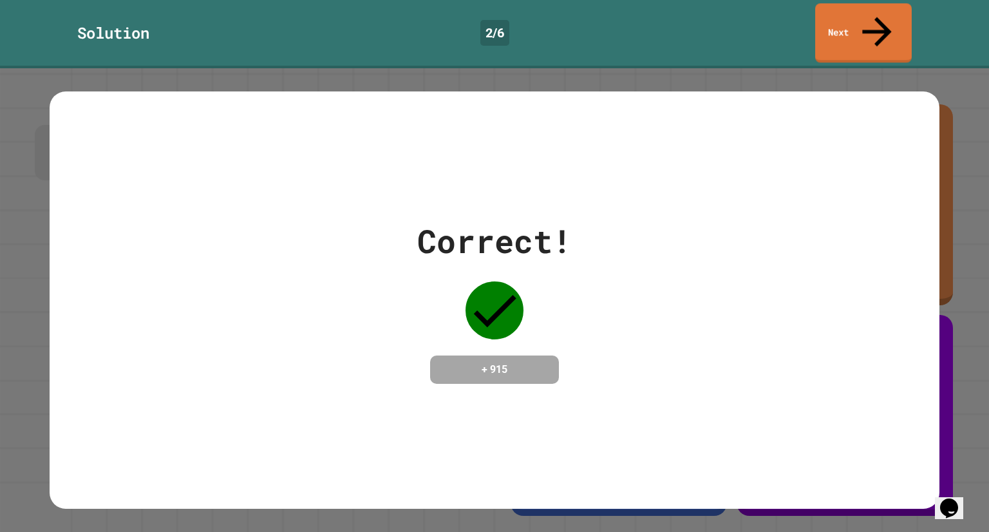
click at [868, 1] on div "Solution 2 / 6 Next" at bounding box center [494, 34] width 989 height 68
click at [868, 9] on link "Next" at bounding box center [863, 31] width 90 height 62
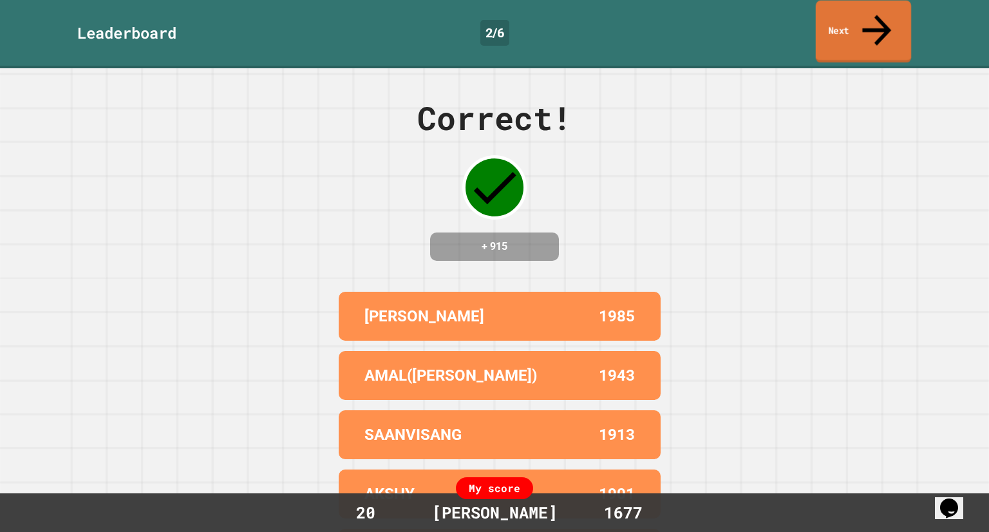
click at [863, 10] on link "Next" at bounding box center [863, 32] width 95 height 62
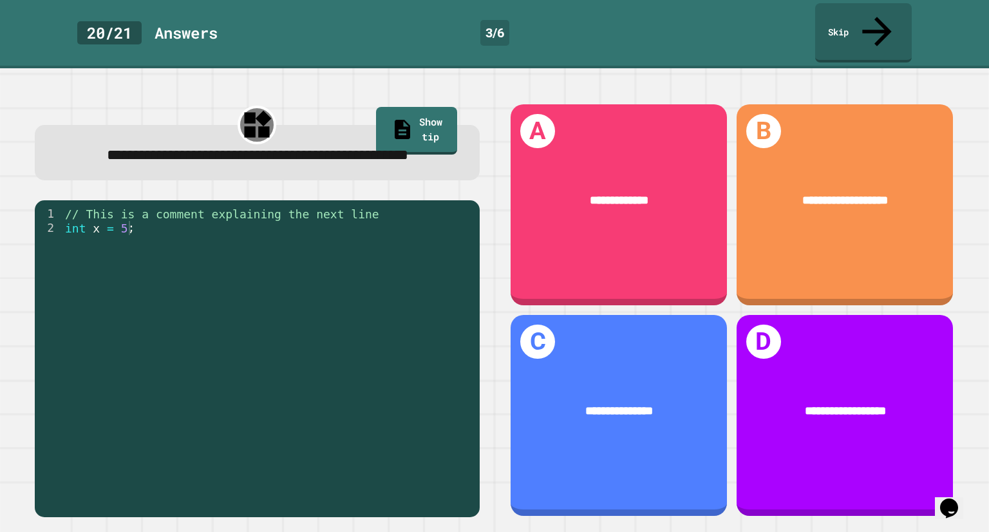
click at [149, 229] on div "// This is a comment explaining the next line int x = 5 ;" at bounding box center [267, 356] width 411 height 298
click at [132, 145] on div "**********" at bounding box center [257, 155] width 405 height 23
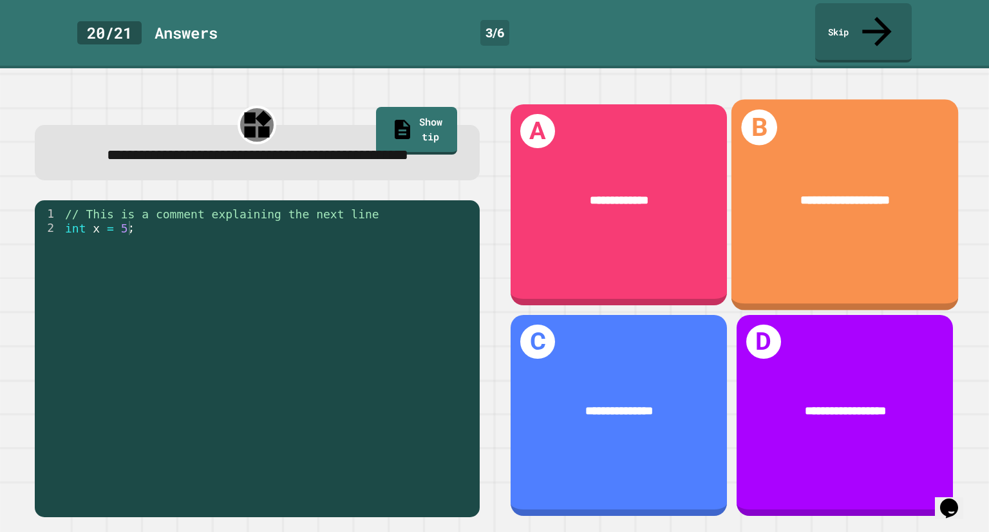
click at [757, 192] on div "**********" at bounding box center [845, 201] width 177 height 19
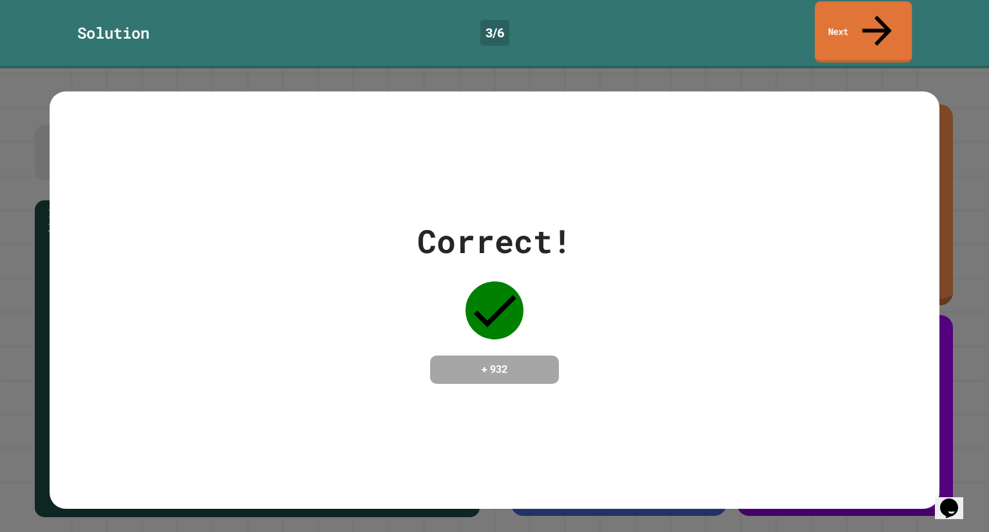
click at [880, 23] on link "Next" at bounding box center [863, 31] width 97 height 61
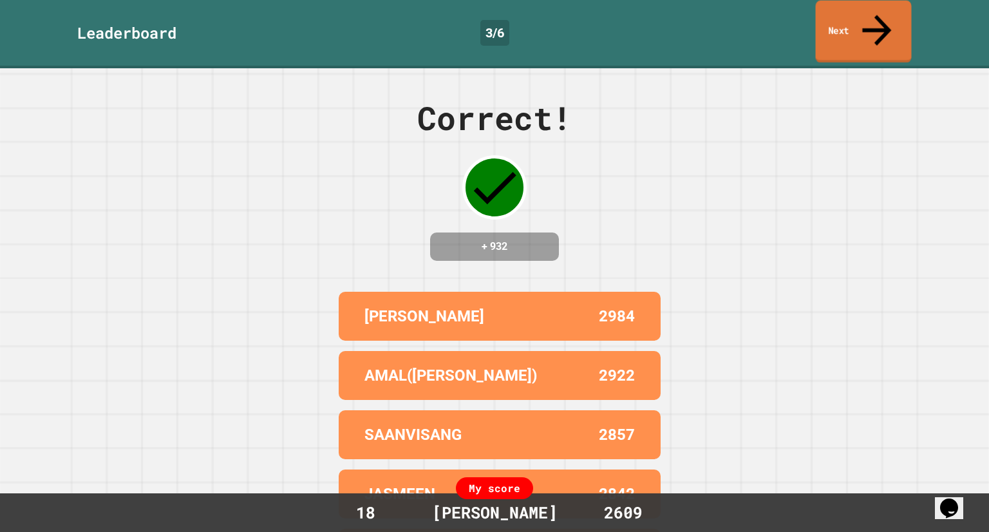
click at [880, 24] on link "Next" at bounding box center [864, 32] width 96 height 62
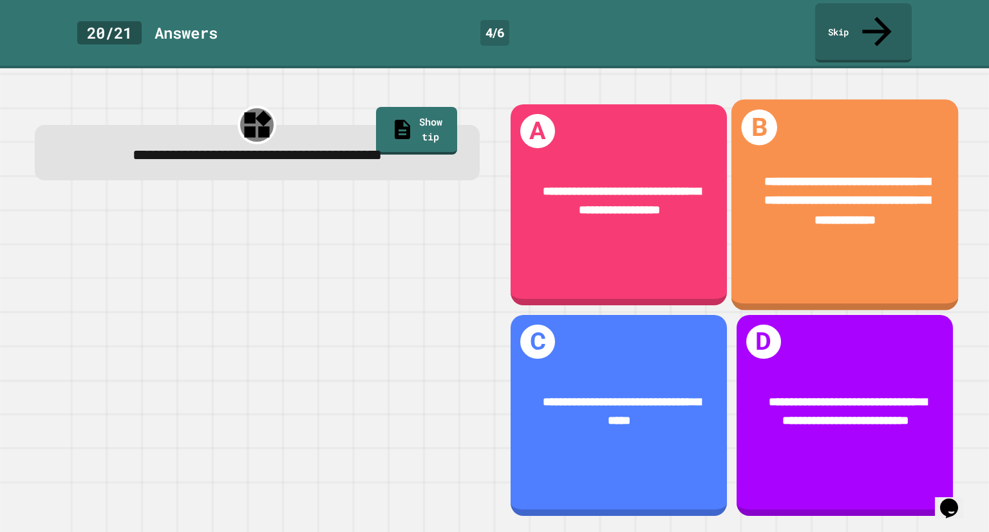
click at [867, 216] on div "**********" at bounding box center [845, 201] width 227 height 107
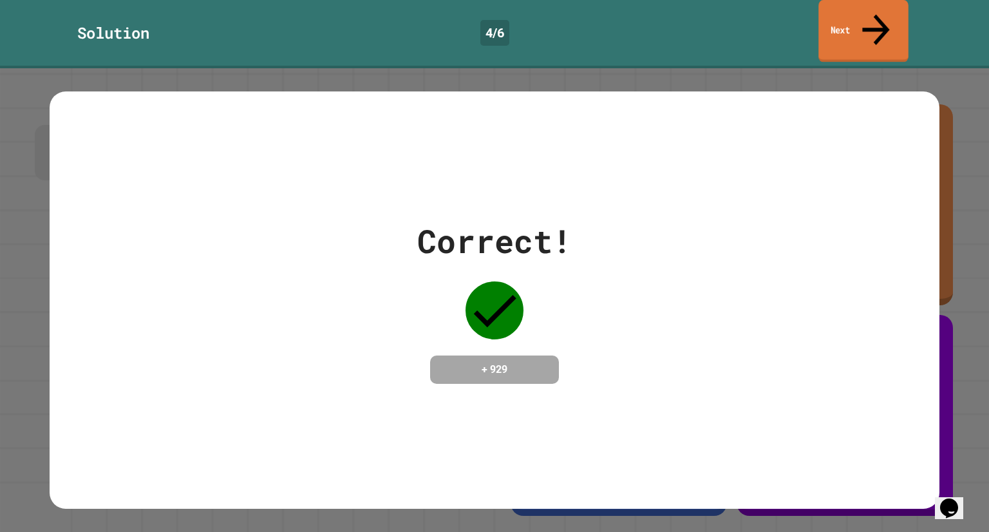
click at [853, 7] on link "Next" at bounding box center [863, 31] width 90 height 62
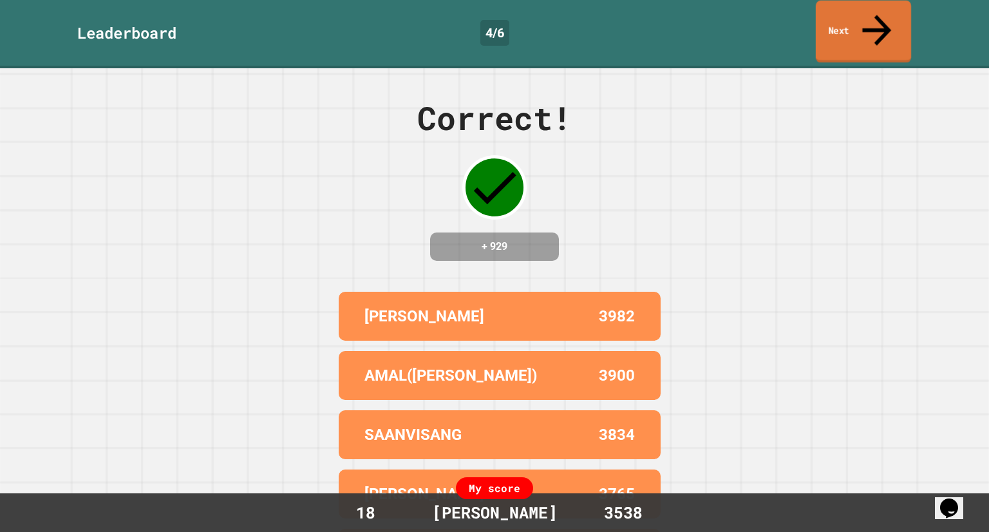
click at [850, 14] on link "Next" at bounding box center [863, 32] width 95 height 62
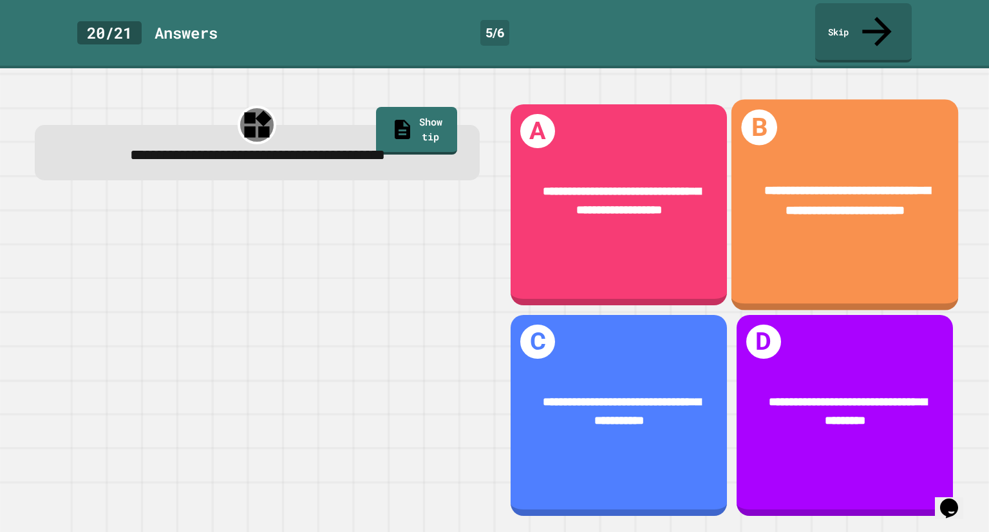
click at [757, 193] on div "**********" at bounding box center [845, 201] width 177 height 39
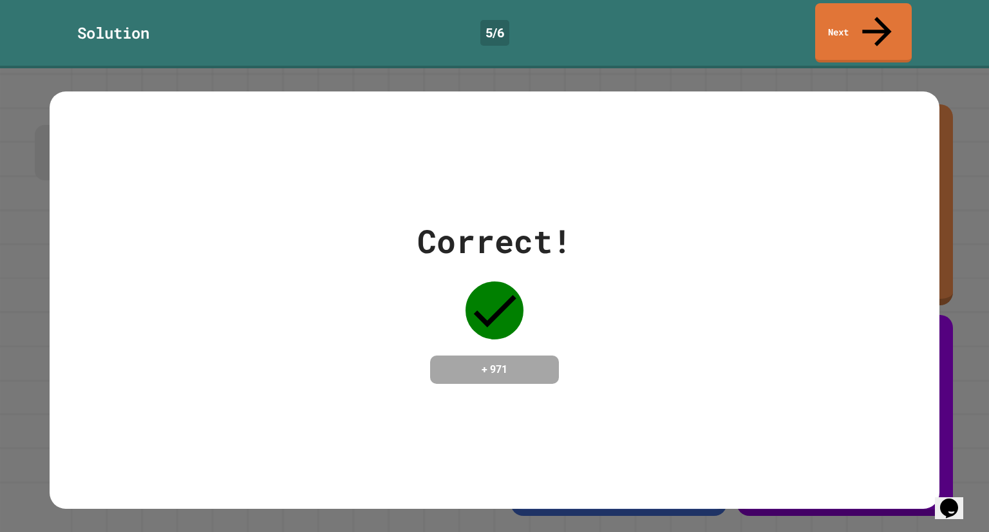
click at [842, 32] on div "Solution 5 / 6 Next" at bounding box center [494, 34] width 989 height 68
click at [846, 24] on link "Next" at bounding box center [863, 32] width 97 height 59
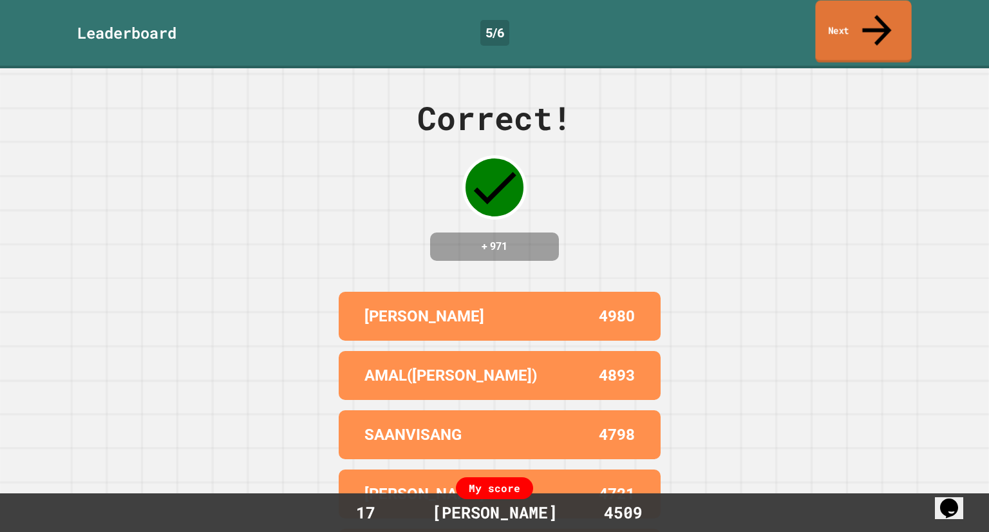
click at [846, 24] on link "Next" at bounding box center [863, 32] width 96 height 62
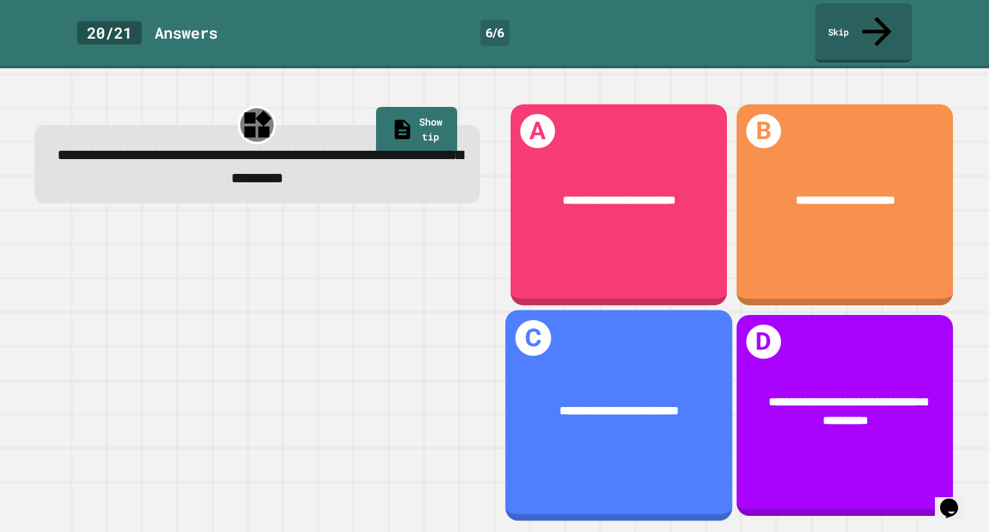
click at [690, 328] on div "**********" at bounding box center [618, 415] width 227 height 211
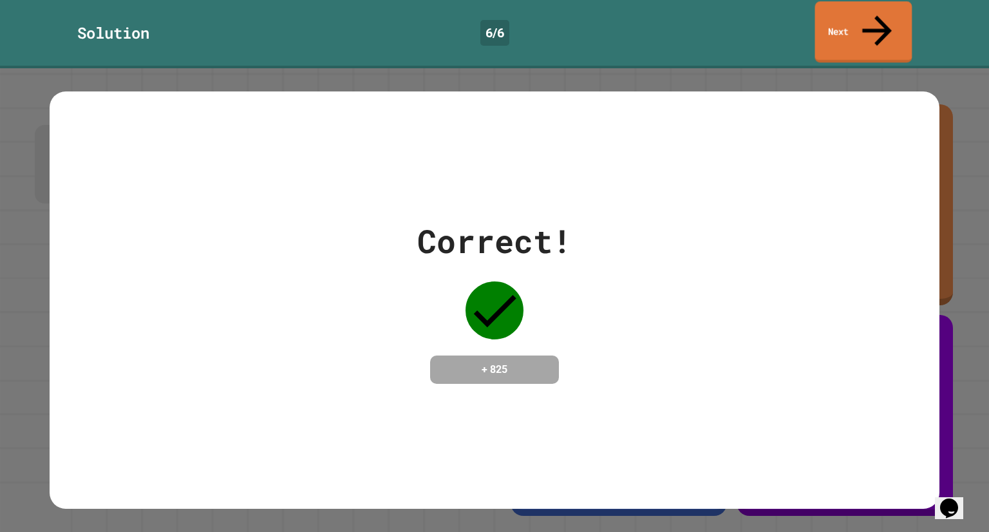
click at [878, 17] on icon at bounding box center [877, 30] width 44 height 45
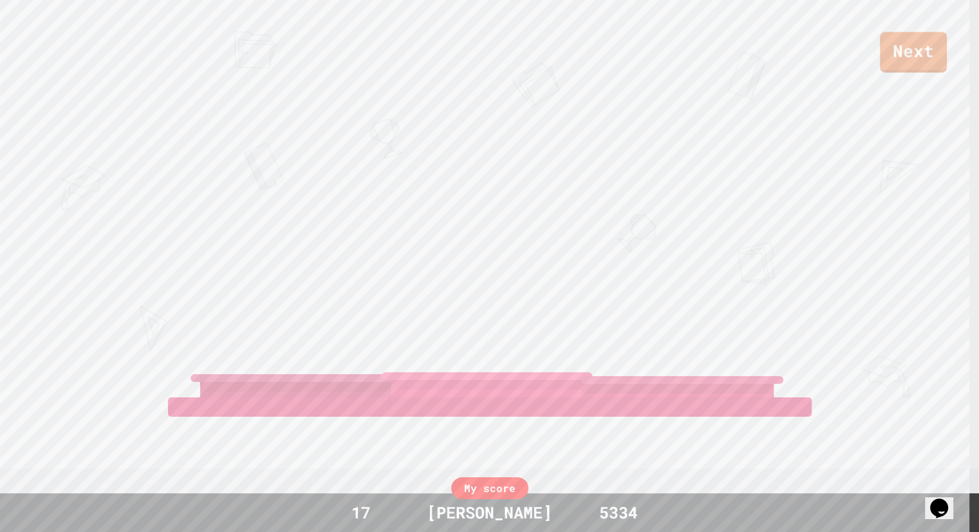
click at [955, 52] on div "Next" at bounding box center [489, 36] width 979 height 73
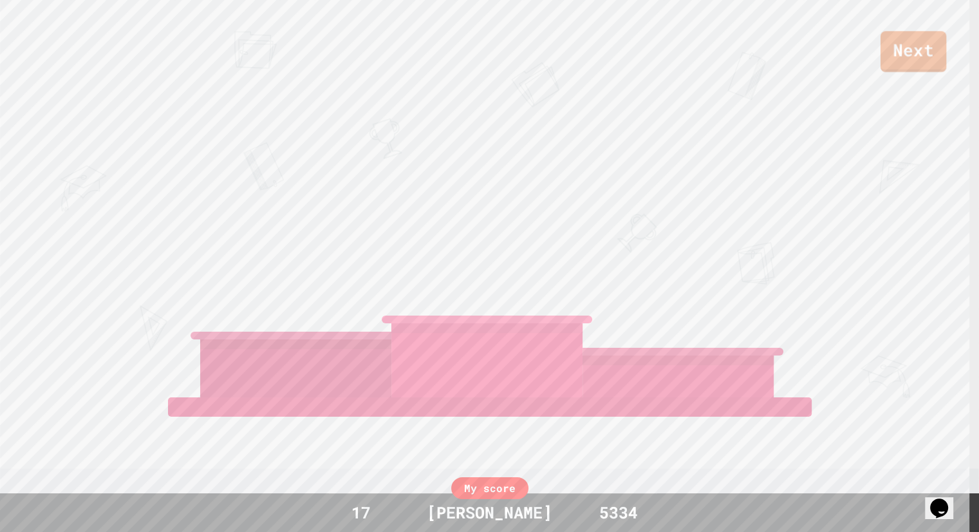
click at [902, 61] on link "Next" at bounding box center [914, 51] width 66 height 41
